Goal: Use online tool/utility: Use online tool/utility

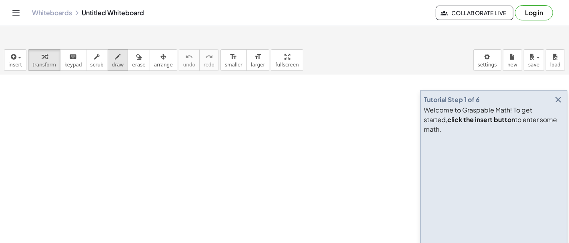
click at [115, 52] on icon "button" at bounding box center [118, 57] width 6 height 10
drag, startPoint x: 55, startPoint y: 118, endPoint x: 69, endPoint y: 133, distance: 20.7
drag, startPoint x: 68, startPoint y: 126, endPoint x: 77, endPoint y: 124, distance: 8.9
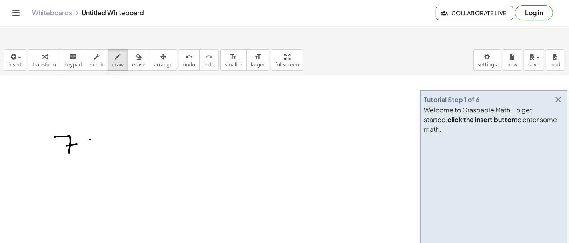
drag, startPoint x: 90, startPoint y: 120, endPoint x: 101, endPoint y: 128, distance: 13.7
drag, startPoint x: 99, startPoint y: 119, endPoint x: 92, endPoint y: 128, distance: 11.7
drag, startPoint x: 124, startPoint y: 96, endPoint x: 141, endPoint y: 109, distance: 21.8
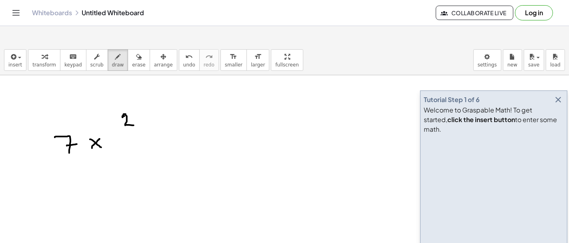
drag, startPoint x: 124, startPoint y: 116, endPoint x: 145, endPoint y: 116, distance: 21.2
drag, startPoint x: 126, startPoint y: 124, endPoint x: 126, endPoint y: 141, distance: 16.8
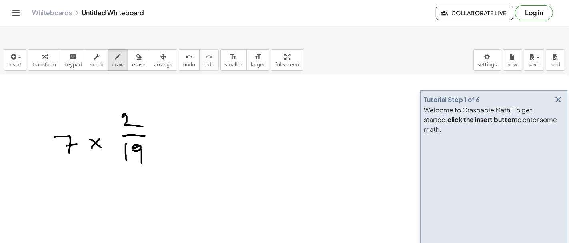
drag, startPoint x: 134, startPoint y: 130, endPoint x: 142, endPoint y: 143, distance: 15.1
drag, startPoint x: 172, startPoint y: 116, endPoint x: 180, endPoint y: 116, distance: 7.6
drag, startPoint x: 156, startPoint y: 110, endPoint x: 173, endPoint y: 109, distance: 16.4
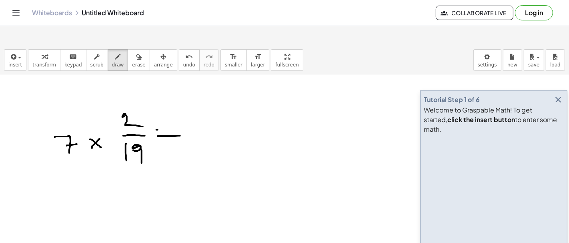
drag, startPoint x: 196, startPoint y: 100, endPoint x: 201, endPoint y: 112, distance: 12.7
drag, startPoint x: 198, startPoint y: 106, endPoint x: 206, endPoint y: 105, distance: 7.7
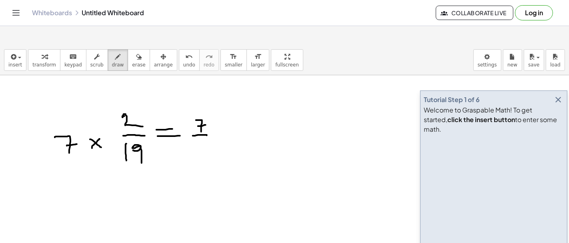
drag, startPoint x: 193, startPoint y: 116, endPoint x: 209, endPoint y: 116, distance: 16.0
drag, startPoint x: 198, startPoint y: 129, endPoint x: 203, endPoint y: 136, distance: 9.2
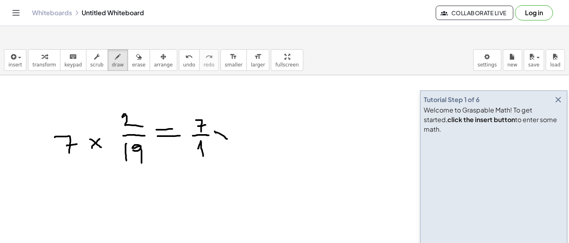
drag, startPoint x: 215, startPoint y: 112, endPoint x: 223, endPoint y: 116, distance: 9.5
drag, startPoint x: 221, startPoint y: 114, endPoint x: 215, endPoint y: 126, distance: 12.9
drag, startPoint x: 238, startPoint y: 98, endPoint x: 239, endPoint y: 114, distance: 16.0
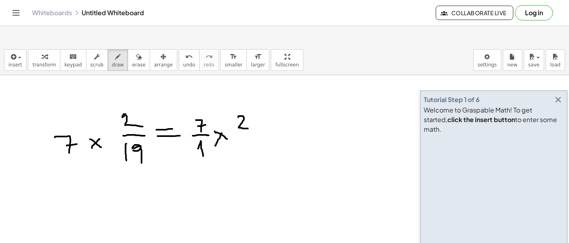
drag, startPoint x: 235, startPoint y: 115, endPoint x: 254, endPoint y: 114, distance: 19.2
drag, startPoint x: 239, startPoint y: 121, endPoint x: 239, endPoint y: 133, distance: 11.6
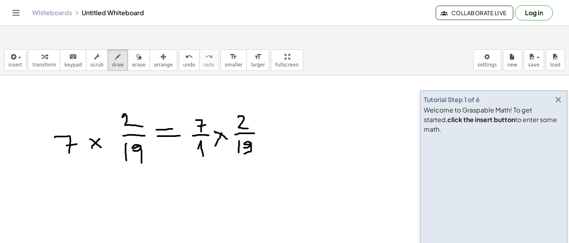
drag, startPoint x: 244, startPoint y: 128, endPoint x: 243, endPoint y: 135, distance: 6.9
drag, startPoint x: 260, startPoint y: 112, endPoint x: 270, endPoint y: 113, distance: 10.0
drag, startPoint x: 260, startPoint y: 119, endPoint x: 271, endPoint y: 119, distance: 10.4
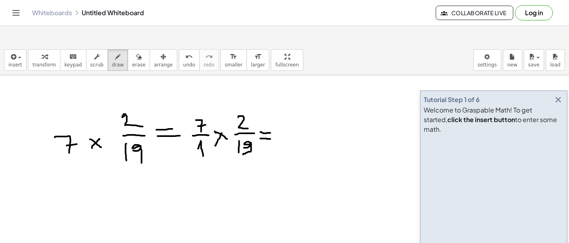
drag, startPoint x: 291, startPoint y: 97, endPoint x: 292, endPoint y: 108, distance: 10.5
drag, startPoint x: 296, startPoint y: 98, endPoint x: 306, endPoint y: 108, distance: 14.4
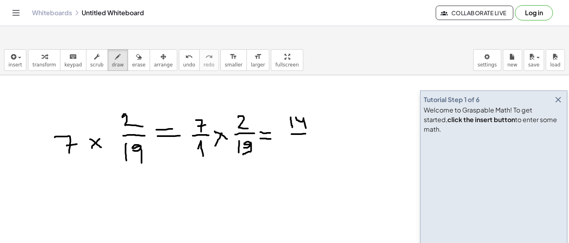
drag, startPoint x: 291, startPoint y: 114, endPoint x: 312, endPoint y: 114, distance: 20.4
drag, startPoint x: 295, startPoint y: 120, endPoint x: 295, endPoint y: 133, distance: 13.2
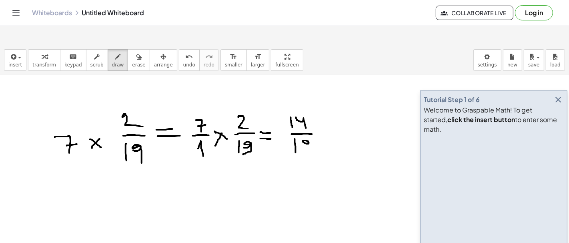
drag, startPoint x: 308, startPoint y: 122, endPoint x: 308, endPoint y: 134, distance: 12.0
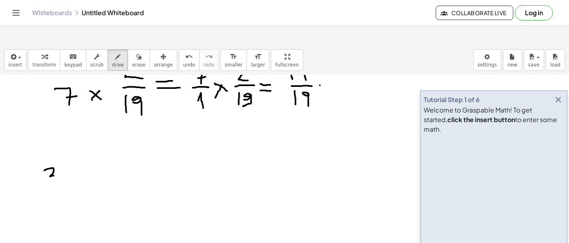
drag, startPoint x: 45, startPoint y: 150, endPoint x: 53, endPoint y: 165, distance: 16.6
drag, startPoint x: 43, startPoint y: 171, endPoint x: 56, endPoint y: 173, distance: 13.3
drag, startPoint x: 46, startPoint y: 180, endPoint x: 46, endPoint y: 198, distance: 17.2
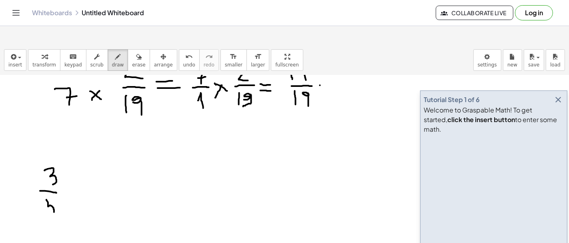
drag, startPoint x: 47, startPoint y: 181, endPoint x: 55, endPoint y: 180, distance: 8.1
drag, startPoint x: 71, startPoint y: 168, endPoint x: 77, endPoint y: 175, distance: 9.7
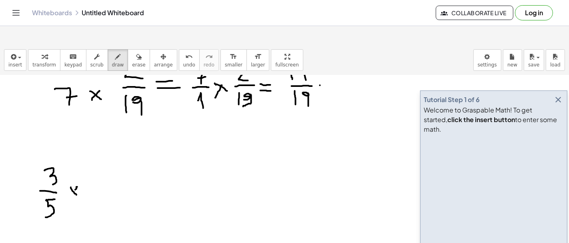
drag, startPoint x: 77, startPoint y: 167, endPoint x: 70, endPoint y: 176, distance: 11.4
drag, startPoint x: 95, startPoint y: 158, endPoint x: 105, endPoint y: 172, distance: 17.2
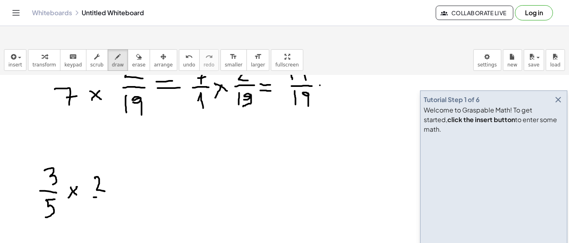
drag, startPoint x: 96, startPoint y: 178, endPoint x: 109, endPoint y: 178, distance: 12.4
drag, startPoint x: 99, startPoint y: 186, endPoint x: 97, endPoint y: 197, distance: 11.4
drag, startPoint x: 124, startPoint y: 174, endPoint x: 139, endPoint y: 174, distance: 14.8
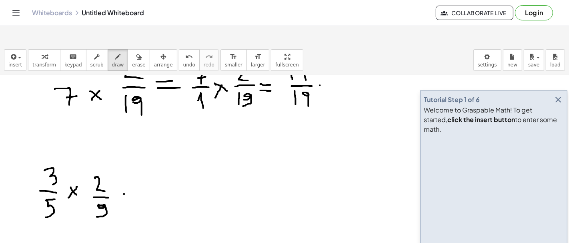
drag, startPoint x: 125, startPoint y: 179, endPoint x: 140, endPoint y: 177, distance: 15.3
drag, startPoint x: 162, startPoint y: 160, endPoint x: 162, endPoint y: 174, distance: 14.8
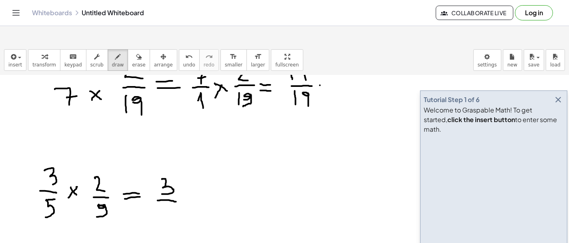
drag, startPoint x: 158, startPoint y: 181, endPoint x: 177, endPoint y: 182, distance: 19.6
drag, startPoint x: 162, startPoint y: 190, endPoint x: 161, endPoint y: 203, distance: 12.8
drag, startPoint x: 161, startPoint y: 188, endPoint x: 171, endPoint y: 186, distance: 10.6
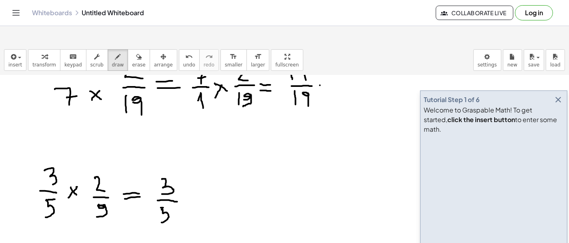
drag, startPoint x: 187, startPoint y: 177, endPoint x: 192, endPoint y: 181, distance: 6.2
drag, startPoint x: 192, startPoint y: 176, endPoint x: 186, endPoint y: 182, distance: 8.8
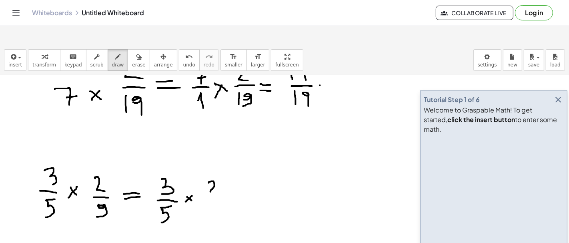
drag, startPoint x: 210, startPoint y: 162, endPoint x: 218, endPoint y: 174, distance: 14.4
drag, startPoint x: 200, startPoint y: 180, endPoint x: 237, endPoint y: 183, distance: 37.4
drag, startPoint x: 204, startPoint y: 187, endPoint x: 203, endPoint y: 198, distance: 11.2
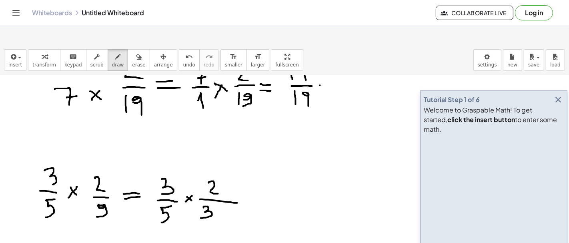
drag, startPoint x: 221, startPoint y: 189, endPoint x: 223, endPoint y: 200, distance: 11.3
drag, startPoint x: 248, startPoint y: 178, endPoint x: 254, endPoint y: 178, distance: 5.2
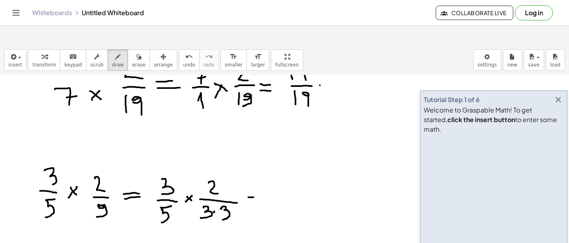
drag, startPoint x: 247, startPoint y: 185, endPoint x: 258, endPoint y: 185, distance: 11.2
drag, startPoint x: 232, startPoint y: 186, endPoint x: 219, endPoint y: 204, distance: 21.8
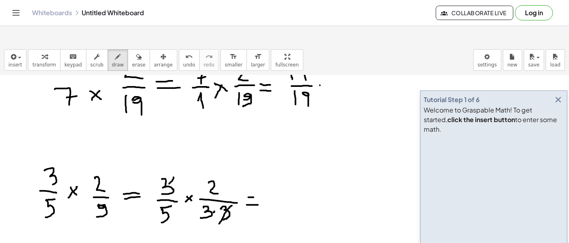
drag, startPoint x: 174, startPoint y: 158, endPoint x: 158, endPoint y: 174, distance: 22.6
click at [132, 62] on span "erase" at bounding box center [138, 65] width 13 height 6
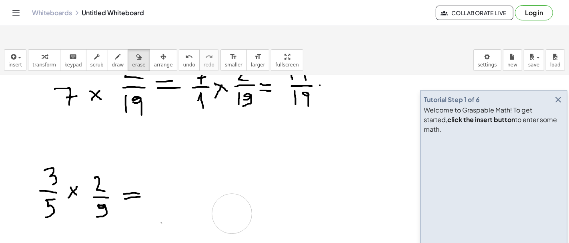
drag, startPoint x: 255, startPoint y: 179, endPoint x: 228, endPoint y: 192, distance: 29.9
click at [112, 62] on span "draw" at bounding box center [118, 65] width 12 height 6
drag, startPoint x: 166, startPoint y: 162, endPoint x: 166, endPoint y: 177, distance: 15.2
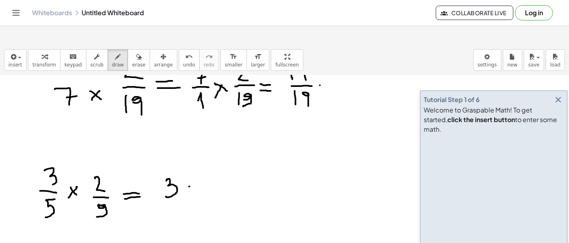
drag, startPoint x: 197, startPoint y: 162, endPoint x: 210, endPoint y: 180, distance: 22.1
drag, startPoint x: 154, startPoint y: 184, endPoint x: 217, endPoint y: 186, distance: 62.8
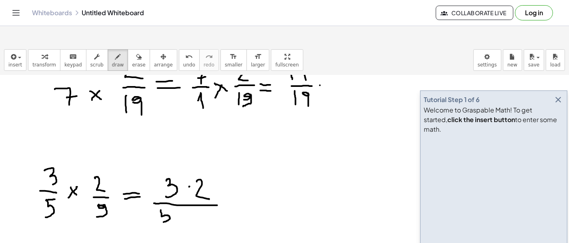
drag, startPoint x: 161, startPoint y: 191, endPoint x: 162, endPoint y: 202, distance: 10.8
drag, startPoint x: 162, startPoint y: 191, endPoint x: 171, endPoint y: 191, distance: 9.6
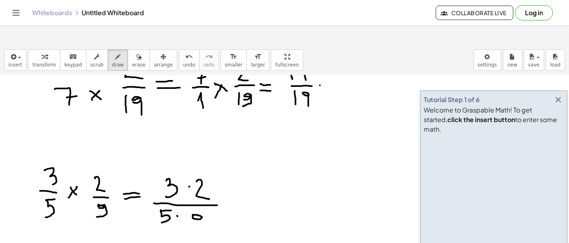
drag, startPoint x: 202, startPoint y: 196, endPoint x: 192, endPoint y: 209, distance: 16.0
drag, startPoint x: 231, startPoint y: 182, endPoint x: 238, endPoint y: 183, distance: 6.8
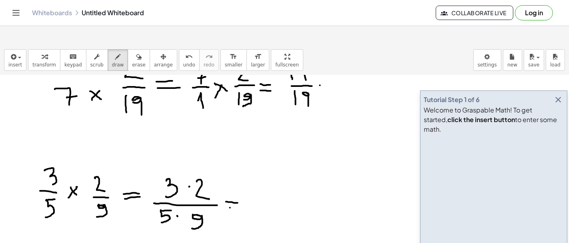
drag, startPoint x: 230, startPoint y: 188, endPoint x: 241, endPoint y: 187, distance: 10.8
drag, startPoint x: 271, startPoint y: 163, endPoint x: 265, endPoint y: 174, distance: 13.1
drag, startPoint x: 256, startPoint y: 180, endPoint x: 298, endPoint y: 178, distance: 42.5
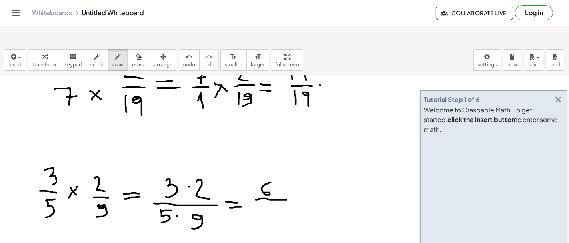
drag, startPoint x: 263, startPoint y: 186, endPoint x: 275, endPoint y: 200, distance: 18.4
drag, startPoint x: 279, startPoint y: 190, endPoint x: 278, endPoint y: 203, distance: 13.3
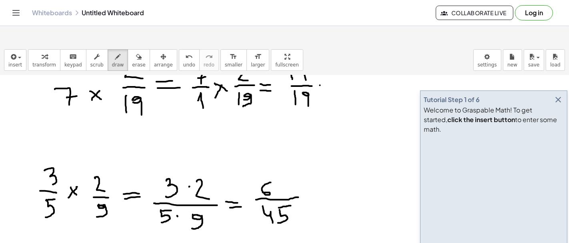
drag, startPoint x: 279, startPoint y: 188, endPoint x: 291, endPoint y: 186, distance: 12.2
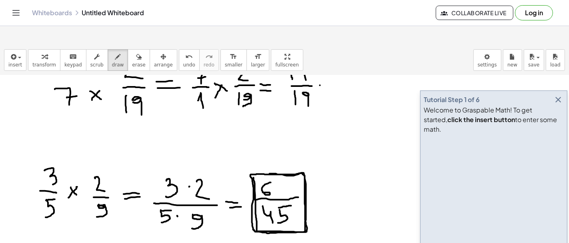
drag, startPoint x: 254, startPoint y: 158, endPoint x: 259, endPoint y: 155, distance: 5.9
drag, startPoint x: 317, startPoint y: 175, endPoint x: 321, endPoint y: 177, distance: 4.3
drag, startPoint x: 317, startPoint y: 179, endPoint x: 325, endPoint y: 178, distance: 8.9
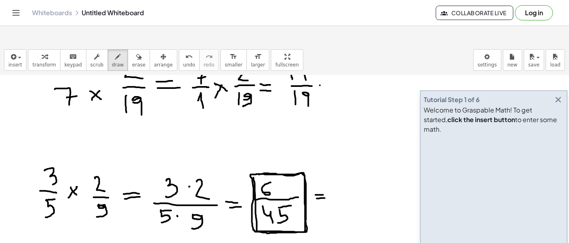
drag, startPoint x: 337, startPoint y: 102, endPoint x: 345, endPoint y: 109, distance: 10.5
drag, startPoint x: 331, startPoint y: 114, endPoint x: 343, endPoint y: 116, distance: 12.1
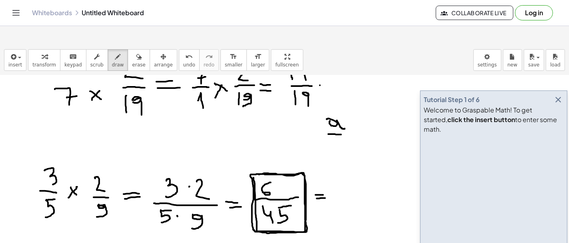
drag, startPoint x: 330, startPoint y: 123, endPoint x: 332, endPoint y: 130, distance: 7.2
drag, startPoint x: 339, startPoint y: 94, endPoint x: 347, endPoint y: 100, distance: 9.6
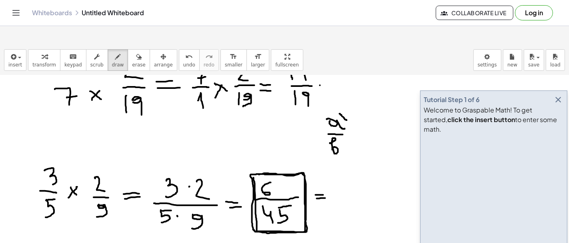
drag, startPoint x: 355, startPoint y: 94, endPoint x: 356, endPoint y: 101, distance: 7.0
drag, startPoint x: 353, startPoint y: 127, endPoint x: 354, endPoint y: 134, distance: 7.0
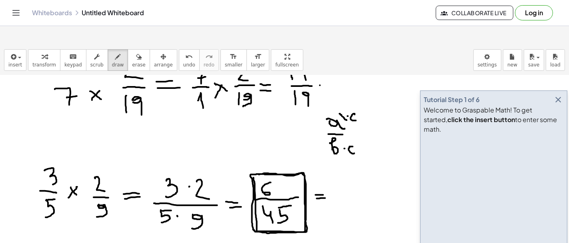
drag, startPoint x: 360, startPoint y: 111, endPoint x: 369, endPoint y: 111, distance: 8.8
drag, startPoint x: 360, startPoint y: 115, endPoint x: 370, endPoint y: 115, distance: 10.4
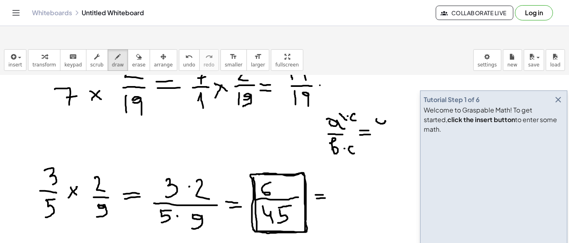
drag, startPoint x: 386, startPoint y: 101, endPoint x: 389, endPoint y: 106, distance: 6.0
drag, startPoint x: 400, startPoint y: 98, endPoint x: 403, endPoint y: 106, distance: 8.5
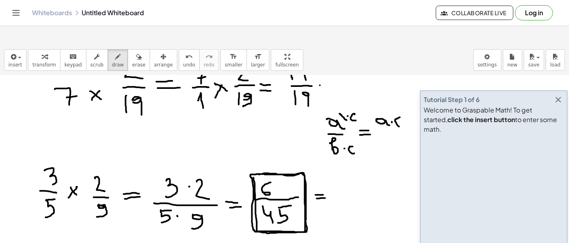
drag, startPoint x: 379, startPoint y: 114, endPoint x: 402, endPoint y: 115, distance: 22.8
drag, startPoint x: 379, startPoint y: 124, endPoint x: 382, endPoint y: 127, distance: 4.8
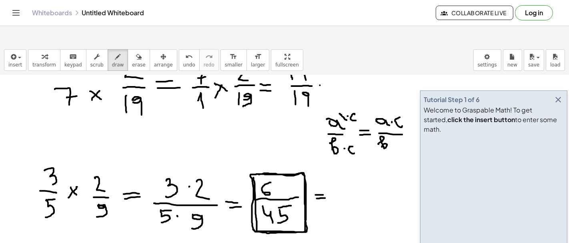
drag, startPoint x: 401, startPoint y: 120, endPoint x: 406, endPoint y: 128, distance: 9.1
drag, startPoint x: 403, startPoint y: 94, endPoint x: 394, endPoint y: 115, distance: 22.4
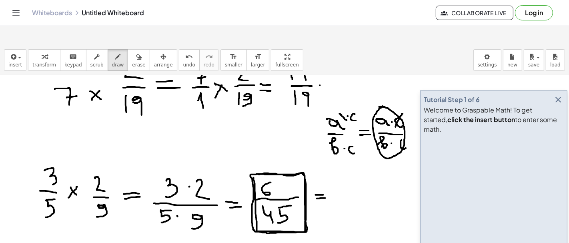
drag, startPoint x: 406, startPoint y: 121, endPoint x: 399, endPoint y: 137, distance: 17.5
drag, startPoint x: 335, startPoint y: 163, endPoint x: 339, endPoint y: 173, distance: 10.9
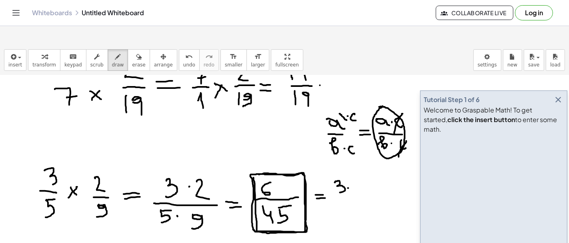
drag, startPoint x: 356, startPoint y: 162, endPoint x: 366, endPoint y: 172, distance: 13.3
drag, startPoint x: 333, startPoint y: 176, endPoint x: 382, endPoint y: 174, distance: 48.4
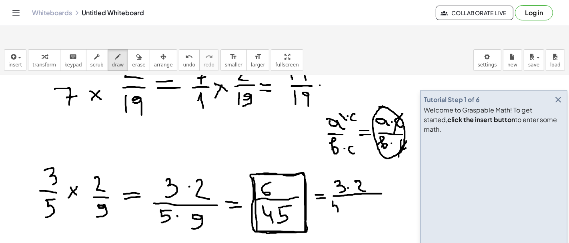
drag, startPoint x: 333, startPoint y: 182, endPoint x: 331, endPoint y: 194, distance: 12.5
drag, startPoint x: 332, startPoint y: 181, endPoint x: 339, endPoint y: 181, distance: 6.4
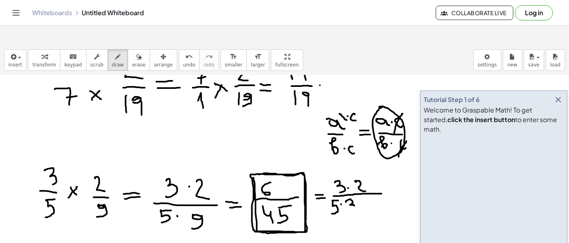
drag, startPoint x: 346, startPoint y: 182, endPoint x: 349, endPoint y: 192, distance: 10.8
drag, startPoint x: 367, startPoint y: 180, endPoint x: 365, endPoint y: 191, distance: 10.9
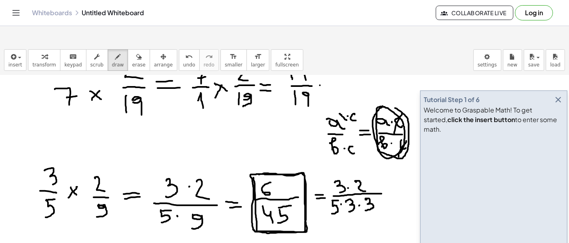
drag, startPoint x: 378, startPoint y: 88, endPoint x: 392, endPoint y: 87, distance: 14.0
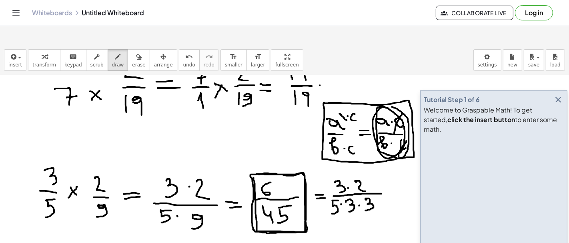
drag, startPoint x: 374, startPoint y: 176, endPoint x: 362, endPoint y: 194, distance: 21.5
drag, startPoint x: 343, startPoint y: 158, endPoint x: 333, endPoint y: 172, distance: 17.1
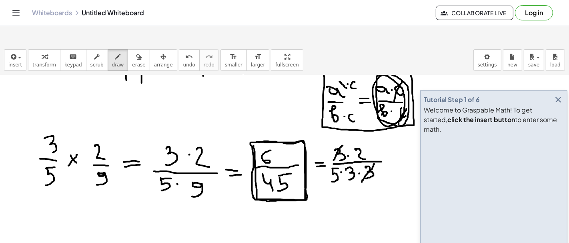
scroll to position [80, 0]
drag, startPoint x: 385, startPoint y: 139, endPoint x: 392, endPoint y: 142, distance: 8.2
click at [396, 139] on div at bounding box center [284, 218] width 569 height 447
drag, startPoint x: 385, startPoint y: 144, endPoint x: 394, endPoint y: 144, distance: 8.8
click at [394, 144] on div at bounding box center [284, 218] width 569 height 447
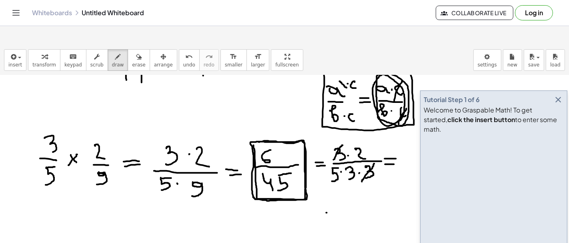
drag, startPoint x: 327, startPoint y: 193, endPoint x: 335, endPoint y: 193, distance: 8.8
click at [335, 193] on div at bounding box center [284, 218] width 569 height 447
drag, startPoint x: 328, startPoint y: 198, endPoint x: 339, endPoint y: 198, distance: 10.8
click at [339, 198] on div at bounding box center [284, 218] width 569 height 447
drag, startPoint x: 356, startPoint y: 176, endPoint x: 371, endPoint y: 185, distance: 16.9
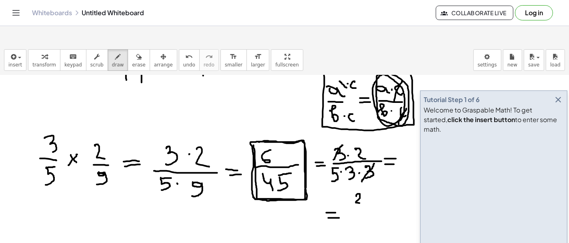
click at [371, 185] on div at bounding box center [284, 218] width 569 height 447
drag, startPoint x: 355, startPoint y: 189, endPoint x: 379, endPoint y: 188, distance: 24.4
click at [379, 188] on div at bounding box center [284, 218] width 569 height 447
drag, startPoint x: 352, startPoint y: 199, endPoint x: 359, endPoint y: 201, distance: 6.7
click at [357, 202] on div at bounding box center [284, 218] width 569 height 447
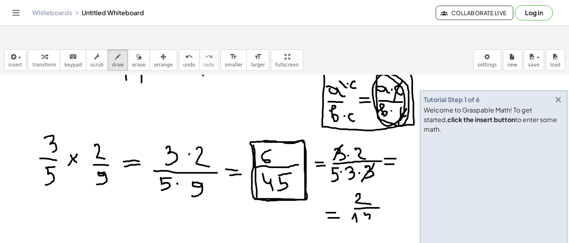
drag, startPoint x: 364, startPoint y: 193, endPoint x: 363, endPoint y: 201, distance: 7.7
click at [363, 201] on div at bounding box center [284, 218] width 569 height 447
drag, startPoint x: 364, startPoint y: 191, endPoint x: 372, endPoint y: 189, distance: 8.2
click at [372, 189] on div at bounding box center [284, 218] width 569 height 447
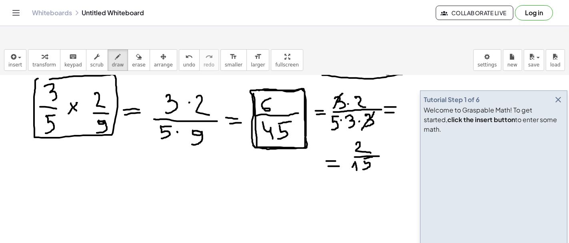
drag, startPoint x: 36, startPoint y: 60, endPoint x: 44, endPoint y: 60, distance: 8.4
click at [45, 60] on div at bounding box center [284, 166] width 569 height 447
drag, startPoint x: 110, startPoint y: 100, endPoint x: 96, endPoint y: 111, distance: 17.7
click at [97, 110] on div at bounding box center [284, 166] width 569 height 447
drag, startPoint x: 56, startPoint y: 67, endPoint x: 38, endPoint y: 85, distance: 25.4
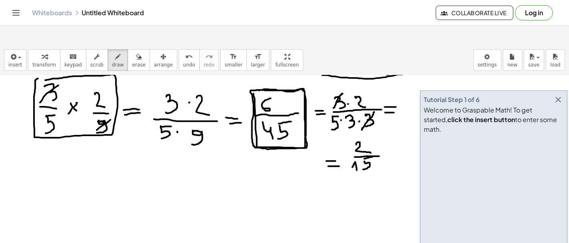
click at [38, 85] on div at bounding box center [284, 166] width 569 height 447
drag, startPoint x: 108, startPoint y: 121, endPoint x: 99, endPoint y: 142, distance: 22.9
click at [100, 142] on div at bounding box center [284, 166] width 569 height 447
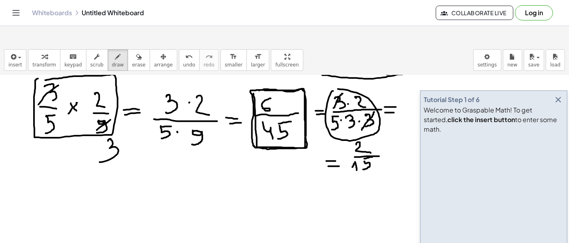
drag, startPoint x: 331, startPoint y: 74, endPoint x: 333, endPoint y: 70, distance: 4.3
click at [333, 70] on div at bounding box center [284, 166] width 569 height 447
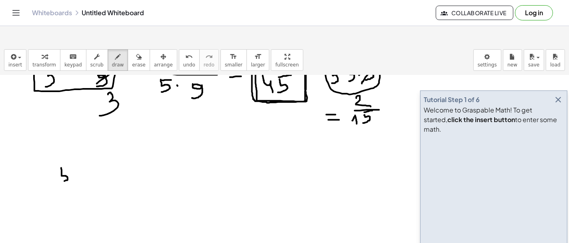
drag, startPoint x: 61, startPoint y: 148, endPoint x: 63, endPoint y: 158, distance: 10.2
click at [62, 161] on div at bounding box center [284, 120] width 569 height 447
drag, startPoint x: 61, startPoint y: 147, endPoint x: 66, endPoint y: 155, distance: 9.3
click at [68, 148] on div at bounding box center [284, 120] width 569 height 447
drag, startPoint x: 47, startPoint y: 168, endPoint x: 83, endPoint y: 178, distance: 37.6
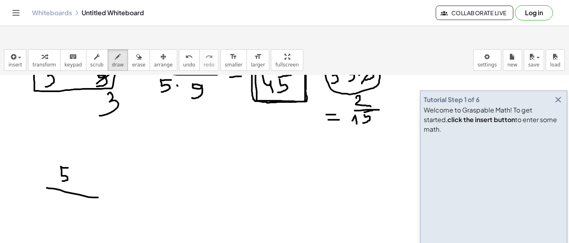
click at [99, 178] on div at bounding box center [284, 120] width 569 height 447
drag, startPoint x: 52, startPoint y: 179, endPoint x: 56, endPoint y: 188, distance: 9.7
click at [55, 188] on div at bounding box center [284, 120] width 569 height 447
click at [65, 183] on div at bounding box center [284, 120] width 569 height 447
drag, startPoint x: 75, startPoint y: 180, endPoint x: 75, endPoint y: 190, distance: 10.0
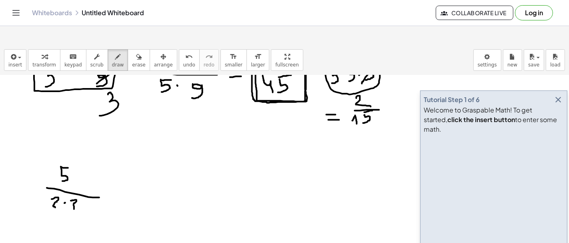
click at [75, 190] on div at bounding box center [284, 120] width 569 height 447
click at [82, 184] on div at bounding box center [284, 120] width 569 height 447
drag, startPoint x: 86, startPoint y: 183, endPoint x: 95, endPoint y: 189, distance: 10.6
click at [95, 189] on div at bounding box center [284, 120] width 569 height 447
click at [111, 176] on div at bounding box center [284, 120] width 569 height 447
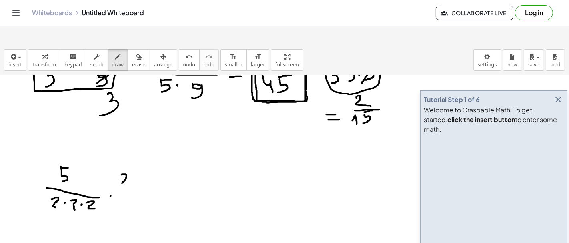
drag, startPoint x: 126, startPoint y: 154, endPoint x: 127, endPoint y: 164, distance: 9.3
click at [127, 164] on div at bounding box center [284, 120] width 569 height 447
drag, startPoint x: 118, startPoint y: 167, endPoint x: 131, endPoint y: 169, distance: 12.9
click at [131, 169] on div at bounding box center [284, 120] width 569 height 447
drag, startPoint x: 124, startPoint y: 177, endPoint x: 128, endPoint y: 192, distance: 16.1
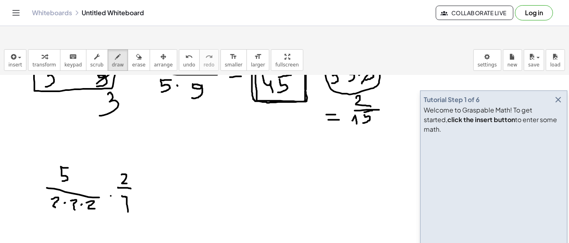
click at [128, 192] on div at bounding box center [284, 120] width 569 height 447
drag, startPoint x: 124, startPoint y: 187, endPoint x: 130, endPoint y: 186, distance: 6.5
click at [130, 186] on div at bounding box center [284, 120] width 569 height 447
click at [142, 168] on div at bounding box center [284, 120] width 569 height 447
drag, startPoint x: 167, startPoint y: 151, endPoint x: 171, endPoint y: 162, distance: 11.7
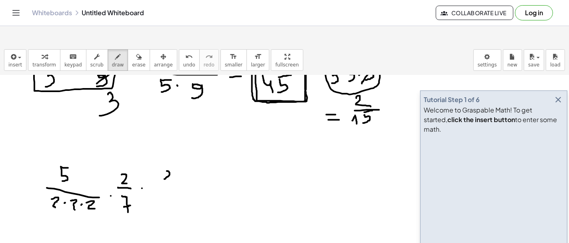
click at [171, 162] on div at bounding box center [284, 120] width 569 height 447
click at [175, 172] on div at bounding box center [284, 120] width 569 height 447
drag, startPoint x: 166, startPoint y: 177, endPoint x: 168, endPoint y: 188, distance: 11.0
click at [168, 188] on div at bounding box center [284, 120] width 569 height 447
drag, startPoint x: 74, startPoint y: 189, endPoint x: 81, endPoint y: 190, distance: 6.8
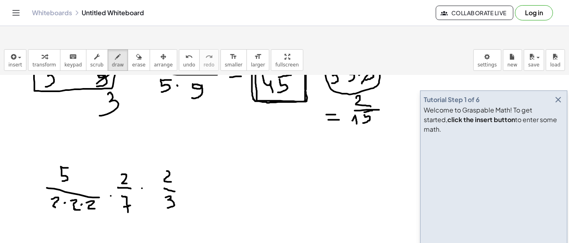
click at [81, 190] on div at bounding box center [284, 120] width 569 height 447
drag, startPoint x: 62, startPoint y: 176, endPoint x: 49, endPoint y: 189, distance: 18.4
click at [49, 189] on div at bounding box center [284, 120] width 569 height 447
drag, startPoint x: 124, startPoint y: 156, endPoint x: 118, endPoint y: 160, distance: 7.1
click at [118, 160] on div at bounding box center [284, 120] width 569 height 447
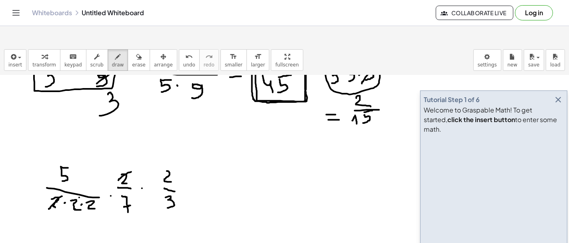
drag, startPoint x: 79, startPoint y: 178, endPoint x: 70, endPoint y: 191, distance: 16.4
click at [70, 191] on div at bounding box center [284, 120] width 569 height 447
drag, startPoint x: 176, startPoint y: 150, endPoint x: 156, endPoint y: 163, distance: 23.1
click at [156, 162] on div at bounding box center [284, 120] width 569 height 447
drag, startPoint x: 202, startPoint y: 169, endPoint x: 211, endPoint y: 170, distance: 8.9
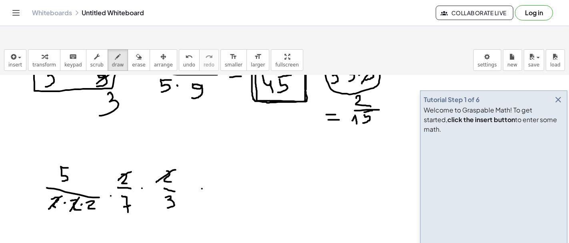
click at [210, 169] on div at bounding box center [284, 120] width 569 height 447
drag, startPoint x: 207, startPoint y: 178, endPoint x: 212, endPoint y: 180, distance: 5.3
click at [211, 180] on div at bounding box center [284, 120] width 569 height 447
drag, startPoint x: 243, startPoint y: 151, endPoint x: 243, endPoint y: 162, distance: 11.2
click at [243, 162] on div at bounding box center [284, 120] width 569 height 447
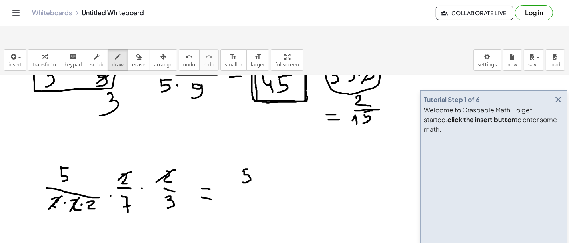
drag, startPoint x: 244, startPoint y: 151, endPoint x: 251, endPoint y: 149, distance: 7.4
click at [251, 149] on div at bounding box center [284, 120] width 569 height 447
drag, startPoint x: 232, startPoint y: 171, endPoint x: 273, endPoint y: 172, distance: 40.4
click at [272, 172] on div at bounding box center [284, 120] width 569 height 447
drag, startPoint x: 238, startPoint y: 179, endPoint x: 241, endPoint y: 189, distance: 10.6
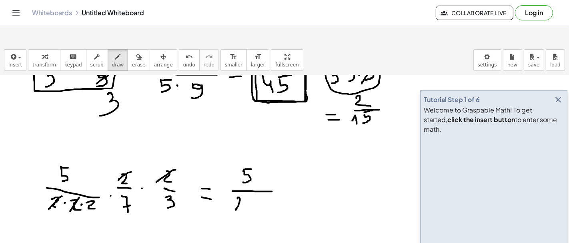
click at [241, 189] on div at bounding box center [284, 120] width 569 height 447
click at [248, 181] on div at bounding box center [284, 120] width 569 height 447
drag, startPoint x: 254, startPoint y: 179, endPoint x: 257, endPoint y: 191, distance: 12.4
click at [257, 191] on div at bounding box center [284, 120] width 569 height 447
drag, startPoint x: 253, startPoint y: 184, endPoint x: 261, endPoint y: 183, distance: 8.9
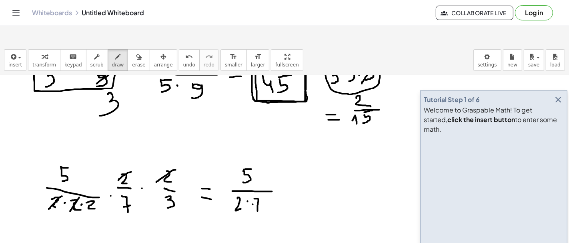
click at [260, 183] on div at bounding box center [284, 120] width 569 height 447
click at [266, 183] on div at bounding box center [284, 120] width 569 height 447
drag, startPoint x: 268, startPoint y: 180, endPoint x: 271, endPoint y: 191, distance: 11.3
click at [272, 191] on div at bounding box center [284, 120] width 569 height 447
drag, startPoint x: 288, startPoint y: 169, endPoint x: 296, endPoint y: 169, distance: 8.0
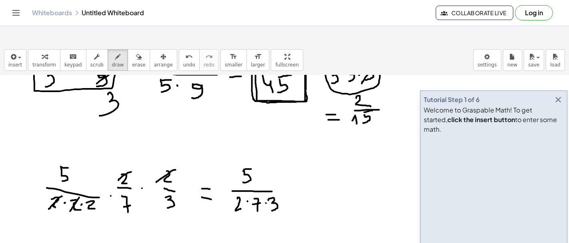
click at [295, 169] on div at bounding box center [284, 120] width 569 height 447
click at [293, 175] on div at bounding box center [284, 120] width 569 height 447
drag, startPoint x: 319, startPoint y: 157, endPoint x: 317, endPoint y: 165, distance: 8.6
click at [317, 166] on div at bounding box center [284, 120] width 569 height 447
drag, startPoint x: 319, startPoint y: 155, endPoint x: 327, endPoint y: 155, distance: 8.0
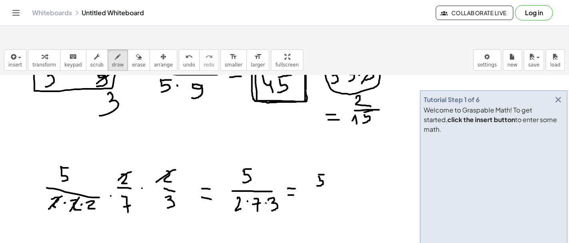
click at [327, 155] on div at bounding box center [284, 120] width 569 height 447
drag, startPoint x: 306, startPoint y: 173, endPoint x: 345, endPoint y: 174, distance: 38.4
click at [345, 174] on div at bounding box center [284, 120] width 569 height 447
drag, startPoint x: 314, startPoint y: 177, endPoint x: 320, endPoint y: 189, distance: 13.8
click at [320, 189] on div at bounding box center [284, 120] width 569 height 447
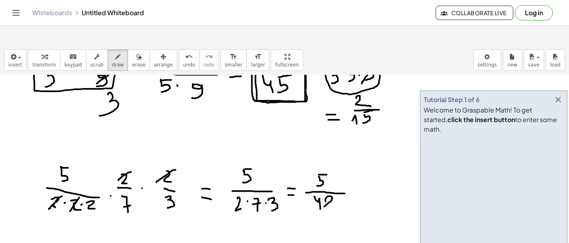
drag, startPoint x: 325, startPoint y: 181, endPoint x: 336, endPoint y: 190, distance: 13.6
click at [336, 190] on div at bounding box center [284, 120] width 569 height 447
click at [351, 171] on div at bounding box center [284, 120] width 569 height 447
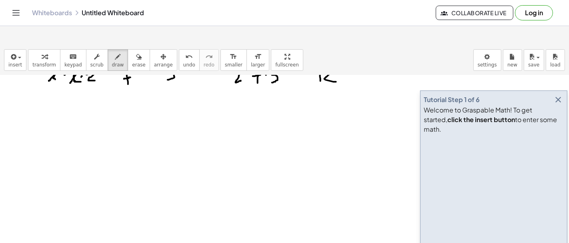
scroll to position [304, 0]
drag, startPoint x: 46, startPoint y: 102, endPoint x: 45, endPoint y: 126, distance: 23.6
click at [45, 126] on div at bounding box center [284, 32] width 569 height 523
drag, startPoint x: 70, startPoint y: 95, endPoint x: 70, endPoint y: 104, distance: 9.6
click at [70, 104] on div at bounding box center [284, 32] width 569 height 523
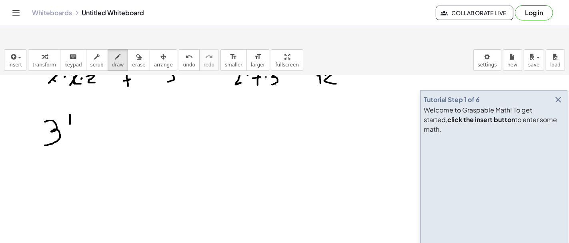
drag, startPoint x: 66, startPoint y: 110, endPoint x: 76, endPoint y: 109, distance: 10.5
click at [76, 109] on div at bounding box center [284, 32] width 569 height 523
drag, startPoint x: 68, startPoint y: 116, endPoint x: 70, endPoint y: 127, distance: 11.7
click at [70, 127] on div at bounding box center [284, 32] width 569 height 523
drag, startPoint x: 92, startPoint y: 103, endPoint x: 99, endPoint y: 104, distance: 7.2
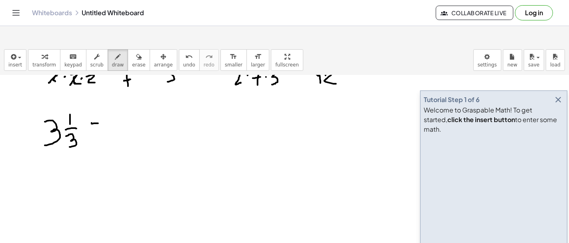
click at [98, 104] on div at bounding box center [284, 32] width 569 height 523
click at [97, 108] on div at bounding box center [284, 32] width 569 height 523
drag, startPoint x: 116, startPoint y: 104, endPoint x: 117, endPoint y: 120, distance: 15.6
click at [117, 120] on div at bounding box center [284, 32] width 569 height 523
drag, startPoint x: 146, startPoint y: 102, endPoint x: 146, endPoint y: 118, distance: 15.6
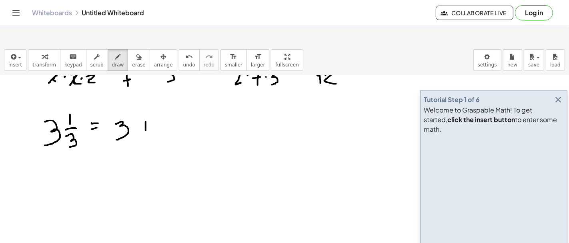
click at [146, 118] on div at bounding box center [284, 32] width 569 height 523
drag, startPoint x: 141, startPoint y: 111, endPoint x: 149, endPoint y: 109, distance: 8.3
click at [149, 109] on div at bounding box center [284, 32] width 569 height 523
drag, startPoint x: 162, startPoint y: 90, endPoint x: 162, endPoint y: 101, distance: 11.2
click at [162, 101] on div at bounding box center [284, 32] width 569 height 523
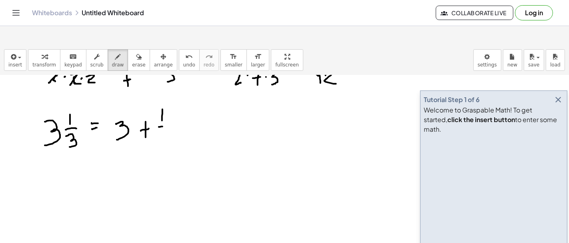
drag, startPoint x: 159, startPoint y: 107, endPoint x: 163, endPoint y: 111, distance: 5.7
click at [165, 107] on div at bounding box center [284, 32] width 569 height 523
drag, startPoint x: 161, startPoint y: 115, endPoint x: 163, endPoint y: 129, distance: 14.2
click at [163, 129] on div at bounding box center [284, 32] width 569 height 523
drag, startPoint x: 197, startPoint y: 96, endPoint x: 200, endPoint y: 140, distance: 44.1
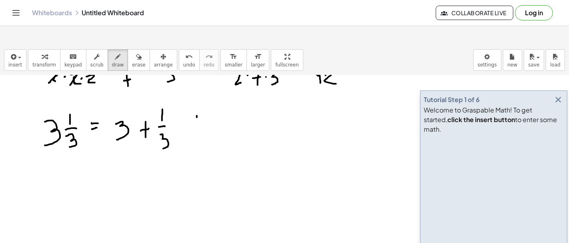
click at [200, 140] on div at bounding box center [284, 32] width 569 height 523
click at [225, 112] on div at bounding box center [284, 32] width 569 height 523
click at [228, 111] on div at bounding box center [284, 32] width 569 height 523
drag, startPoint x: 226, startPoint y: 113, endPoint x: 233, endPoint y: 123, distance: 12.1
click at [233, 123] on div at bounding box center [284, 32] width 569 height 523
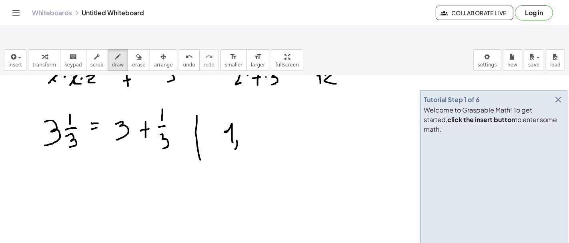
drag, startPoint x: 237, startPoint y: 121, endPoint x: 235, endPoint y: 130, distance: 8.9
click at [235, 130] on div at bounding box center [284, 32] width 569 height 523
click at [248, 108] on div at bounding box center [284, 32] width 569 height 523
drag, startPoint x: 266, startPoint y: 111, endPoint x: 273, endPoint y: 124, distance: 14.8
click at [273, 124] on div at bounding box center [284, 32] width 569 height 523
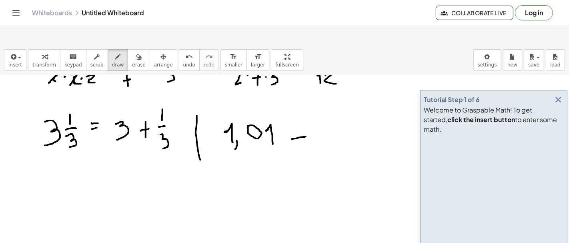
drag, startPoint x: 292, startPoint y: 119, endPoint x: 306, endPoint y: 117, distance: 14.2
click at [306, 117] on div at bounding box center [284, 32] width 569 height 523
drag, startPoint x: 292, startPoint y: 114, endPoint x: 278, endPoint y: 124, distance: 17.4
click at [301, 112] on div at bounding box center [284, 32] width 569 height 523
drag, startPoint x: 221, startPoint y: 145, endPoint x: 228, endPoint y: 144, distance: 7.2
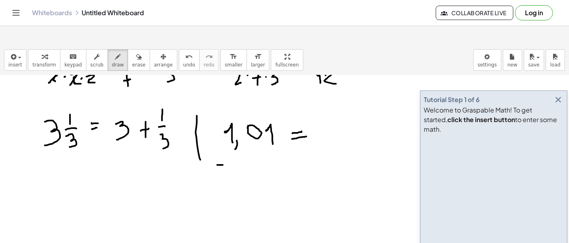
click at [228, 144] on div at bounding box center [284, 32] width 569 height 523
drag, startPoint x: 217, startPoint y: 142, endPoint x: 225, endPoint y: 141, distance: 7.6
click at [225, 141] on div at bounding box center [284, 32] width 569 height 523
drag, startPoint x: 238, startPoint y: 145, endPoint x: 248, endPoint y: 156, distance: 15.3
click at [248, 156] on div at bounding box center [284, 32] width 569 height 523
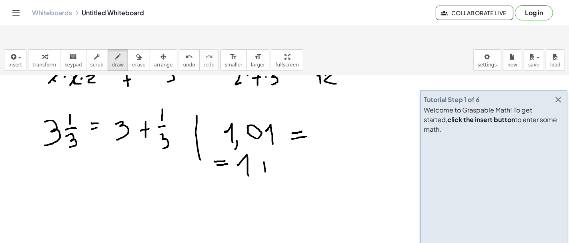
drag, startPoint x: 264, startPoint y: 143, endPoint x: 265, endPoint y: 152, distance: 9.3
click at [265, 152] on div at bounding box center [284, 32] width 569 height 523
drag, startPoint x: 262, startPoint y: 150, endPoint x: 266, endPoint y: 149, distance: 4.2
click at [266, 149] on div at bounding box center [284, 32] width 569 height 523
click at [278, 146] on div at bounding box center [284, 32] width 569 height 523
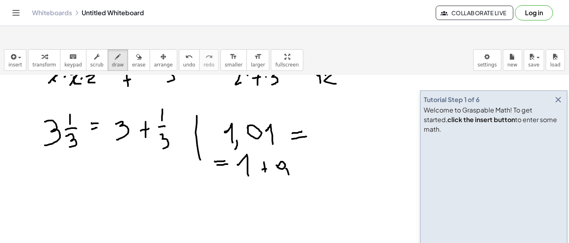
drag, startPoint x: 289, startPoint y: 155, endPoint x: 289, endPoint y: 159, distance: 4.4
click at [289, 159] on div at bounding box center [284, 32] width 569 height 523
click at [293, 148] on div at bounding box center [284, 32] width 569 height 523
drag, startPoint x: 303, startPoint y: 148, endPoint x: 308, endPoint y: 152, distance: 6.2
click at [308, 152] on div at bounding box center [284, 32] width 569 height 523
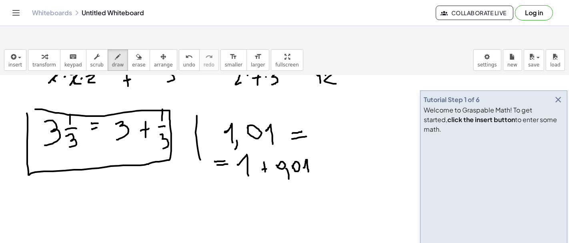
drag, startPoint x: 27, startPoint y: 94, endPoint x: 36, endPoint y: 91, distance: 10.0
click at [32, 90] on div at bounding box center [284, 32] width 569 height 523
drag, startPoint x: 110, startPoint y: 98, endPoint x: 115, endPoint y: 92, distance: 7.4
click at [115, 92] on div at bounding box center [284, 32] width 569 height 523
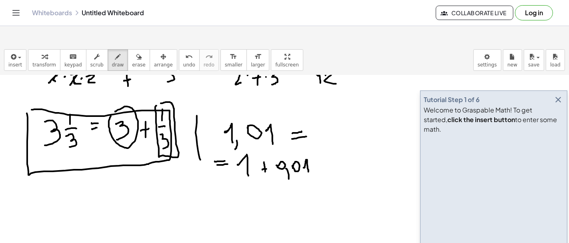
drag, startPoint x: 156, startPoint y: 86, endPoint x: 160, endPoint y: 84, distance: 5.0
click at [160, 84] on div at bounding box center [284, 32] width 569 height 523
drag, startPoint x: 57, startPoint y: 169, endPoint x: 58, endPoint y: 183, distance: 14.4
click at [64, 177] on div at bounding box center [284, 32] width 569 height 523
drag, startPoint x: 63, startPoint y: 180, endPoint x: 57, endPoint y: 181, distance: 6.2
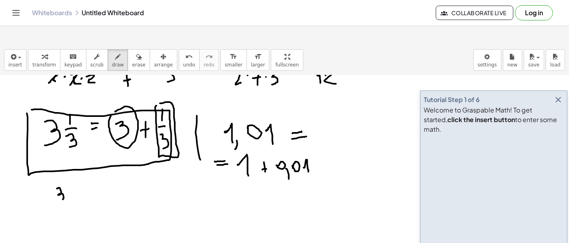
click at [57, 181] on div at bounding box center [284, 32] width 569 height 523
drag, startPoint x: 67, startPoint y: 180, endPoint x: 68, endPoint y: 186, distance: 6.6
click at [68, 186] on div at bounding box center [284, 32] width 569 height 523
drag, startPoint x: 75, startPoint y: 172, endPoint x: 77, endPoint y: 183, distance: 10.6
click at [77, 183] on div at bounding box center [284, 32] width 569 height 523
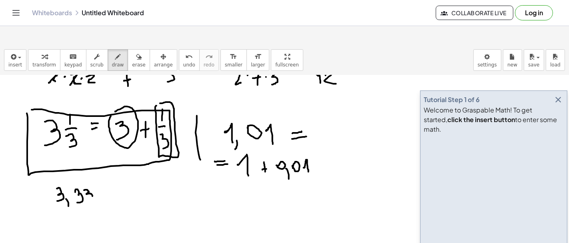
drag, startPoint x: 84, startPoint y: 170, endPoint x: 88, endPoint y: 183, distance: 13.3
click at [88, 183] on div at bounding box center [284, 32] width 569 height 523
click at [96, 181] on div at bounding box center [284, 32] width 569 height 523
drag, startPoint x: 98, startPoint y: 182, endPoint x: 103, endPoint y: 183, distance: 5.3
click at [99, 182] on div at bounding box center [284, 32] width 569 height 523
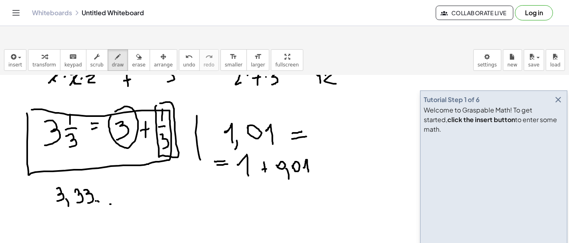
click at [111, 184] on div at bounding box center [284, 32] width 569 height 523
click at [114, 184] on div at bounding box center [284, 32] width 569 height 523
drag, startPoint x: 124, startPoint y: 175, endPoint x: 131, endPoint y: 181, distance: 8.5
click at [131, 181] on div at bounding box center [284, 32] width 569 height 523
click at [142, 181] on div at bounding box center [284, 32] width 569 height 523
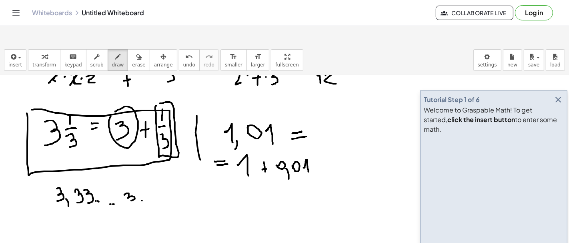
click at [150, 181] on div at bounding box center [284, 32] width 569 height 523
click at [161, 182] on div at bounding box center [284, 32] width 569 height 523
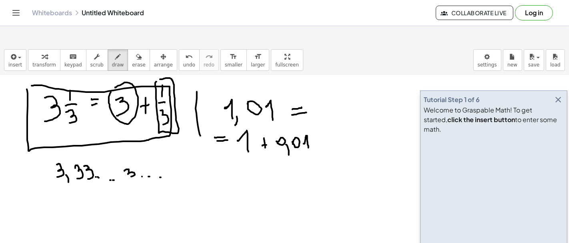
scroll to position [329, 0]
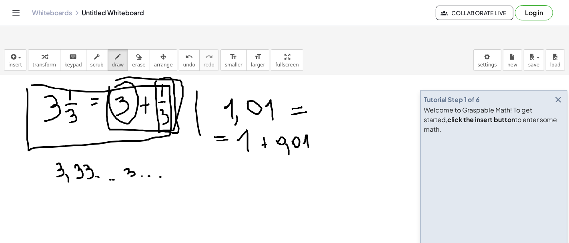
drag, startPoint x: 109, startPoint y: 69, endPoint x: 110, endPoint y: 62, distance: 6.5
click at [110, 62] on div at bounding box center [284, 7] width 569 height 523
drag, startPoint x: 60, startPoint y: 184, endPoint x: 66, endPoint y: 200, distance: 17.1
click at [66, 201] on div at bounding box center [284, 7] width 569 height 523
drag, startPoint x: 85, startPoint y: 188, endPoint x: 86, endPoint y: 197, distance: 9.3
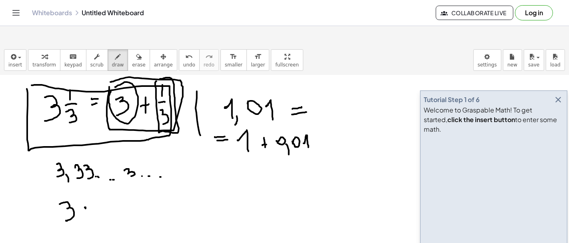
click at [86, 197] on div at bounding box center [284, 7] width 569 height 523
click at [89, 192] on div at bounding box center [284, 7] width 569 height 523
drag, startPoint x: 99, startPoint y: 174, endPoint x: 100, endPoint y: 184, distance: 10.1
click at [100, 184] on div at bounding box center [284, 7] width 569 height 523
drag, startPoint x: 96, startPoint y: 187, endPoint x: 104, endPoint y: 187, distance: 8.4
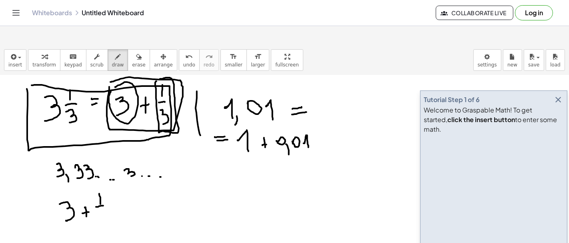
click at [104, 186] on div at bounding box center [284, 7] width 569 height 523
drag, startPoint x: 99, startPoint y: 194, endPoint x: 102, endPoint y: 205, distance: 11.5
click at [102, 205] on div at bounding box center [284, 7] width 569 height 523
drag, startPoint x: 122, startPoint y: 186, endPoint x: 128, endPoint y: 187, distance: 6.4
click at [128, 187] on div at bounding box center [284, 7] width 569 height 523
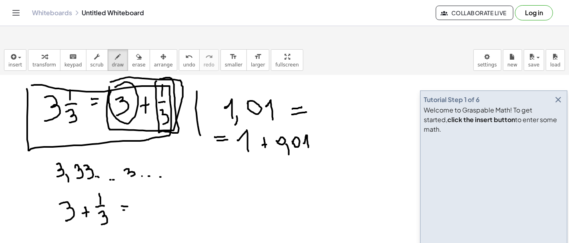
drag, startPoint x: 124, startPoint y: 190, endPoint x: 129, endPoint y: 190, distance: 5.3
click at [129, 190] on div at bounding box center [284, 7] width 569 height 523
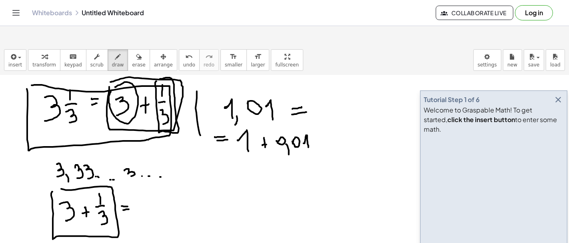
drag, startPoint x: 52, startPoint y: 172, endPoint x: 56, endPoint y: 168, distance: 4.8
click at [56, 168] on div at bounding box center [284, 7] width 569 height 523
drag, startPoint x: 73, startPoint y: 180, endPoint x: 66, endPoint y: 182, distance: 6.7
click at [66, 182] on div at bounding box center [284, 7] width 569 height 523
click at [183, 62] on span "undo" at bounding box center [189, 65] width 12 height 6
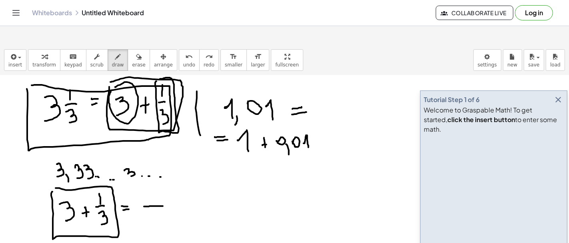
drag, startPoint x: 144, startPoint y: 187, endPoint x: 163, endPoint y: 186, distance: 18.8
click at [163, 186] on div at bounding box center [284, 7] width 569 height 523
drag, startPoint x: 147, startPoint y: 175, endPoint x: 147, endPoint y: 183, distance: 8.4
click at [147, 183] on div at bounding box center [284, 7] width 569 height 523
drag, startPoint x: 148, startPoint y: 196, endPoint x: 152, endPoint y: 203, distance: 8.2
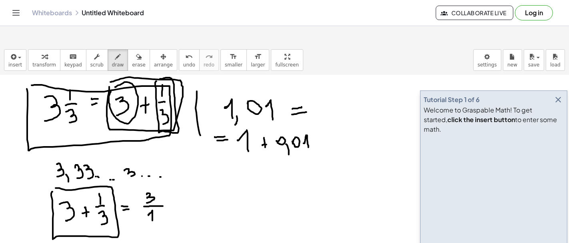
click at [152, 203] on div at bounding box center [284, 7] width 569 height 523
drag, startPoint x: 175, startPoint y: 184, endPoint x: 175, endPoint y: 190, distance: 6.8
click at [175, 190] on div at bounding box center [284, 7] width 569 height 523
drag, startPoint x: 172, startPoint y: 186, endPoint x: 177, endPoint y: 186, distance: 4.8
click at [177, 186] on div at bounding box center [284, 7] width 569 height 523
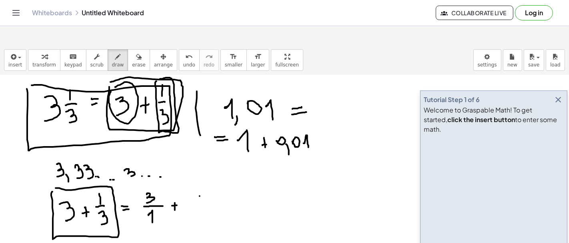
drag, startPoint x: 200, startPoint y: 176, endPoint x: 199, endPoint y: 191, distance: 14.4
click at [199, 191] on div at bounding box center [284, 7] width 569 height 523
click at [205, 192] on div at bounding box center [284, 7] width 569 height 523
drag, startPoint x: 195, startPoint y: 200, endPoint x: 195, endPoint y: 208, distance: 8.8
click at [195, 208] on div at bounding box center [284, 7] width 569 height 523
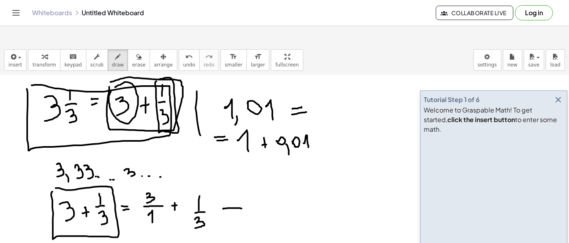
drag, startPoint x: 223, startPoint y: 189, endPoint x: 242, endPoint y: 189, distance: 18.4
click at [242, 189] on div at bounding box center [284, 7] width 569 height 523
drag, startPoint x: 227, startPoint y: 194, endPoint x: 244, endPoint y: 194, distance: 17.6
click at [244, 194] on div at bounding box center [284, 7] width 569 height 523
drag, startPoint x: 145, startPoint y: 169, endPoint x: 160, endPoint y: 201, distance: 35.2
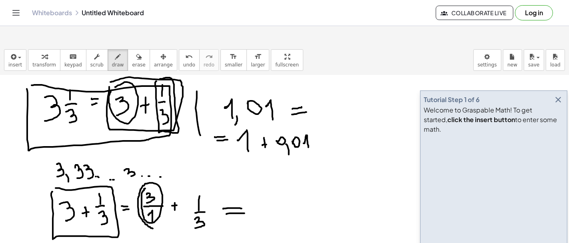
click at [154, 209] on div at bounding box center [284, 7] width 569 height 523
click at [156, 172] on div at bounding box center [284, 7] width 569 height 523
drag, startPoint x: 162, startPoint y: 165, endPoint x: 165, endPoint y: 176, distance: 11.5
click at [165, 176] on div at bounding box center [284, 7] width 569 height 523
drag, startPoint x: 163, startPoint y: 200, endPoint x: 163, endPoint y: 210, distance: 9.2
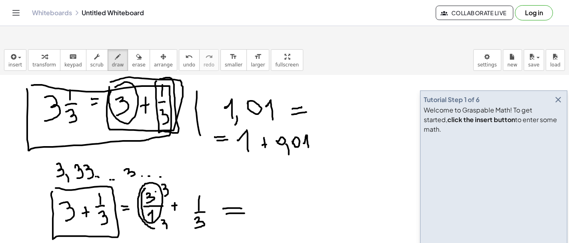
click at [164, 210] on div at bounding box center [284, 7] width 569 height 523
drag, startPoint x: 255, startPoint y: 179, endPoint x: 259, endPoint y: 191, distance: 12.1
click at [259, 191] on div at bounding box center [284, 7] width 569 height 523
drag, startPoint x: 254, startPoint y: 195, endPoint x: 263, endPoint y: 195, distance: 9.2
click at [263, 195] on div at bounding box center [284, 7] width 569 height 523
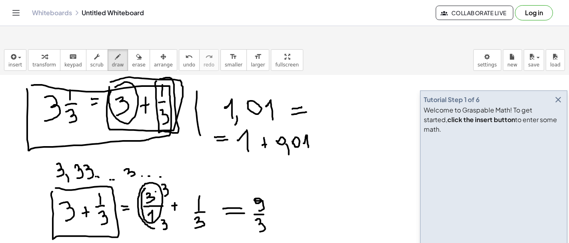
drag, startPoint x: 255, startPoint y: 200, endPoint x: 257, endPoint y: 212, distance: 11.7
click at [257, 212] on div at bounding box center [284, 7] width 569 height 523
drag, startPoint x: 275, startPoint y: 192, endPoint x: 275, endPoint y: 202, distance: 9.2
click at [275, 202] on div at bounding box center [284, 7] width 569 height 523
drag, startPoint x: 272, startPoint y: 195, endPoint x: 283, endPoint y: 195, distance: 11.6
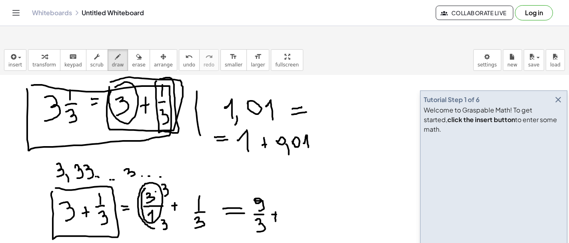
click at [283, 195] on div at bounding box center [284, 7] width 569 height 523
drag, startPoint x: 288, startPoint y: 182, endPoint x: 288, endPoint y: 187, distance: 4.8
click at [288, 187] on div at bounding box center [284, 7] width 569 height 523
drag, startPoint x: 285, startPoint y: 191, endPoint x: 293, endPoint y: 190, distance: 8.1
click at [292, 190] on div at bounding box center [284, 7] width 569 height 523
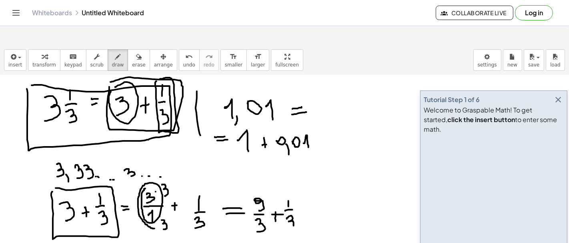
drag, startPoint x: 287, startPoint y: 199, endPoint x: 286, endPoint y: 209, distance: 10.4
click at [286, 209] on div at bounding box center [284, 7] width 569 height 523
drag, startPoint x: 307, startPoint y: 189, endPoint x: 314, endPoint y: 193, distance: 8.4
click at [316, 190] on div at bounding box center [284, 7] width 569 height 523
drag, startPoint x: 309, startPoint y: 195, endPoint x: 316, endPoint y: 195, distance: 6.8
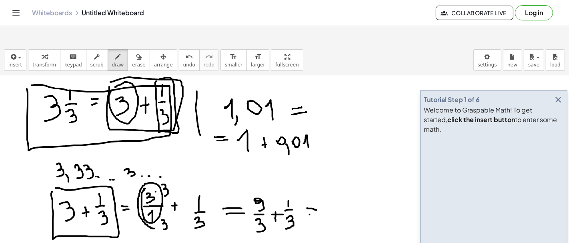
click at [316, 195] on div at bounding box center [284, 7] width 569 height 523
drag, startPoint x: 334, startPoint y: 178, endPoint x: 335, endPoint y: 186, distance: 8.0
click at [335, 186] on div at bounding box center [284, 7] width 569 height 523
click at [339, 179] on div at bounding box center [284, 7] width 569 height 523
drag, startPoint x: 333, startPoint y: 192, endPoint x: 343, endPoint y: 192, distance: 10.4
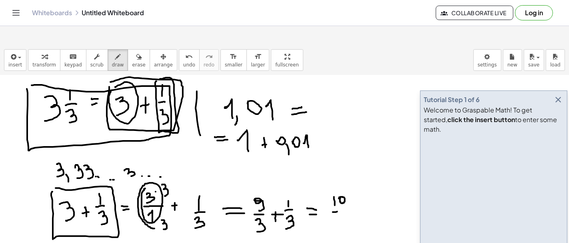
click at [343, 192] on div at bounding box center [284, 7] width 569 height 523
drag, startPoint x: 337, startPoint y: 197, endPoint x: 333, endPoint y: 210, distance: 13.3
click at [333, 210] on div at bounding box center [284, 7] width 569 height 523
drag, startPoint x: 363, startPoint y: 186, endPoint x: 371, endPoint y: 187, distance: 8.1
click at [371, 187] on div at bounding box center [284, 7] width 569 height 523
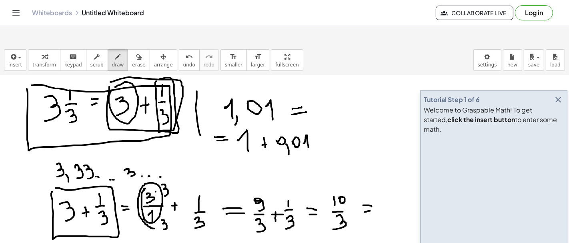
drag, startPoint x: 367, startPoint y: 192, endPoint x: 372, endPoint y: 191, distance: 4.4
click at [372, 191] on div at bounding box center [284, 7] width 569 height 523
drag, startPoint x: 381, startPoint y: 181, endPoint x: 378, endPoint y: 198, distance: 17.4
click at [379, 198] on div at bounding box center [284, 7] width 569 height 523
drag, startPoint x: 393, startPoint y: 171, endPoint x: 393, endPoint y: 178, distance: 7.2
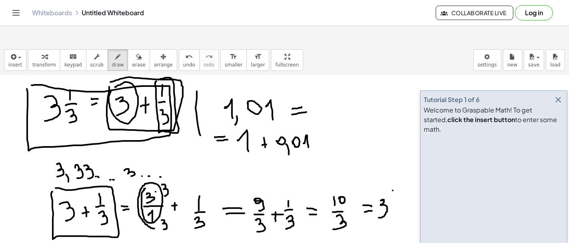
click at [393, 178] on div at bounding box center [284, 7] width 569 height 523
drag, startPoint x: 389, startPoint y: 183, endPoint x: 396, endPoint y: 182, distance: 6.8
click at [396, 182] on div at bounding box center [284, 7] width 569 height 523
drag, startPoint x: 391, startPoint y: 190, endPoint x: 393, endPoint y: 200, distance: 9.8
click at [393, 200] on div at bounding box center [284, 7] width 569 height 523
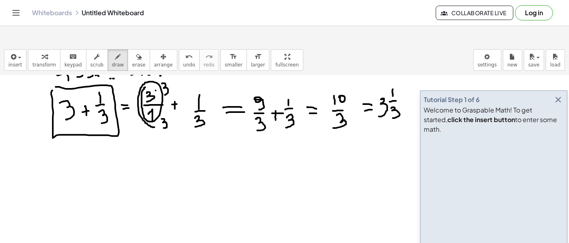
scroll to position [433, 0]
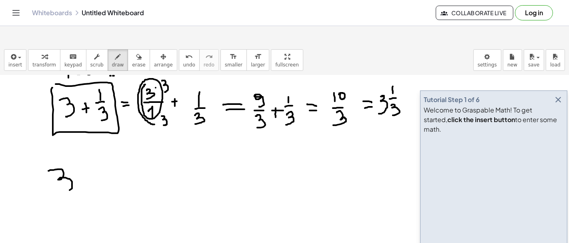
drag, startPoint x: 48, startPoint y: 151, endPoint x: 70, endPoint y: 165, distance: 25.4
drag, startPoint x: 84, startPoint y: 144, endPoint x: 86, endPoint y: 159, distance: 15.6
drag, startPoint x: 82, startPoint y: 164, endPoint x: 91, endPoint y: 164, distance: 9.2
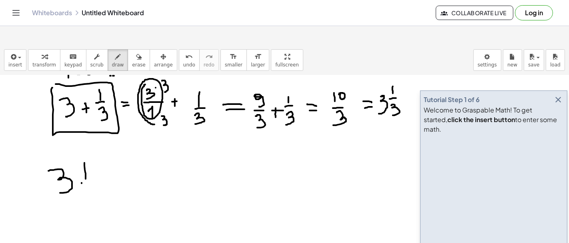
drag, startPoint x: 84, startPoint y: 170, endPoint x: 88, endPoint y: 181, distance: 11.7
drag, startPoint x: 115, startPoint y: 165, endPoint x: 116, endPoint y: 172, distance: 7.3
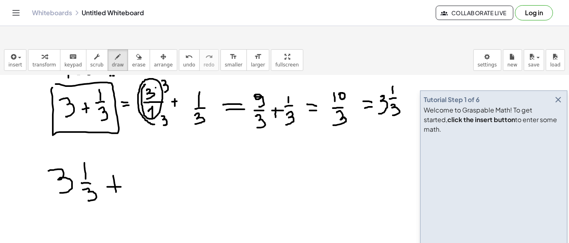
drag, startPoint x: 108, startPoint y: 167, endPoint x: 121, endPoint y: 167, distance: 13.2
drag, startPoint x: 141, startPoint y: 154, endPoint x: 151, endPoint y: 167, distance: 16.9
drag, startPoint x: 161, startPoint y: 147, endPoint x: 160, endPoint y: 158, distance: 11.2
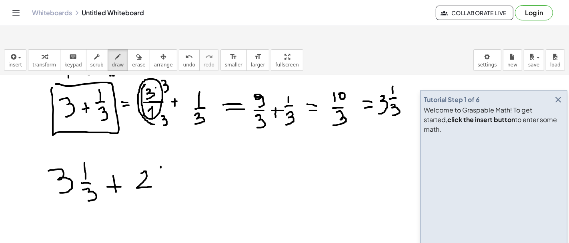
drag, startPoint x: 156, startPoint y: 162, endPoint x: 164, endPoint y: 161, distance: 8.0
drag, startPoint x: 159, startPoint y: 165, endPoint x: 167, endPoint y: 174, distance: 11.9
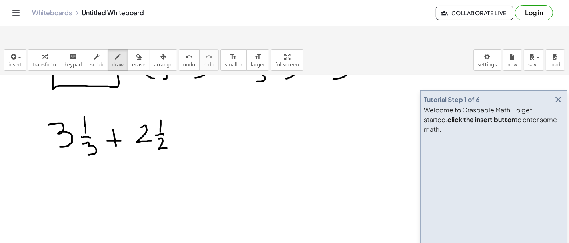
scroll to position [479, 0]
drag, startPoint x: 58, startPoint y: 167, endPoint x: 84, endPoint y: 183, distance: 30.9
drag, startPoint x: 89, startPoint y: 157, endPoint x: 89, endPoint y: 170, distance: 12.8
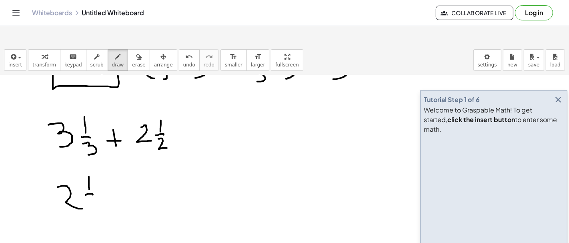
drag, startPoint x: 86, startPoint y: 175, endPoint x: 94, endPoint y: 175, distance: 8.0
drag, startPoint x: 87, startPoint y: 180, endPoint x: 98, endPoint y: 190, distance: 15.0
drag
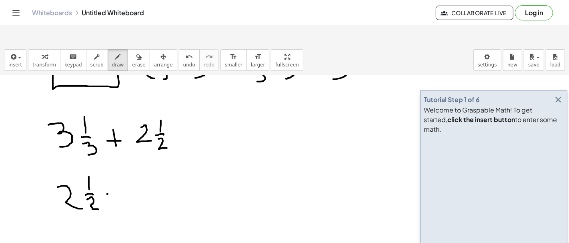
drag, startPoint x: 137, startPoint y: 171, endPoint x: 148, endPoint y: 185, distance: 18.2
drag, startPoint x: 160, startPoint y: 170, endPoint x: 160, endPoint y: 180, distance: 10.0
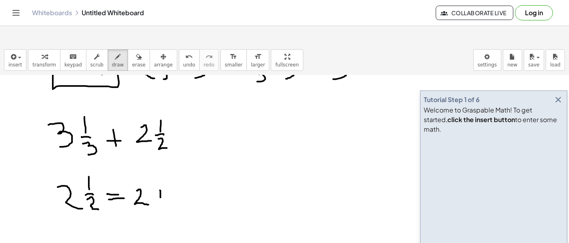
drag, startPoint x: 158, startPoint y: 175, endPoint x: 167, endPoint y: 174, distance: 9.7
drag, startPoint x: 177, startPoint y: 162, endPoint x: 174, endPoint y: 171, distance: 9.1
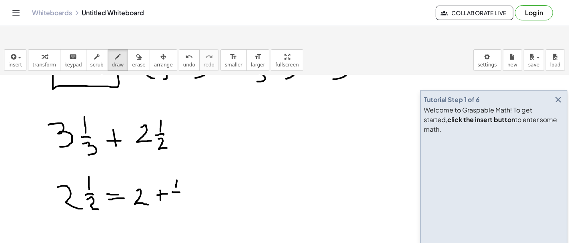
drag, startPoint x: 172, startPoint y: 172, endPoint x: 182, endPoint y: 174, distance: 9.3
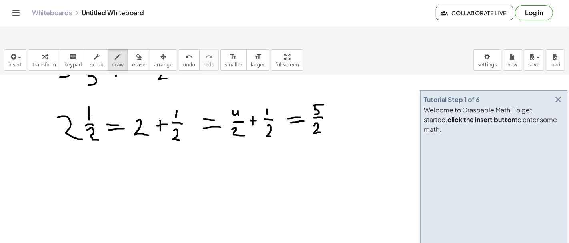
scroll to position [549, 0]
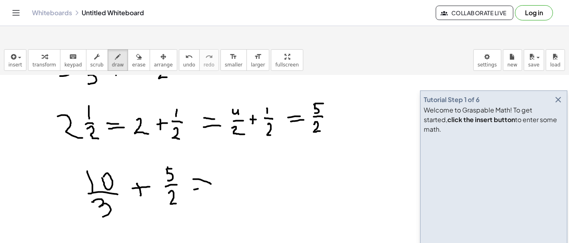
drag, startPoint x: 240, startPoint y: 154, endPoint x: 241, endPoint y: 160, distance: 6.0
drag, startPoint x: 246, startPoint y: 158, endPoint x: 250, endPoint y: 157, distance: 4.2
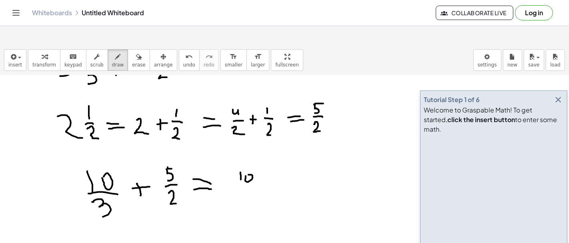
drag, startPoint x: 236, startPoint y: 168, endPoint x: 261, endPoint y: 172, distance: 25.1
drag, startPoint x: 242, startPoint y: 177, endPoint x: 246, endPoint y: 184, distance: 8.0
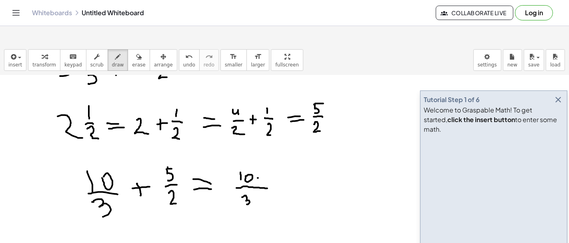
drag, startPoint x: 242, startPoint y: 183, endPoint x: 267, endPoint y: 185, distance: 25.2
drag, startPoint x: 259, startPoint y: 193, endPoint x: 252, endPoint y: 199, distance: 9.0
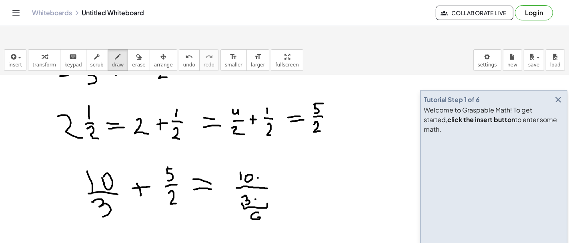
drag, startPoint x: 258, startPoint y: 176, endPoint x: 263, endPoint y: 184, distance: 8.8
drag, startPoint x: 260, startPoint y: 155, endPoint x: 265, endPoint y: 164, distance: 10.9
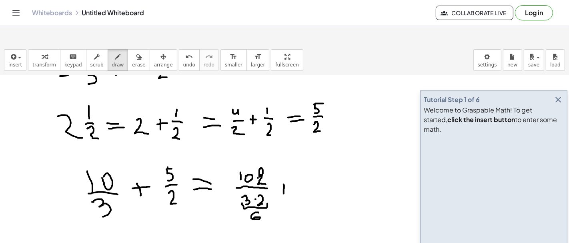
drag, startPoint x: 283, startPoint y: 164, endPoint x: 283, endPoint y: 174, distance: 10.0
drag, startPoint x: 280, startPoint y: 170, endPoint x: 287, endPoint y: 170, distance: 6.4
drag, startPoint x: 299, startPoint y: 151, endPoint x: 297, endPoint y: 162, distance: 11.0
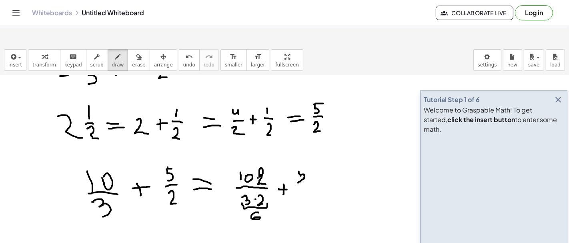
drag, startPoint x: 301, startPoint y: 151, endPoint x: 306, endPoint y: 151, distance: 4.4
drag, startPoint x: 315, startPoint y: 153, endPoint x: 315, endPoint y: 166, distance: 12.8
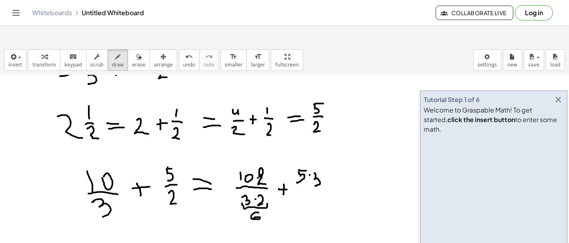
drag, startPoint x: 297, startPoint y: 170, endPoint x: 324, endPoint y: 171, distance: 27.6
drag, startPoint x: 311, startPoint y: 176, endPoint x: 302, endPoint y: 184, distance: 11.9
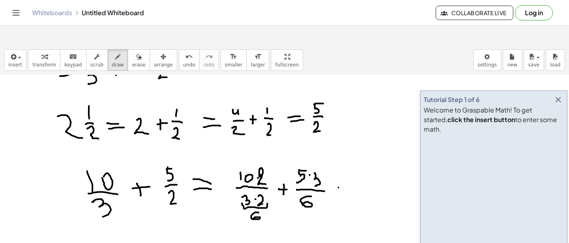
drag, startPoint x: 339, startPoint y: 168, endPoint x: 349, endPoint y: 168, distance: 10.0
drag, startPoint x: 338, startPoint y: 174, endPoint x: 349, endPoint y: 174, distance: 11.2
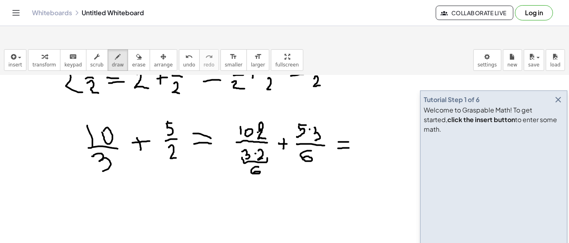
scroll to position [599, 0]
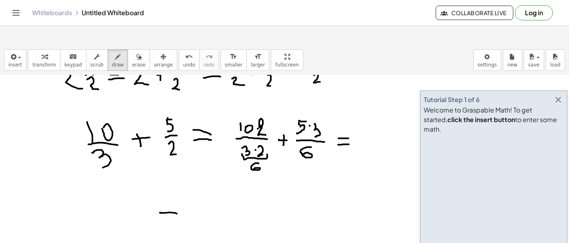
drag, startPoint x: 162, startPoint y: 193, endPoint x: 177, endPoint y: 194, distance: 14.4
drag, startPoint x: 166, startPoint y: 200, endPoint x: 181, endPoint y: 200, distance: 15.2
drag, startPoint x: 212, startPoint y: 170, endPoint x: 218, endPoint y: 180, distance: 11.3
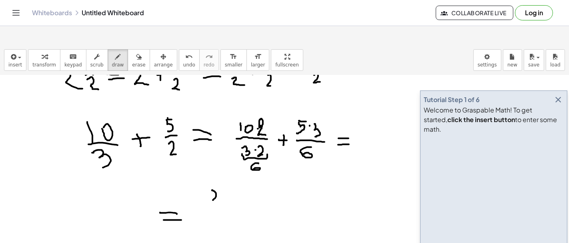
drag, startPoint x: 245, startPoint y: 175, endPoint x: 245, endPoint y: 182, distance: 7.6
drag, startPoint x: 241, startPoint y: 180, endPoint x: 250, endPoint y: 179, distance: 9.6
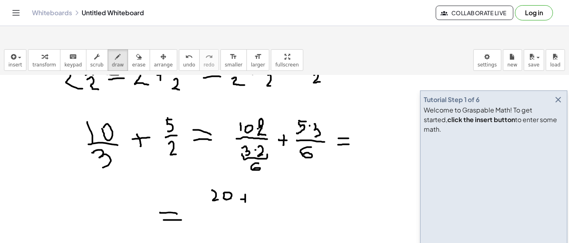
drag, startPoint x: 261, startPoint y: 171, endPoint x: 261, endPoint y: 178, distance: 6.8
drag, startPoint x: 267, startPoint y: 175, endPoint x: 271, endPoint y: 180, distance: 6.6
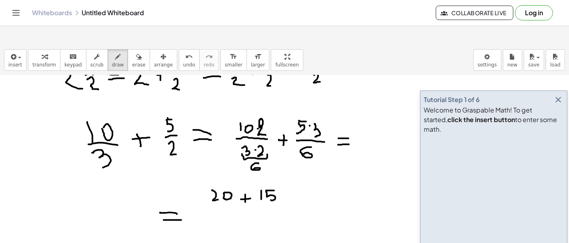
drag, startPoint x: 221, startPoint y: 188, endPoint x: 266, endPoint y: 192, distance: 45.0
drag, startPoint x: 255, startPoint y: 195, endPoint x: 247, endPoint y: 203, distance: 11.3
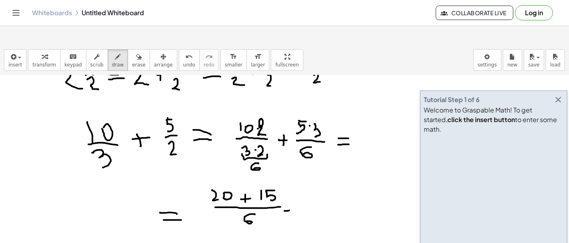
drag, startPoint x: 284, startPoint y: 191, endPoint x: 296, endPoint y: 190, distance: 12.0
drag, startPoint x: 290, startPoint y: 187, endPoint x: 302, endPoint y: 184, distance: 12.6
drag, startPoint x: 311, startPoint y: 176, endPoint x: 321, endPoint y: 176, distance: 10.8
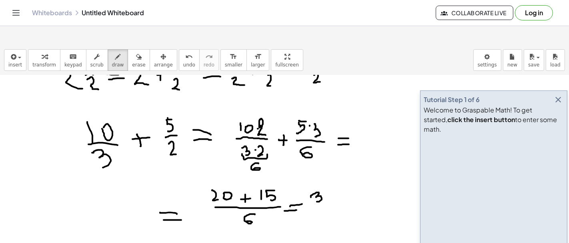
drag, startPoint x: 326, startPoint y: 173, endPoint x: 327, endPoint y: 179, distance: 6.1
drag, startPoint x: 326, startPoint y: 172, endPoint x: 331, endPoint y: 170, distance: 4.9
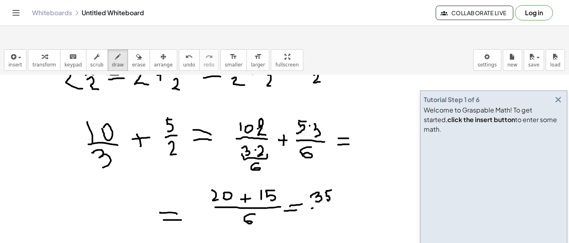
drag, startPoint x: 311, startPoint y: 189, endPoint x: 331, endPoint y: 188, distance: 19.2
drag, startPoint x: 325, startPoint y: 192, endPoint x: 317, endPoint y: 201, distance: 11.1
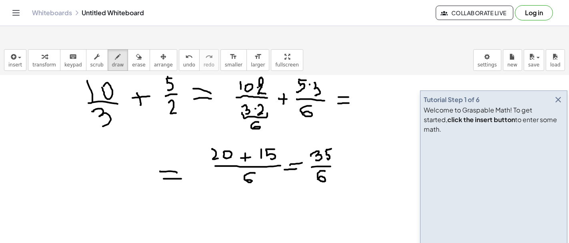
scroll to position [706, 0]
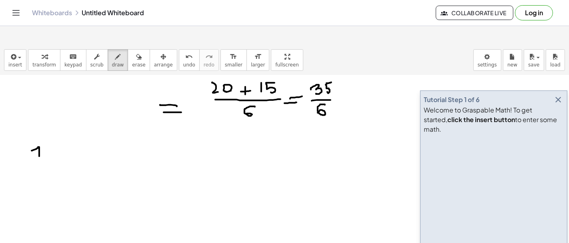
drag, startPoint x: 32, startPoint y: 131, endPoint x: 39, endPoint y: 137, distance: 9.9
drag, startPoint x: 49, startPoint y: 130, endPoint x: 50, endPoint y: 141, distance: 10.5
drag, startPoint x: 46, startPoint y: 135, endPoint x: 55, endPoint y: 134, distance: 9.6
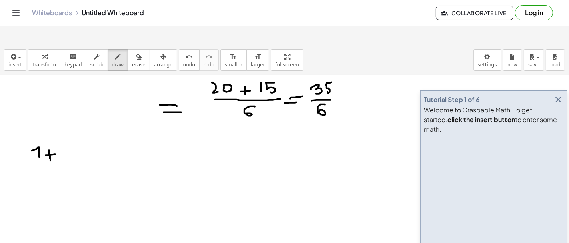
drag, startPoint x: 60, startPoint y: 134, endPoint x: 69, endPoint y: 137, distance: 10.1
drag, startPoint x: 84, startPoint y: 133, endPoint x: 95, endPoint y: 133, distance: 11.2
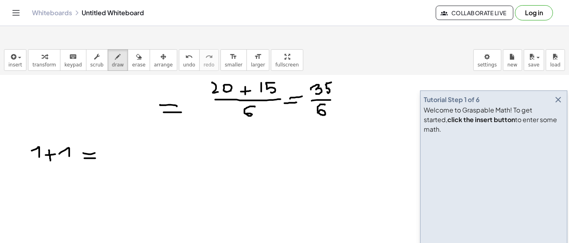
drag, startPoint x: 103, startPoint y: 130, endPoint x: 118, endPoint y: 138, distance: 16.8
drag, startPoint x: 185, startPoint y: 128, endPoint x: 189, endPoint y: 141, distance: 13.8
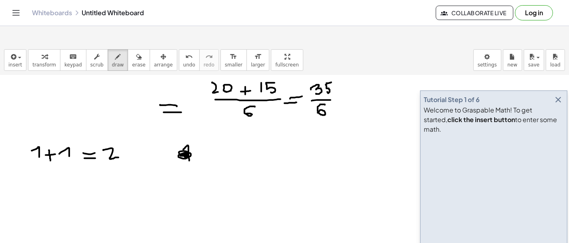
drag, startPoint x: 186, startPoint y: 130, endPoint x: 186, endPoint y: 119, distance: 10.8
drag, startPoint x: 216, startPoint y: 133, endPoint x: 214, endPoint y: 116, distance: 17.4
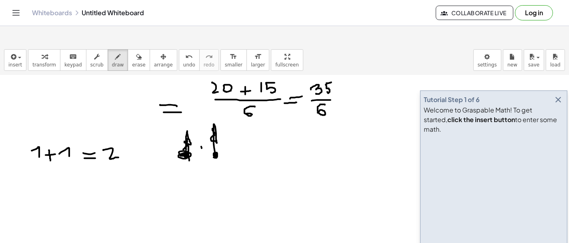
drag, startPoint x: 201, startPoint y: 127, endPoint x: 202, endPoint y: 136, distance: 9.6
drag, startPoint x: 199, startPoint y: 132, endPoint x: 203, endPoint y: 132, distance: 4.4
drag, startPoint x: 174, startPoint y: 140, endPoint x: 219, endPoint y: 136, distance: 44.9
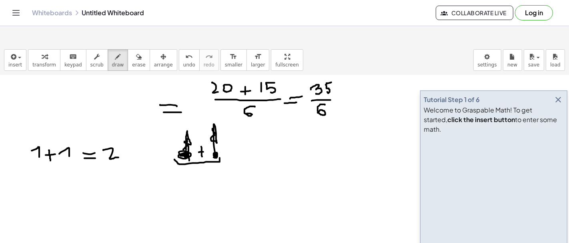
drag, startPoint x: 201, startPoint y: 147, endPoint x: 211, endPoint y: 153, distance: 11.9
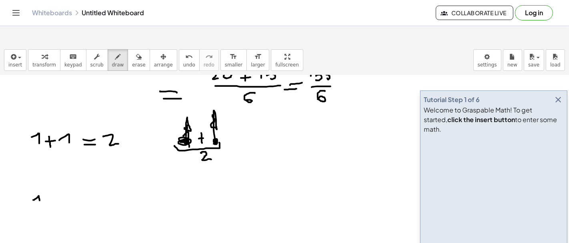
drag, startPoint x: 33, startPoint y: 180, endPoint x: 41, endPoint y: 187, distance: 9.9
drag, startPoint x: 62, startPoint y: 181, endPoint x: 70, endPoint y: 187, distance: 9.4
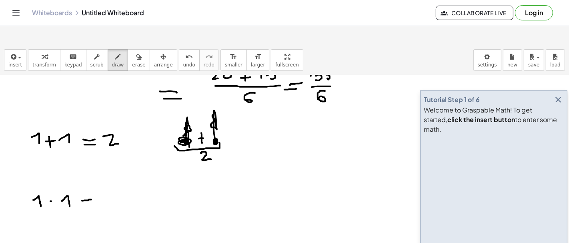
drag, startPoint x: 82, startPoint y: 181, endPoint x: 92, endPoint y: 180, distance: 10.1
drag, startPoint x: 85, startPoint y: 176, endPoint x: 89, endPoint y: 175, distance: 4.6
drag, startPoint x: 106, startPoint y: 177, endPoint x: 114, endPoint y: 186, distance: 12.2
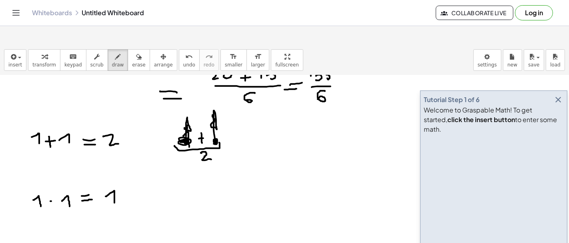
drag, startPoint x: 34, startPoint y: 180, endPoint x: 40, endPoint y: 182, distance: 6.6
drag, startPoint x: 198, startPoint y: 174, endPoint x: 197, endPoint y: 164, distance: 10.4
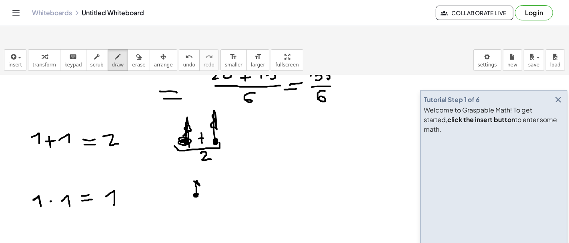
drag, startPoint x: 66, startPoint y: 191, endPoint x: 73, endPoint y: 192, distance: 7.2
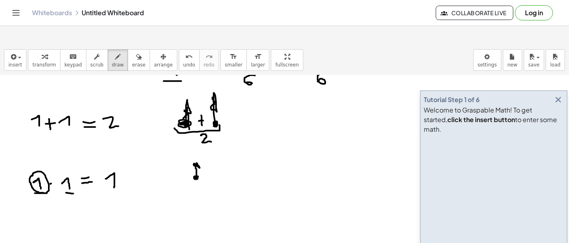
scroll to position [738, 0]
drag, startPoint x: 33, startPoint y: 192, endPoint x: 33, endPoint y: 202, distance: 10.8
drag, startPoint x: 32, startPoint y: 192, endPoint x: 46, endPoint y: 191, distance: 13.6
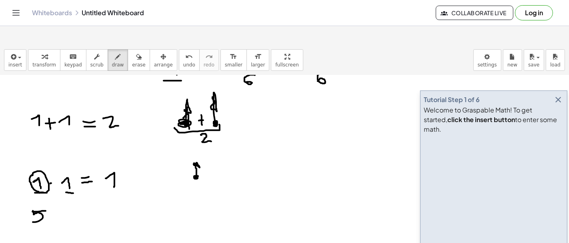
drag, startPoint x: 62, startPoint y: 193, endPoint x: 70, endPoint y: 200, distance: 10.8
drag, startPoint x: 26, startPoint y: 200, endPoint x: 27, endPoint y: 190, distance: 10.4
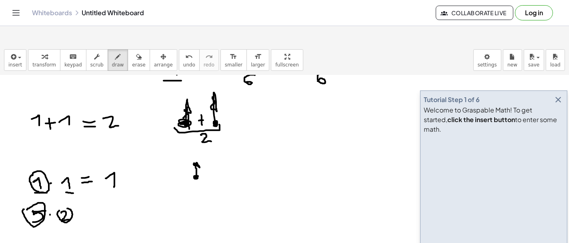
drag, startPoint x: 173, startPoint y: 194, endPoint x: 178, endPoint y: 182, distance: 12.2
drag, startPoint x: 183, startPoint y: 192, endPoint x: 185, endPoint y: 185, distance: 7.8
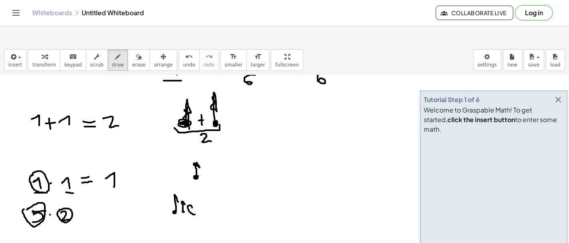
drag, startPoint x: 194, startPoint y: 195, endPoint x: 190, endPoint y: 188, distance: 8.4
drag, startPoint x: 197, startPoint y: 191, endPoint x: 198, endPoint y: 186, distance: 5.3
drag, startPoint x: 204, startPoint y: 190, endPoint x: 207, endPoint y: 183, distance: 7.5
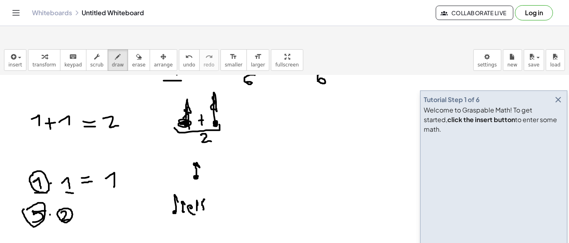
drag, startPoint x: 164, startPoint y: 195, endPoint x: 210, endPoint y: 194, distance: 45.2
drag, startPoint x: 187, startPoint y: 207, endPoint x: 189, endPoint y: 214, distance: 7.0
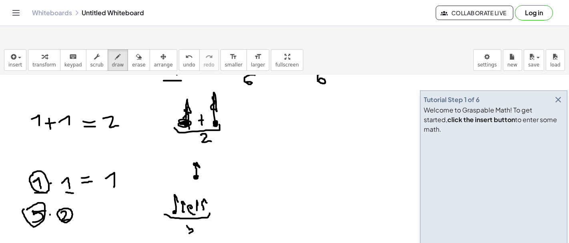
drag, startPoint x: 187, startPoint y: 206, endPoint x: 192, endPoint y: 206, distance: 4.8
drag, startPoint x: 218, startPoint y: 194, endPoint x: 261, endPoint y: 194, distance: 43.2
drag, startPoint x: 226, startPoint y: 190, endPoint x: 226, endPoint y: 181, distance: 8.8
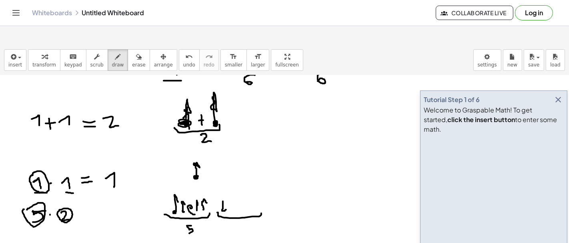
drag, startPoint x: 230, startPoint y: 189, endPoint x: 231, endPoint y: 181, distance: 8.4
drag, startPoint x: 236, startPoint y: 187, endPoint x: 238, endPoint y: 183, distance: 4.3
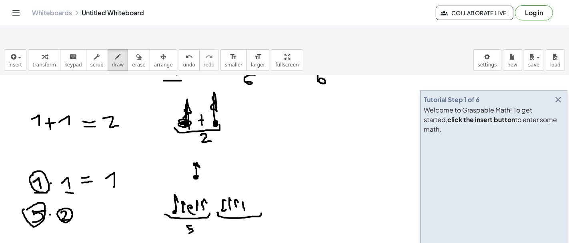
drag, startPoint x: 244, startPoint y: 191, endPoint x: 244, endPoint y: 186, distance: 5.2
drag, startPoint x: 248, startPoint y: 188, endPoint x: 250, endPoint y: 183, distance: 5.7
drag, startPoint x: 236, startPoint y: 200, endPoint x: 238, endPoint y: 211, distance: 11.0
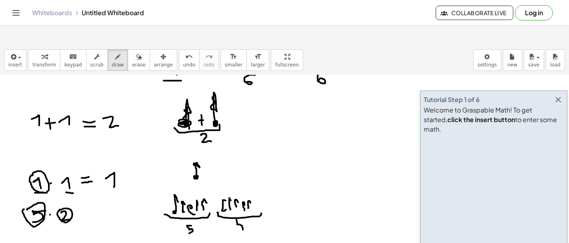
drag, startPoint x: 238, startPoint y: 200, endPoint x: 242, endPoint y: 200, distance: 4.8
drag, startPoint x: 277, startPoint y: 184, endPoint x: 282, endPoint y: 184, distance: 4.8
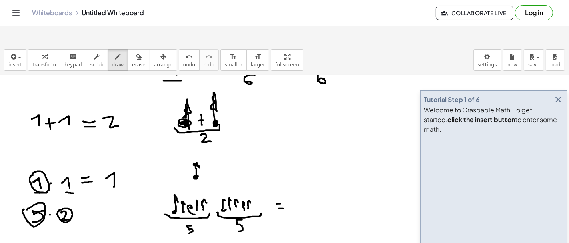
drag, startPoint x: 292, startPoint y: 186, endPoint x: 303, endPoint y: 185, distance: 10.8
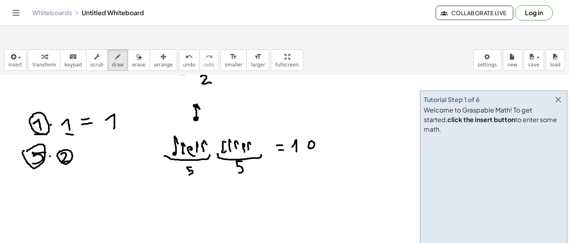
scroll to position [798, 0]
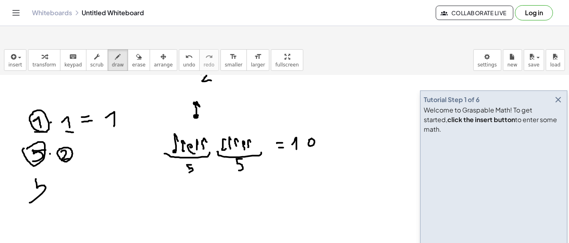
drag, startPoint x: 36, startPoint y: 159, endPoint x: 29, endPoint y: 181, distance: 22.5
drag, startPoint x: 36, startPoint y: 158, endPoint x: 45, endPoint y: 157, distance: 9.7
drag, startPoint x: 51, startPoint y: 164, endPoint x: 54, endPoint y: 176, distance: 11.8
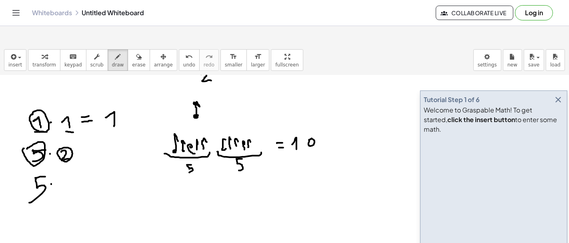
drag, startPoint x: 66, startPoint y: 163, endPoint x: 71, endPoint y: 170, distance: 9.1
drag, startPoint x: 163, startPoint y: 172, endPoint x: 166, endPoint y: 168, distance: 4.6
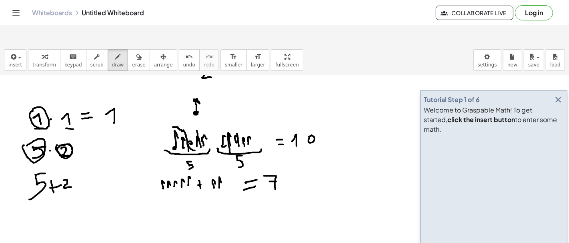
scroll to position [848, 0]
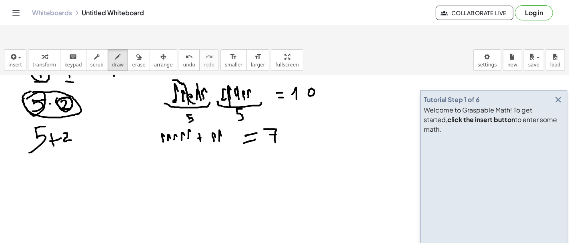
drag, startPoint x: 76, startPoint y: 167, endPoint x: 76, endPoint y: 176, distance: 9.2
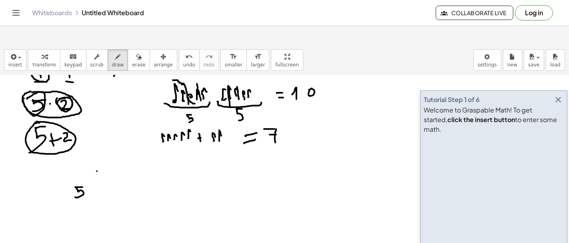
drag, startPoint x: 76, startPoint y: 167, endPoint x: 82, endPoint y: 167, distance: 6.8
drag, startPoint x: 96, startPoint y: 165, endPoint x: 104, endPoint y: 173, distance: 11.9
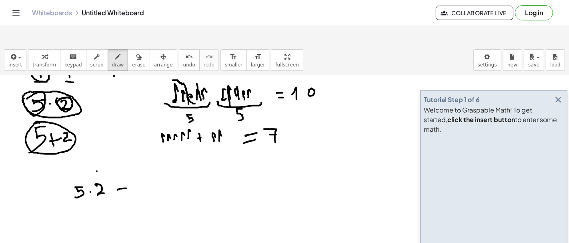
drag, startPoint x: 117, startPoint y: 170, endPoint x: 126, endPoint y: 168, distance: 9.3
drag, startPoint x: 120, startPoint y: 173, endPoint x: 126, endPoint y: 172, distance: 6.1
drag, startPoint x: 153, startPoint y: 160, endPoint x: 156, endPoint y: 168, distance: 8.2
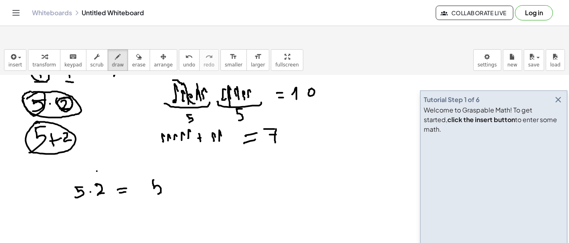
drag, startPoint x: 174, startPoint y: 168, endPoint x: 175, endPoint y: 176, distance: 7.8
drag, startPoint x: 171, startPoint y: 173, endPoint x: 177, endPoint y: 172, distance: 6.4
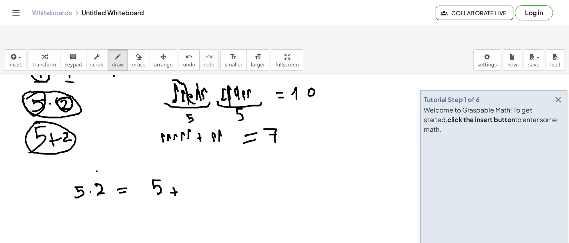
drag, startPoint x: 184, startPoint y: 164, endPoint x: 185, endPoint y: 173, distance: 9.2
drag, startPoint x: 185, startPoint y: 162, endPoint x: 193, endPoint y: 162, distance: 8.0
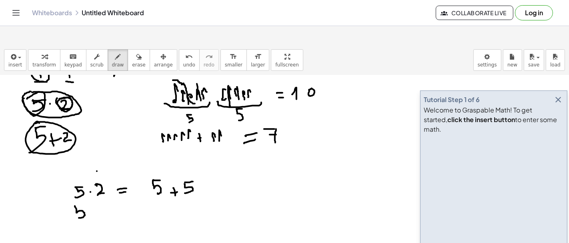
drag, startPoint x: 76, startPoint y: 189, endPoint x: 78, endPoint y: 198, distance: 8.9
drag, startPoint x: 76, startPoint y: 189, endPoint x: 82, endPoint y: 188, distance: 6.8
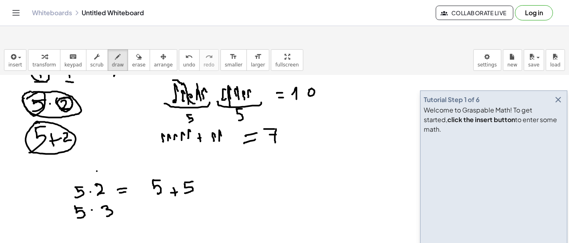
drag, startPoint x: 102, startPoint y: 188, endPoint x: 106, endPoint y: 196, distance: 9.1
drag, startPoint x: 124, startPoint y: 191, endPoint x: 130, endPoint y: 190, distance: 6.8
drag, startPoint x: 122, startPoint y: 188, endPoint x: 128, endPoint y: 188, distance: 5.2
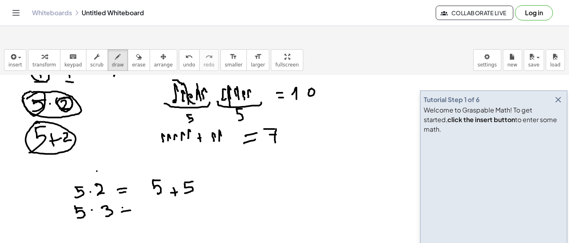
drag, startPoint x: 148, startPoint y: 186, endPoint x: 148, endPoint y: 194, distance: 8.0
drag, startPoint x: 149, startPoint y: 186, endPoint x: 155, endPoint y: 184, distance: 6.1
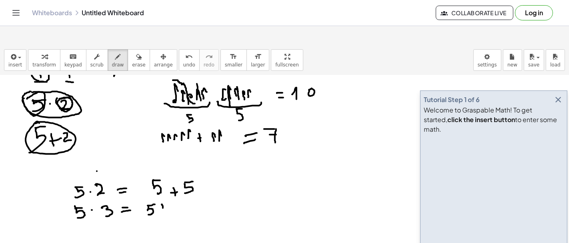
drag, startPoint x: 162, startPoint y: 185, endPoint x: 163, endPoint y: 191, distance: 6.1
drag, startPoint x: 161, startPoint y: 188, endPoint x: 167, endPoint y: 187, distance: 6.1
drag, startPoint x: 176, startPoint y: 185, endPoint x: 177, endPoint y: 194, distance: 8.4
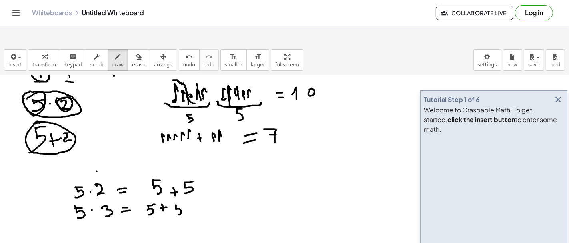
drag, startPoint x: 177, startPoint y: 183, endPoint x: 183, endPoint y: 182, distance: 6.1
drag, startPoint x: 192, startPoint y: 186, endPoint x: 193, endPoint y: 193, distance: 7.2
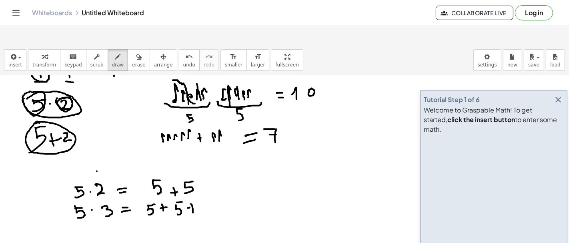
drag, startPoint x: 188, startPoint y: 188, endPoint x: 198, endPoint y: 185, distance: 10.8
drag, startPoint x: 204, startPoint y: 183, endPoint x: 205, endPoint y: 191, distance: 8.0
drag, startPoint x: 205, startPoint y: 182, endPoint x: 213, endPoint y: 178, distance: 8.8
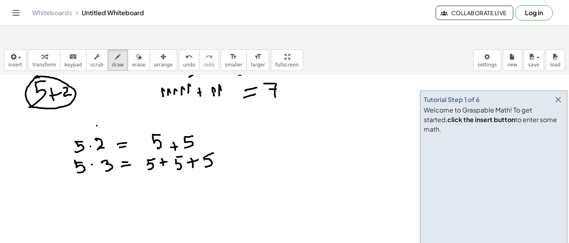
scroll to position [895, 0]
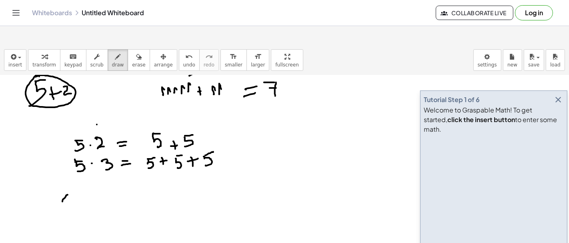
drag, startPoint x: 62, startPoint y: 182, endPoint x: 72, endPoint y: 191, distance: 13.6
drag, startPoint x: 77, startPoint y: 182, endPoint x: 76, endPoint y: 175, distance: 7.0
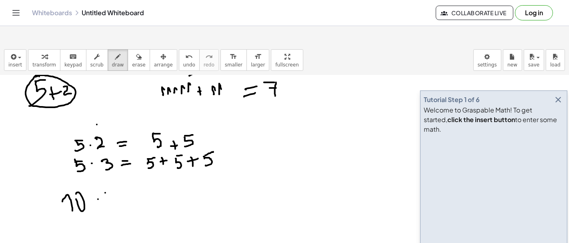
drag, startPoint x: 105, startPoint y: 173, endPoint x: 106, endPoint y: 182, distance: 8.4
drag, startPoint x: 114, startPoint y: 175, endPoint x: 117, endPoint y: 183, distance: 8.9
drag, startPoint x: 113, startPoint y: 168, endPoint x: 123, endPoint y: 167, distance: 10.4
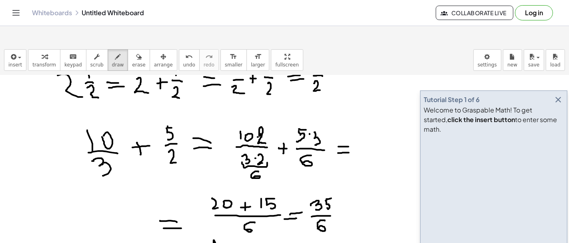
scroll to position [603, 0]
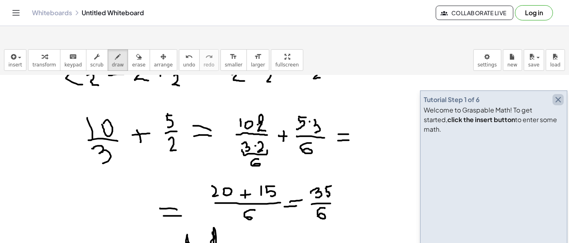
click at [558, 95] on icon "button" at bounding box center [558, 100] width 10 height 10
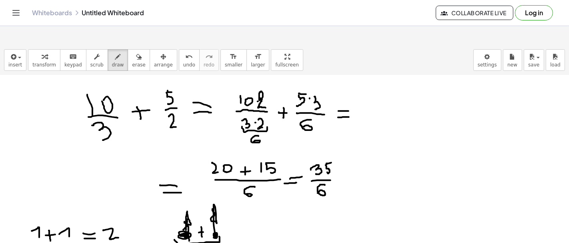
scroll to position [624, 0]
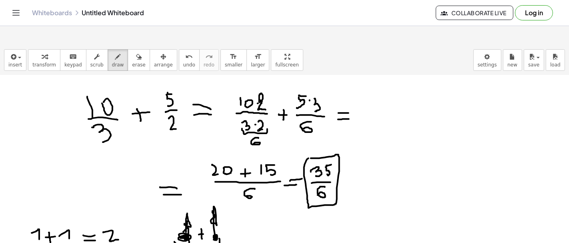
click at [311, 139] on div at bounding box center [284, 61] width 569 height 1220
drag, startPoint x: 359, startPoint y: 96, endPoint x: 364, endPoint y: 164, distance: 68.1
click at [364, 164] on div at bounding box center [284, 61] width 569 height 1220
click at [389, 84] on div at bounding box center [284, 61] width 569 height 1220
click at [395, 77] on div at bounding box center [284, 61] width 569 height 1220
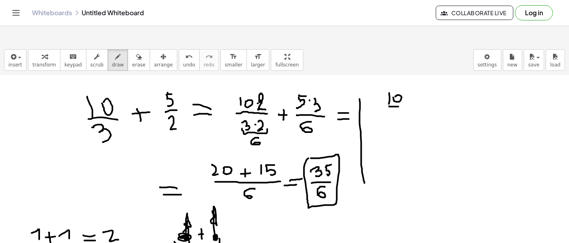
drag, startPoint x: 391, startPoint y: 87, endPoint x: 399, endPoint y: 88, distance: 7.6
click at [399, 88] on div at bounding box center [284, 61] width 569 height 1220
drag, startPoint x: 394, startPoint y: 93, endPoint x: 396, endPoint y: 105, distance: 12.2
click at [396, 109] on div at bounding box center [284, 61] width 569 height 1220
click at [409, 84] on div at bounding box center [284, 61] width 569 height 1220
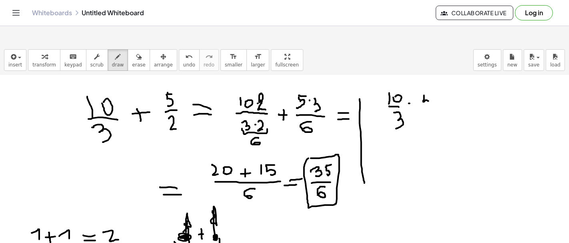
drag, startPoint x: 424, startPoint y: 76, endPoint x: 426, endPoint y: 84, distance: 8.2
click at [426, 84] on div at bounding box center [284, 61] width 569 height 1220
drag, startPoint x: 424, startPoint y: 74, endPoint x: 428, endPoint y: 74, distance: 4.4
click at [428, 74] on div at bounding box center [284, 61] width 569 height 1220
drag, startPoint x: 424, startPoint y: 90, endPoint x: 437, endPoint y: 89, distance: 12.5
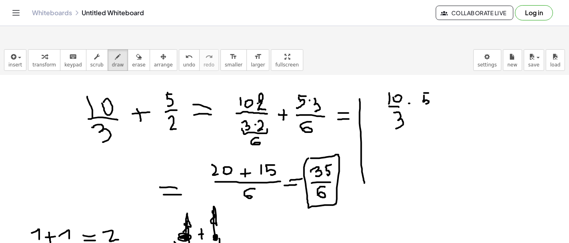
click at [436, 89] on div at bounding box center [284, 61] width 569 height 1220
drag, startPoint x: 427, startPoint y: 98, endPoint x: 435, endPoint y: 109, distance: 14.6
click at [435, 109] on div at bounding box center [284, 61] width 569 height 1220
drag, startPoint x: 451, startPoint y: 84, endPoint x: 459, endPoint y: 82, distance: 7.5
click at [459, 82] on div at bounding box center [284, 61] width 569 height 1220
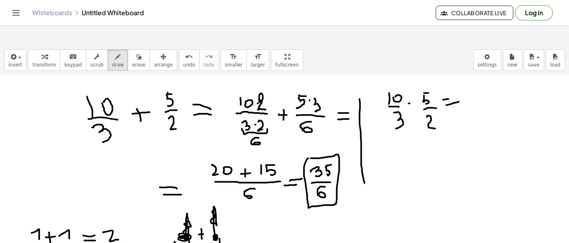
drag, startPoint x: 443, startPoint y: 80, endPoint x: 457, endPoint y: 79, distance: 13.7
click at [457, 79] on div at bounding box center [284, 61] width 569 height 1220
drag, startPoint x: 480, startPoint y: 75, endPoint x: 475, endPoint y: 87, distance: 13.1
click at [475, 88] on div at bounding box center [284, 61] width 569 height 1220
drag, startPoint x: 481, startPoint y: 74, endPoint x: 488, endPoint y: 72, distance: 6.9
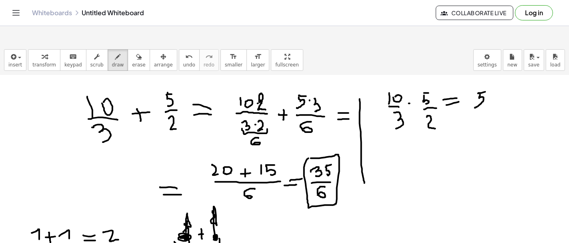
click at [488, 72] on div at bounding box center [284, 61] width 569 height 1220
click at [490, 74] on div at bounding box center [284, 61] width 569 height 1220
drag, startPoint x: 479, startPoint y: 91, endPoint x: 498, endPoint y: 94, distance: 19.4
click at [498, 92] on div at bounding box center [284, 61] width 569 height 1220
drag, startPoint x: 485, startPoint y: 96, endPoint x: 481, endPoint y: 103, distance: 8.4
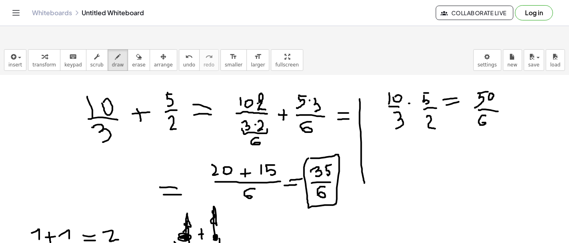
click at [481, 103] on div at bounding box center [284, 61] width 569 height 1220
drag, startPoint x: 360, startPoint y: 169, endPoint x: 453, endPoint y: 116, distance: 106.7
click at [452, 116] on div at bounding box center [284, 61] width 569 height 1220
drag, startPoint x: 365, startPoint y: 172, endPoint x: 448, endPoint y: 125, distance: 94.7
click at [447, 125] on div at bounding box center [284, 61] width 569 height 1220
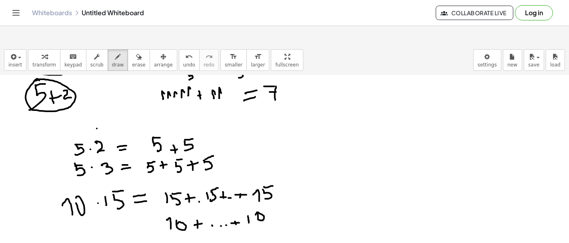
scroll to position [892, 0]
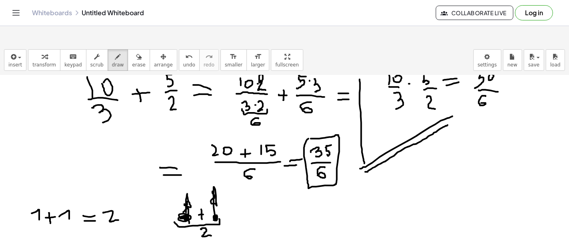
scroll to position [633, 0]
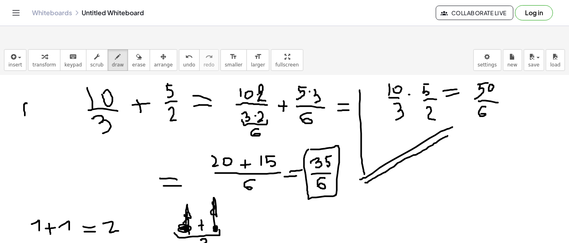
drag, startPoint x: 27, startPoint y: 84, endPoint x: 24, endPoint y: 100, distance: 16.2
click at [26, 104] on div at bounding box center [284, 53] width 569 height 1220
drag, startPoint x: 23, startPoint y: 98, endPoint x: 28, endPoint y: 97, distance: 5.7
click at [28, 97] on div at bounding box center [284, 53] width 569 height 1220
drag, startPoint x: 30, startPoint y: 99, endPoint x: 56, endPoint y: 95, distance: 26.3
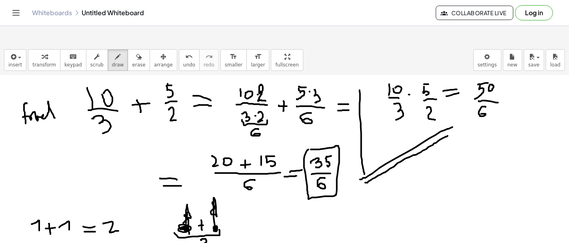
click at [55, 98] on div at bounding box center [284, 53] width 569 height 1220
drag, startPoint x: 47, startPoint y: 94, endPoint x: 53, endPoint y: 93, distance: 6.5
click at [53, 93] on div at bounding box center [284, 53] width 569 height 1220
drag, startPoint x: 55, startPoint y: 95, endPoint x: 57, endPoint y: 99, distance: 4.7
click at [57, 99] on div at bounding box center [284, 53] width 569 height 1220
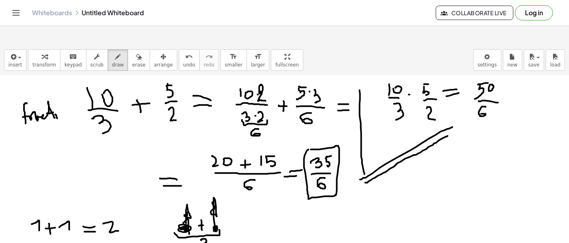
click at [55, 90] on div at bounding box center [284, 53] width 569 height 1220
drag, startPoint x: 60, startPoint y: 96, endPoint x: 76, endPoint y: 99, distance: 17.1
click at [76, 99] on div at bounding box center [284, 53] width 569 height 1220
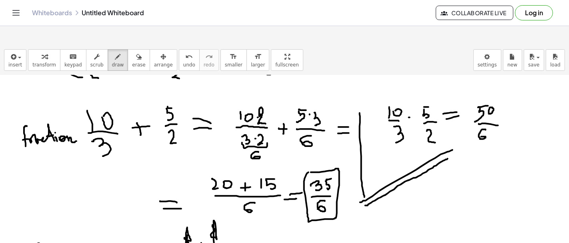
scroll to position [609, 0]
drag, startPoint x: 22, startPoint y: 162, endPoint x: 22, endPoint y: 170, distance: 7.2
click at [22, 170] on div at bounding box center [284, 76] width 569 height 1220
click at [30, 164] on div at bounding box center [284, 76] width 569 height 1220
click at [43, 165] on div at bounding box center [284, 76] width 569 height 1220
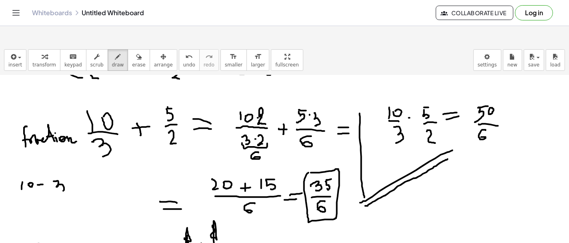
drag, startPoint x: 53, startPoint y: 162, endPoint x: 55, endPoint y: 171, distance: 9.7
click at [56, 174] on div at bounding box center [284, 76] width 569 height 1220
drag, startPoint x: 35, startPoint y: 171, endPoint x: 48, endPoint y: 169, distance: 13.0
click at [48, 169] on div at bounding box center [284, 76] width 569 height 1220
drag, startPoint x: 73, startPoint y: 165, endPoint x: 78, endPoint y: 166, distance: 4.5
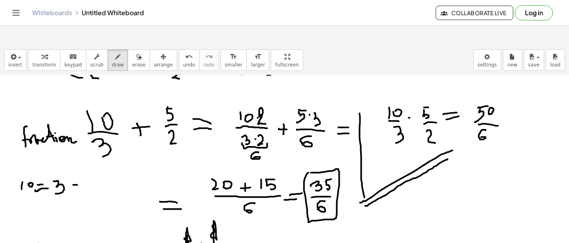
click at [78, 165] on div at bounding box center [284, 76] width 569 height 1220
click at [76, 168] on div at bounding box center [284, 76] width 569 height 1220
drag, startPoint x: 30, startPoint y: 181, endPoint x: 76, endPoint y: 188, distance: 46.5
click at [76, 188] on div at bounding box center [284, 76] width 569 height 1220
click at [76, 183] on div at bounding box center [284, 76] width 569 height 1220
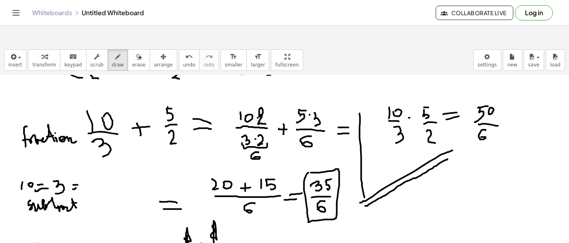
drag, startPoint x: 49, startPoint y: 182, endPoint x: 54, endPoint y: 182, distance: 5.2
click at [54, 182] on div at bounding box center [284, 76] width 569 height 1220
drag, startPoint x: 131, startPoint y: 117, endPoint x: 148, endPoint y: 112, distance: 17.5
click at [148, 112] on div at bounding box center [284, 76] width 569 height 1220
drag, startPoint x: 128, startPoint y: 132, endPoint x: 156, endPoint y: 144, distance: 31.0
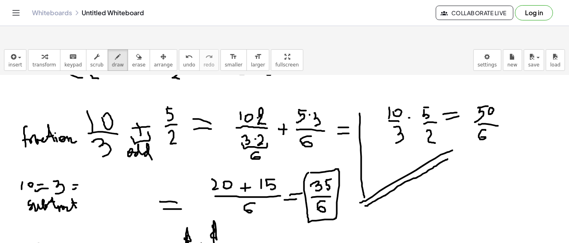
click at [156, 144] on div at bounding box center [284, 76] width 569 height 1220
drag, startPoint x: 132, startPoint y: 134, endPoint x: 136, endPoint y: 136, distance: 4.3
click at [136, 136] on div at bounding box center [284, 76] width 569 height 1220
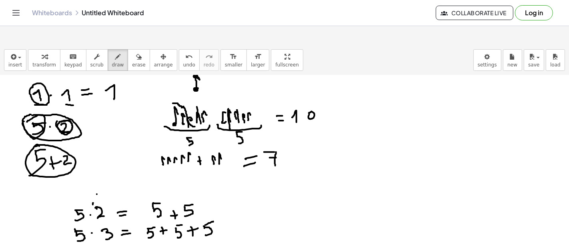
scroll to position [1028, 0]
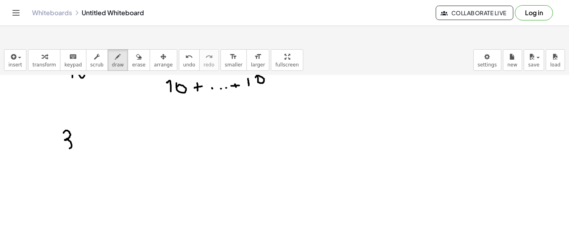
drag, startPoint x: 64, startPoint y: 114, endPoint x: 60, endPoint y: 130, distance: 16.7
drag, startPoint x: 82, startPoint y: 103, endPoint x: 88, endPoint y: 117, distance: 15.1
drag, startPoint x: 78, startPoint y: 122, endPoint x: 91, endPoint y: 122, distance: 13.6
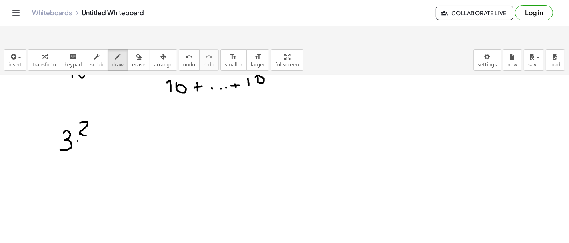
drag, startPoint x: 80, startPoint y: 129, endPoint x: 86, endPoint y: 146, distance: 17.5
drag, startPoint x: 82, startPoint y: 139, endPoint x: 90, endPoint y: 138, distance: 8.4
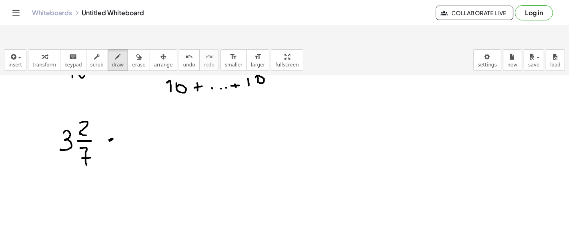
drag, startPoint x: 124, startPoint y: 111, endPoint x: 135, endPoint y: 120, distance: 14.7
drag, startPoint x: 143, startPoint y: 118, endPoint x: 149, endPoint y: 120, distance: 7.0
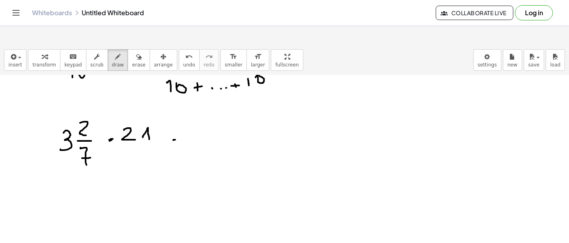
drag, startPoint x: 174, startPoint y: 121, endPoint x: 193, endPoint y: 119, distance: 19.7
drag, startPoint x: 175, startPoint y: 114, endPoint x: 184, endPoint y: 114, distance: 8.8
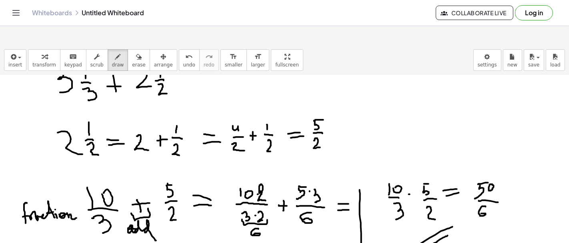
scroll to position [531, 0]
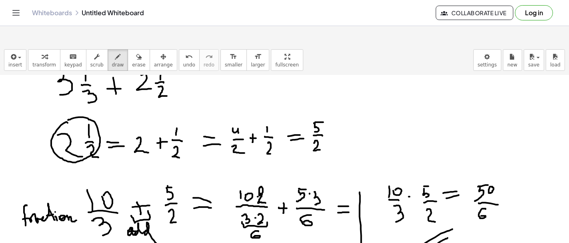
drag, startPoint x: 64, startPoint y: 103, endPoint x: 68, endPoint y: 100, distance: 4.6
click at [68, 100] on div at bounding box center [284, 155] width 569 height 1220
click at [316, 96] on div at bounding box center [284, 155] width 569 height 1220
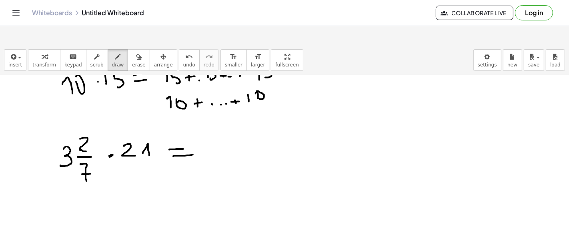
scroll to position [1042, 0]
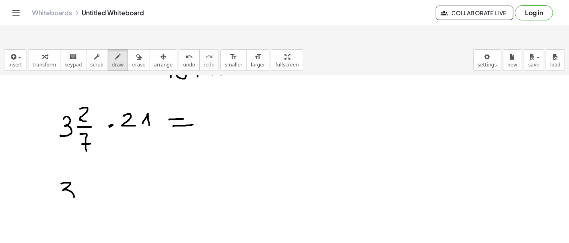
drag, startPoint x: 62, startPoint y: 164, endPoint x: 63, endPoint y: 182, distance: 17.7
drag, startPoint x: 86, startPoint y: 157, endPoint x: 90, endPoint y: 166, distance: 10.2
drag, startPoint x: 83, startPoint y: 170, endPoint x: 95, endPoint y: 173, distance: 12.4
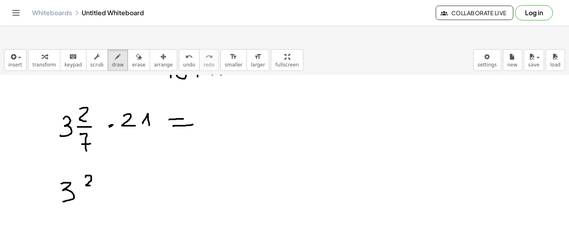
drag, startPoint x: 85, startPoint y: 176, endPoint x: 94, endPoint y: 192, distance: 17.9
drag, startPoint x: 90, startPoint y: 187, endPoint x: 98, endPoint y: 187, distance: 8.0
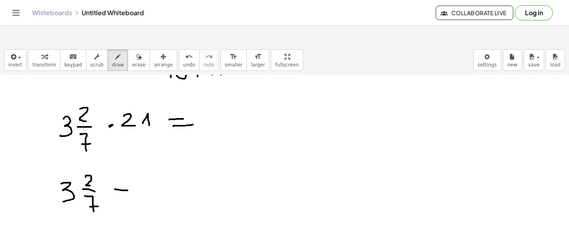
drag, startPoint x: 116, startPoint y: 170, endPoint x: 128, endPoint y: 171, distance: 11.2
drag, startPoint x: 114, startPoint y: 177, endPoint x: 123, endPoint y: 178, distance: 8.8
drag, startPoint x: 143, startPoint y: 166, endPoint x: 145, endPoint y: 178, distance: 11.8
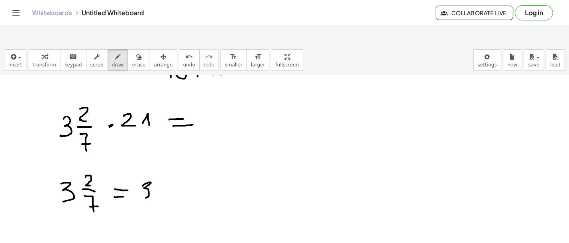
drag, startPoint x: 167, startPoint y: 168, endPoint x: 167, endPoint y: 177, distance: 8.8
drag, startPoint x: 164, startPoint y: 169, endPoint x: 171, endPoint y: 167, distance: 6.6
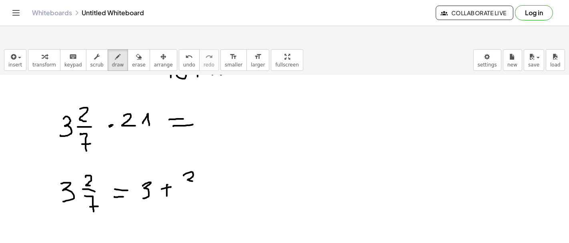
drag, startPoint x: 184, startPoint y: 156, endPoint x: 202, endPoint y: 165, distance: 20.4
drag, startPoint x: 184, startPoint y: 171, endPoint x: 200, endPoint y: 171, distance: 15.6
drag, startPoint x: 191, startPoint y: 176, endPoint x: 198, endPoint y: 190, distance: 15.2
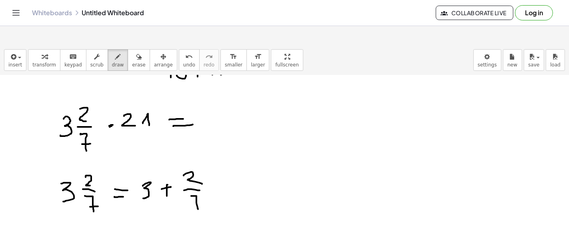
drag, startPoint x: 195, startPoint y: 184, endPoint x: 201, endPoint y: 184, distance: 5.7
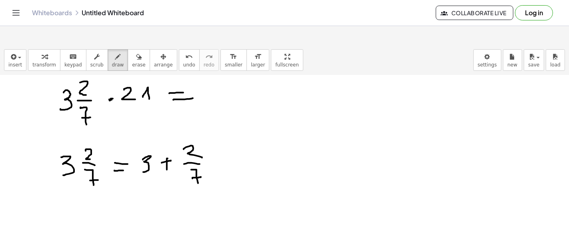
scroll to position [1069, 0]
drag, startPoint x: 225, startPoint y: 142, endPoint x: 238, endPoint y: 146, distance: 14.0
drag, startPoint x: 224, startPoint y: 152, endPoint x: 237, endPoint y: 152, distance: 13.2
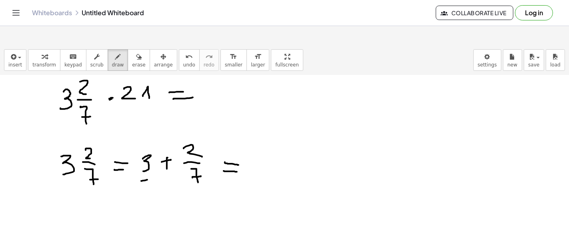
drag, startPoint x: 142, startPoint y: 162, endPoint x: 148, endPoint y: 160, distance: 7.0
drag, startPoint x: 190, startPoint y: 166, endPoint x: 201, endPoint y: 166, distance: 11.2
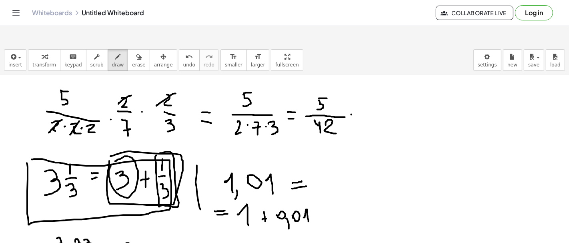
scroll to position [265, 0]
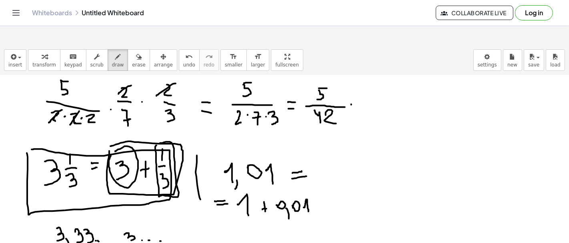
drag, startPoint x: 393, startPoint y: 135, endPoint x: 390, endPoint y: 152, distance: 17.4
drag, startPoint x: 383, startPoint y: 156, endPoint x: 393, endPoint y: 157, distance: 10.0
drag, startPoint x: 386, startPoint y: 163, endPoint x: 384, endPoint y: 177, distance: 14.1
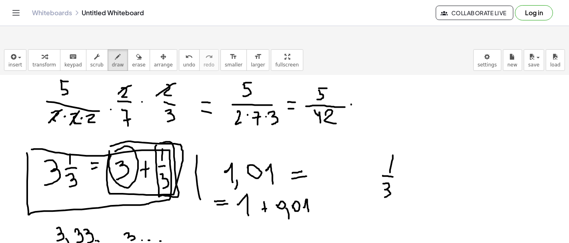
drag, startPoint x: 404, startPoint y: 156, endPoint x: 405, endPoint y: 162, distance: 6.0
drag, startPoint x: 401, startPoint y: 160, endPoint x: 410, endPoint y: 159, distance: 9.3
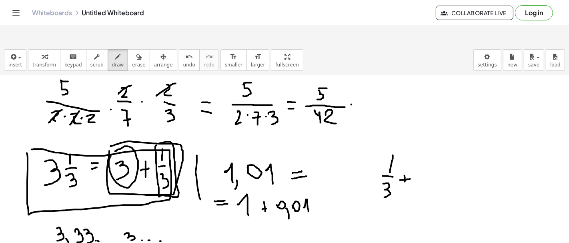
drag, startPoint x: 415, startPoint y: 158, endPoint x: 429, endPoint y: 158, distance: 14.4
drag, startPoint x: 423, startPoint y: 166, endPoint x: 431, endPoint y: 175, distance: 12.2
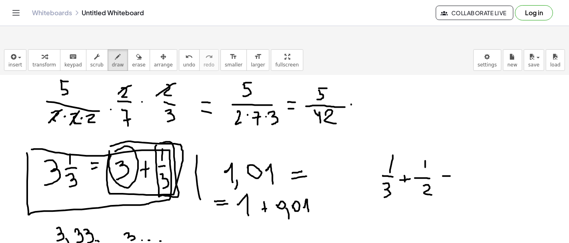
drag, startPoint x: 443, startPoint y: 156, endPoint x: 452, endPoint y: 157, distance: 9.6
drag, startPoint x: 442, startPoint y: 162, endPoint x: 450, endPoint y: 163, distance: 8.4
drag, startPoint x: 467, startPoint y: 158, endPoint x: 511, endPoint y: 161, distance: 43.6
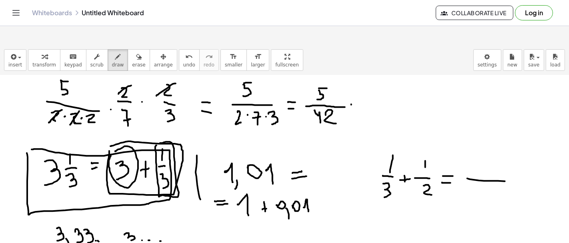
drag, startPoint x: 494, startPoint y: 171, endPoint x: 482, endPoint y: 179, distance: 14.4
drag, startPoint x: 436, startPoint y: 138, endPoint x: 442, endPoint y: 142, distance: 7.1
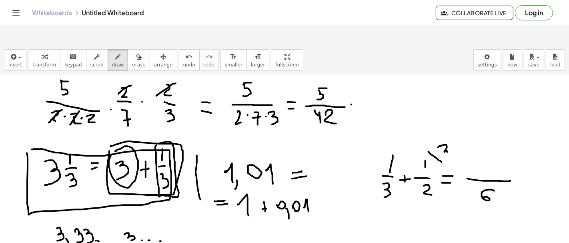
drag, startPoint x: 441, startPoint y: 126, endPoint x: 442, endPoint y: 134, distance: 7.7
drag, startPoint x: 388, startPoint y: 122, endPoint x: 399, endPoint y: 132, distance: 15.3
drag, startPoint x: 395, startPoint y: 119, endPoint x: 408, endPoint y: 125, distance: 14.1
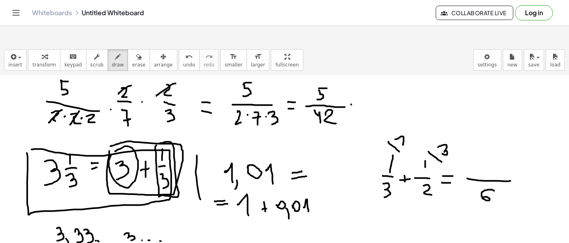
drag, startPoint x: 472, startPoint y: 143, endPoint x: 483, endPoint y: 154, distance: 15.6
drag, startPoint x: 491, startPoint y: 144, endPoint x: 492, endPoint y: 154, distance: 10.1
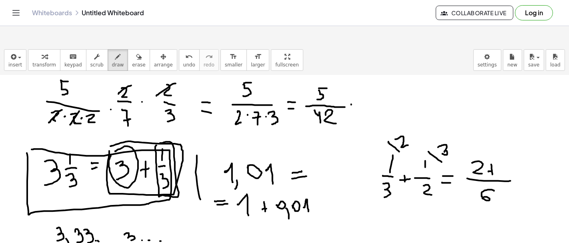
drag, startPoint x: 499, startPoint y: 142, endPoint x: 499, endPoint y: 154, distance: 11.2
drag, startPoint x: 489, startPoint y: 152, endPoint x: 495, endPoint y: 152, distance: 5.6
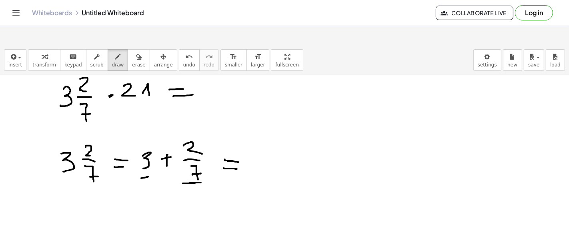
scroll to position [1071, 0]
drag, startPoint x: 273, startPoint y: 141, endPoint x: 283, endPoint y: 143, distance: 10.6
drag, startPoint x: 273, startPoint y: 146, endPoint x: 277, endPoint y: 160, distance: 14.7
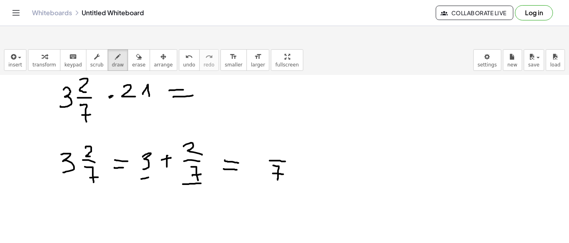
drag, startPoint x: 273, startPoint y: 154, endPoint x: 283, endPoint y: 155, distance: 10.8
drag, startPoint x: 270, startPoint y: 129, endPoint x: 277, endPoint y: 138, distance: 10.8
drag, startPoint x: 280, startPoint y: 132, endPoint x: 286, endPoint y: 138, distance: 8.5
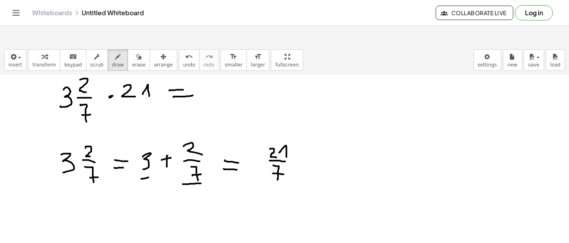
drag, startPoint x: 301, startPoint y: 138, endPoint x: 300, endPoint y: 147, distance: 8.4
drag, startPoint x: 299, startPoint y: 142, endPoint x: 305, endPoint y: 142, distance: 5.6
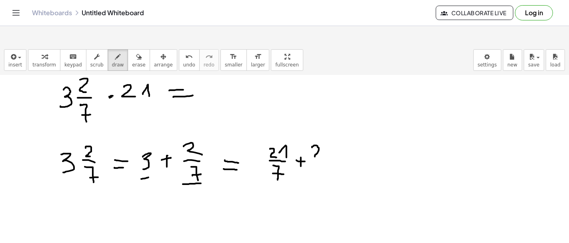
drag, startPoint x: 312, startPoint y: 128, endPoint x: 322, endPoint y: 138, distance: 14.1
drag, startPoint x: 313, startPoint y: 142, endPoint x: 322, endPoint y: 142, distance: 9.2
drag, startPoint x: 313, startPoint y: 147, endPoint x: 320, endPoint y: 157, distance: 11.8
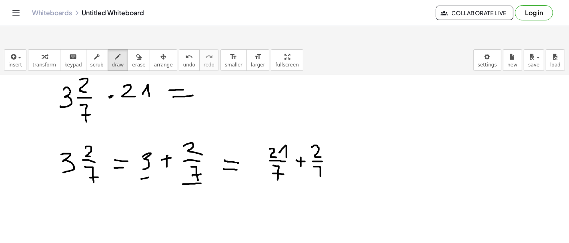
drag, startPoint x: 317, startPoint y: 154, endPoint x: 324, endPoint y: 154, distance: 6.8
drag, startPoint x: 332, startPoint y: 138, endPoint x: 339, endPoint y: 138, distance: 6.4
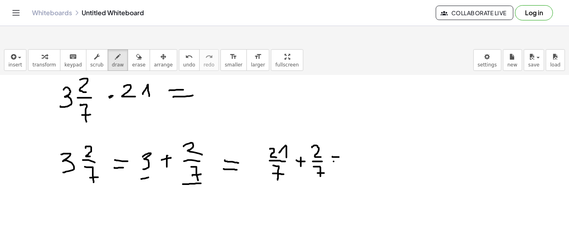
drag, startPoint x: 333, startPoint y: 142, endPoint x: 341, endPoint y: 142, distance: 7.2
drag, startPoint x: 354, startPoint y: 128, endPoint x: 359, endPoint y: 135, distance: 8.9
drag, startPoint x: 361, startPoint y: 128, endPoint x: 365, endPoint y: 136, distance: 9.3
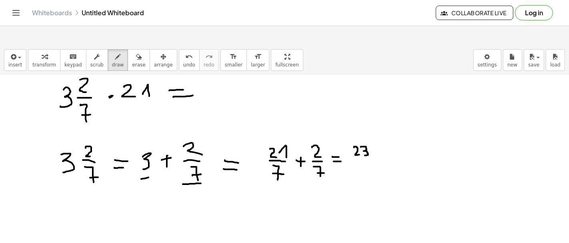
drag, startPoint x: 356, startPoint y: 140, endPoint x: 367, endPoint y: 140, distance: 10.4
drag, startPoint x: 357, startPoint y: 146, endPoint x: 366, endPoint y: 154, distance: 12.2
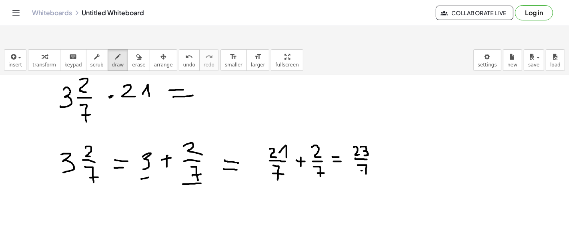
drag, startPoint x: 361, startPoint y: 151, endPoint x: 370, endPoint y: 151, distance: 8.8
drag, startPoint x: 210, startPoint y: 61, endPoint x: 216, endPoint y: 69, distance: 9.4
drag, startPoint x: 218, startPoint y: 62, endPoint x: 219, endPoint y: 72, distance: 10.4
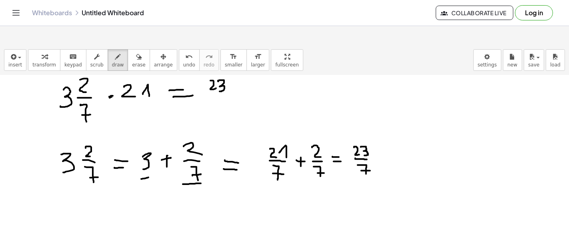
drag, startPoint x: 211, startPoint y: 74, endPoint x: 226, endPoint y: 76, distance: 15.3
drag, startPoint x: 216, startPoint y: 78, endPoint x: 220, endPoint y: 91, distance: 13.7
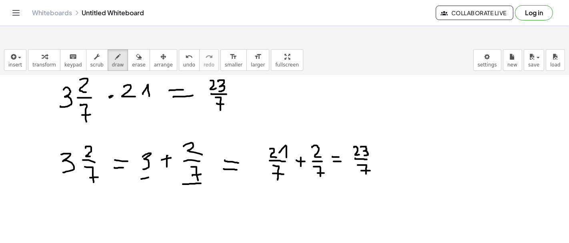
drag, startPoint x: 217, startPoint y: 84, endPoint x: 224, endPoint y: 85, distance: 6.8
drag, startPoint x: 251, startPoint y: 69, endPoint x: 258, endPoint y: 76, distance: 9.9
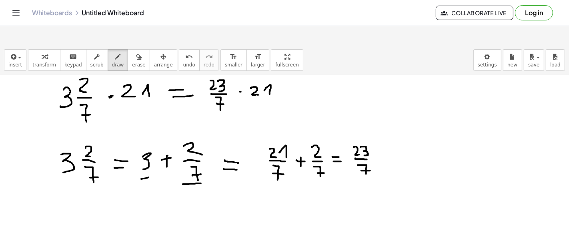
drag, startPoint x: 264, startPoint y: 71, endPoint x: 269, endPoint y: 77, distance: 7.6
drag, startPoint x: 281, startPoint y: 74, endPoint x: 290, endPoint y: 74, distance: 9.2
drag, startPoint x: 280, startPoint y: 69, endPoint x: 290, endPoint y: 70, distance: 10.1
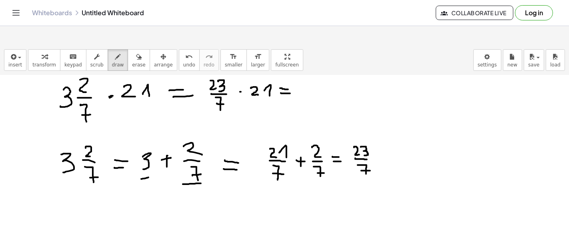
drag, startPoint x: 252, startPoint y: 56, endPoint x: 256, endPoint y: 63, distance: 7.9
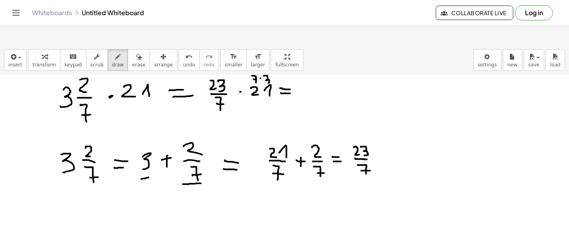
drag, startPoint x: 264, startPoint y: 57, endPoint x: 263, endPoint y: 63, distance: 6.4
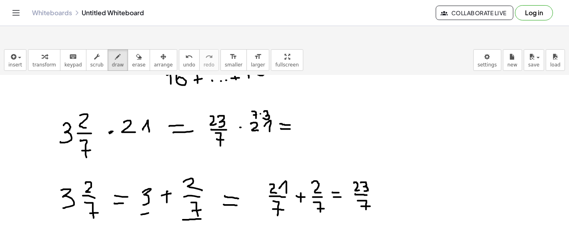
scroll to position [1035, 0]
drag, startPoint x: 225, startPoint y: 112, endPoint x: 217, endPoint y: 120, distance: 11.6
drag, startPoint x: 258, startPoint y: 88, endPoint x: 252, endPoint y: 96, distance: 9.4
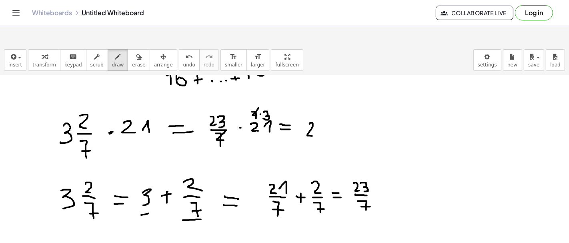
drag, startPoint x: 309, startPoint y: 104, endPoint x: 316, endPoint y: 117, distance: 14.5
drag, startPoint x: 318, startPoint y: 106, endPoint x: 321, endPoint y: 117, distance: 11.1
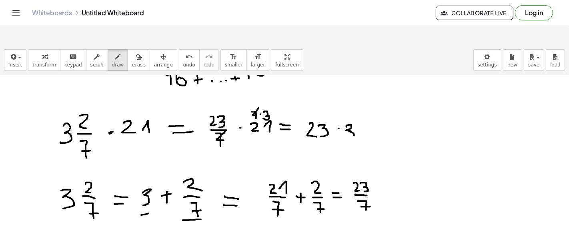
drag, startPoint x: 346, startPoint y: 107, endPoint x: 346, endPoint y: 117, distance: 10.0
drag, startPoint x: 371, startPoint y: 112, endPoint x: 378, endPoint y: 112, distance: 7.6
drag, startPoint x: 369, startPoint y: 108, endPoint x: 376, endPoint y: 109, distance: 7.6
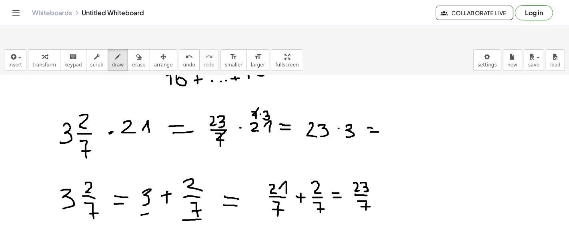
drag, startPoint x: 395, startPoint y: 106, endPoint x: 389, endPoint y: 112, distance: 8.8
drag, startPoint x: 403, startPoint y: 106, endPoint x: 397, endPoint y: 114, distance: 10.6
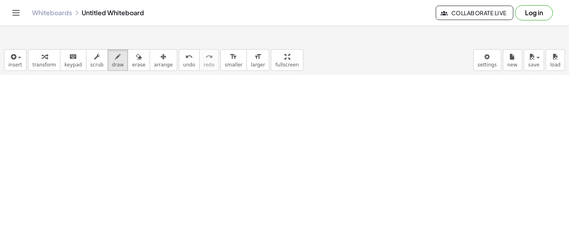
scroll to position [1255, 0]
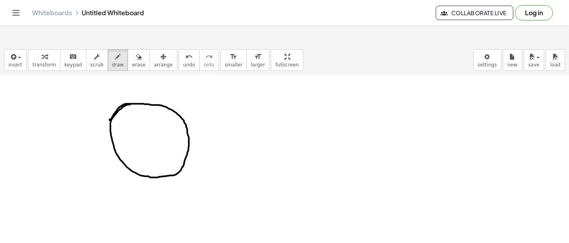
drag, startPoint x: 130, startPoint y: 85, endPoint x: 109, endPoint y: 102, distance: 26.7
drag, startPoint x: 232, startPoint y: 91, endPoint x: 226, endPoint y: 113, distance: 23.2
drag, startPoint x: 232, startPoint y: 90, endPoint x: 227, endPoint y: 115, distance: 25.8
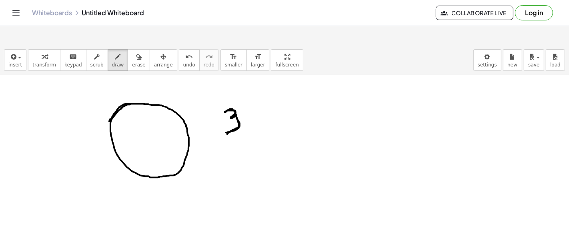
drag, startPoint x: 150, startPoint y: 120, endPoint x: 146, endPoint y: 88, distance: 32.7
drag, startPoint x: 151, startPoint y: 120, endPoint x: 126, endPoint y: 144, distance: 34.8
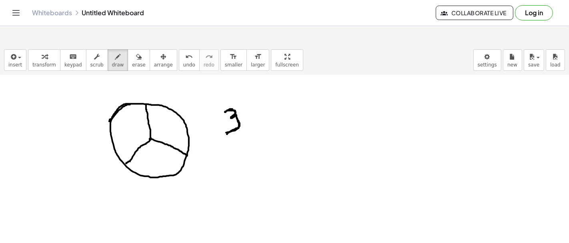
drag, startPoint x: 151, startPoint y: 120, endPoint x: 187, endPoint y: 136, distance: 40.1
drag, startPoint x: 166, startPoint y: 100, endPoint x: 176, endPoint y: 80, distance: 22.5
drag, startPoint x: 183, startPoint y: 62, endPoint x: 182, endPoint y: 70, distance: 8.4
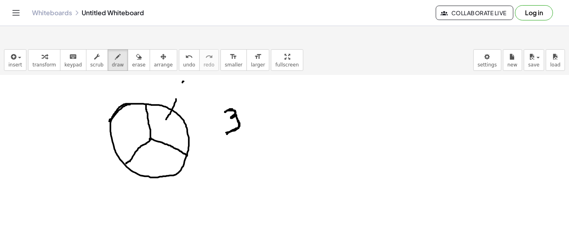
drag, startPoint x: 180, startPoint y: 75, endPoint x: 184, endPoint y: 72, distance: 5.4
drag, startPoint x: 182, startPoint y: 76, endPoint x: 184, endPoint y: 89, distance: 13.0
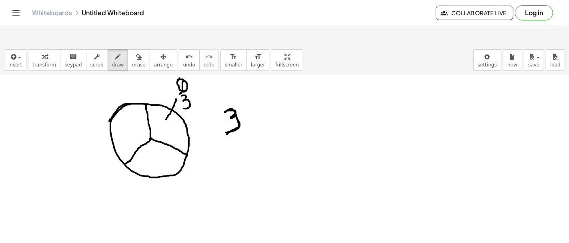
drag, startPoint x: 178, startPoint y: 74, endPoint x: 187, endPoint y: 73, distance: 9.7
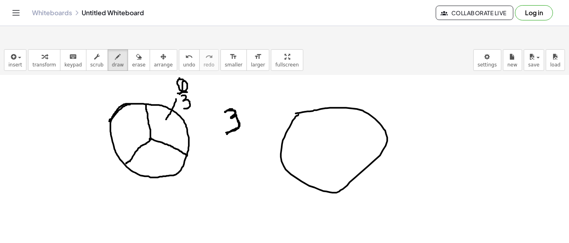
drag, startPoint x: 295, startPoint y: 99, endPoint x: 293, endPoint y: 95, distance: 4.1
drag, startPoint x: 332, startPoint y: 88, endPoint x: 355, endPoint y: 89, distance: 23.2
drag, startPoint x: 330, startPoint y: 130, endPoint x: 365, endPoint y: 145, distance: 38.3
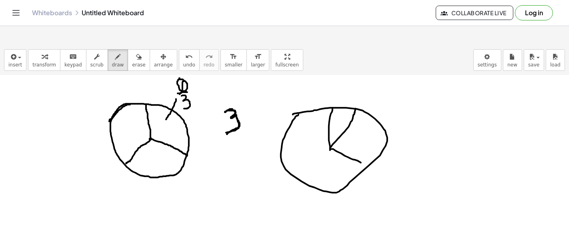
drag, startPoint x: 331, startPoint y: 130, endPoint x: 292, endPoint y: 157, distance: 47.1
drag, startPoint x: 330, startPoint y: 132, endPoint x: 336, endPoint y: 172, distance: 40.0
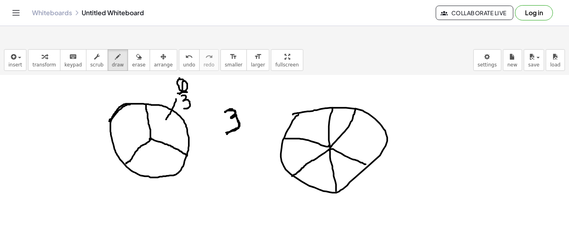
drag, startPoint x: 329, startPoint y: 127, endPoint x: 285, endPoint y: 119, distance: 44.6
drag, startPoint x: 418, startPoint y: 95, endPoint x: 417, endPoint y: 104, distance: 9.3
drag, startPoint x: 409, startPoint y: 112, endPoint x: 425, endPoint y: 112, distance: 16.0
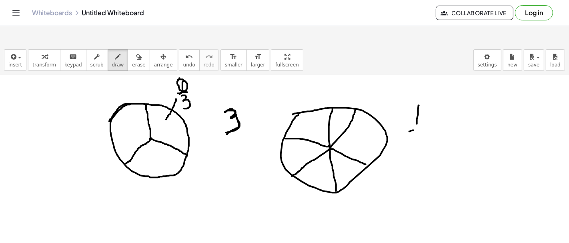
drag, startPoint x: 419, startPoint y: 118, endPoint x: 412, endPoint y: 132, distance: 15.9
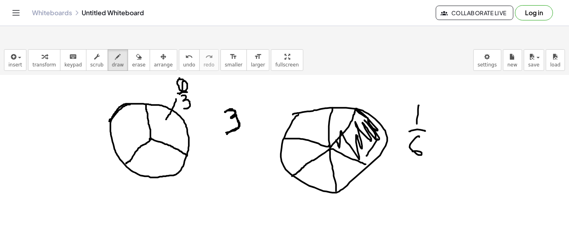
drag, startPoint x: 336, startPoint y: 122, endPoint x: 367, endPoint y: 138, distance: 34.3
drag, startPoint x: 87, startPoint y: 179, endPoint x: 87, endPoint y: 188, distance: 9.2
drag, startPoint x: 85, startPoint y: 191, endPoint x: 93, endPoint y: 190, distance: 7.6
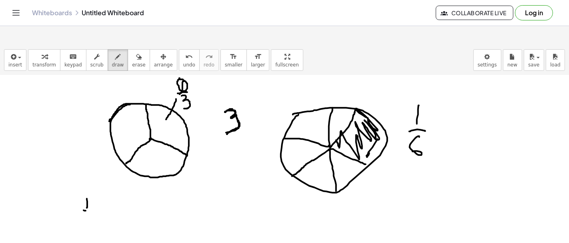
drag, startPoint x: 83, startPoint y: 199, endPoint x: 87, endPoint y: 212, distance: 12.9
drag, startPoint x: 103, startPoint y: 189, endPoint x: 103, endPoint y: 197, distance: 8.0
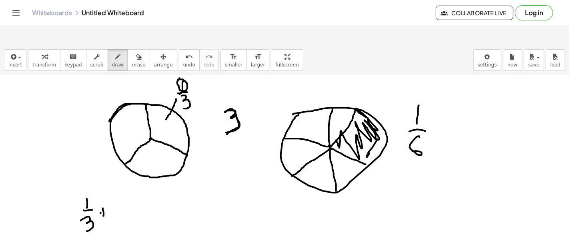
drag, startPoint x: 100, startPoint y: 193, endPoint x: 107, endPoint y: 192, distance: 7.0
drag, startPoint x: 114, startPoint y: 182, endPoint x: 114, endPoint y: 190, distance: 8.4
drag, startPoint x: 111, startPoint y: 194, endPoint x: 120, endPoint y: 192, distance: 8.7
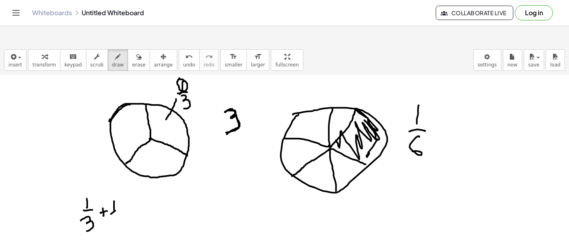
drag, startPoint x: 115, startPoint y: 196, endPoint x: 112, endPoint y: 207, distance: 10.9
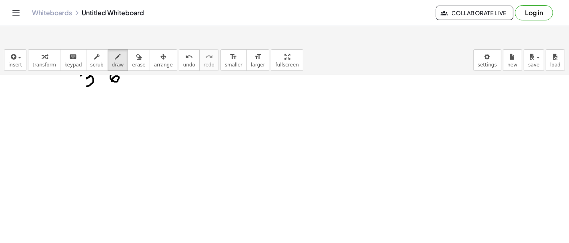
scroll to position [1401, 0]
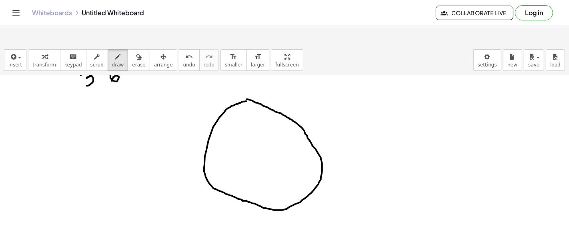
drag, startPoint x: 242, startPoint y: 180, endPoint x: 243, endPoint y: 80, distance: 100.4
drag, startPoint x: 212, startPoint y: 111, endPoint x: 303, endPoint y: 106, distance: 91.3
drag, startPoint x: 251, startPoint y: 143, endPoint x: 271, endPoint y: 187, distance: 48.3
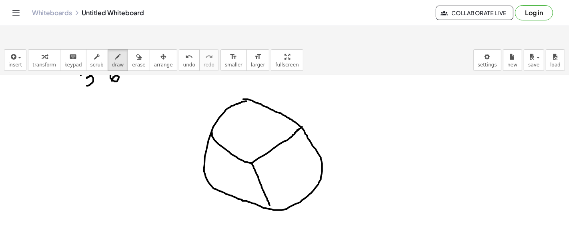
drag, startPoint x: 254, startPoint y: 143, endPoint x: 320, endPoint y: 152, distance: 67.4
drag, startPoint x: 250, startPoint y: 142, endPoint x: 244, endPoint y: 82, distance: 60.3
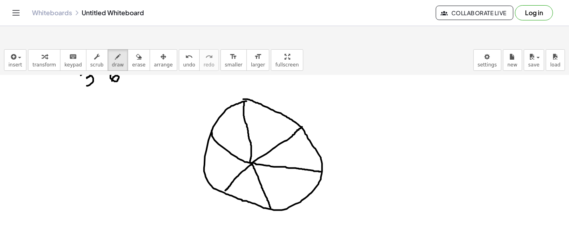
drag, startPoint x: 251, startPoint y: 143, endPoint x: 225, endPoint y: 171, distance: 37.9
drag, startPoint x: 244, startPoint y: 80, endPoint x: 261, endPoint y: 135, distance: 57.0
drag, startPoint x: 298, startPoint y: 106, endPoint x: 258, endPoint y: 131, distance: 47.2
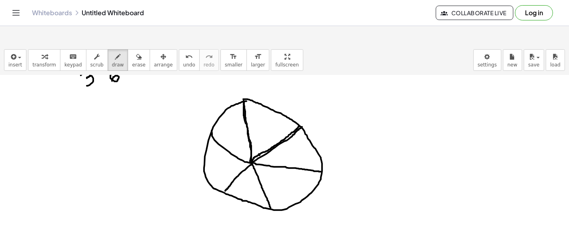
drag, startPoint x: 261, startPoint y: 101, endPoint x: 262, endPoint y: 108, distance: 7.8
drag, startPoint x: 261, startPoint y: 111, endPoint x: 266, endPoint y: 108, distance: 6.1
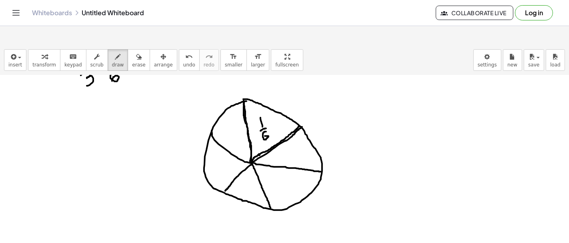
drag, startPoint x: 266, startPoint y: 112, endPoint x: 264, endPoint y: 118, distance: 6.3
drag, startPoint x: 297, startPoint y: 120, endPoint x: 297, endPoint y: 129, distance: 8.4
drag, startPoint x: 296, startPoint y: 131, endPoint x: 301, endPoint y: 130, distance: 5.3
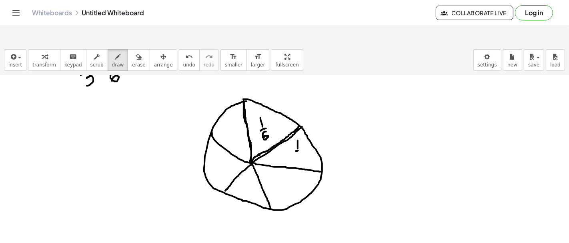
drag, startPoint x: 300, startPoint y: 134, endPoint x: 297, endPoint y: 141, distance: 8.0
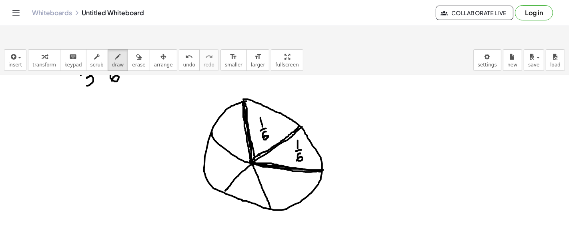
drag, startPoint x: 244, startPoint y: 82, endPoint x: 255, endPoint y: 144, distance: 63.0
drag, startPoint x: 225, startPoint y: 171, endPoint x: 252, endPoint y: 141, distance: 40.5
drag, startPoint x: 226, startPoint y: 172, endPoint x: 320, endPoint y: 156, distance: 95.6
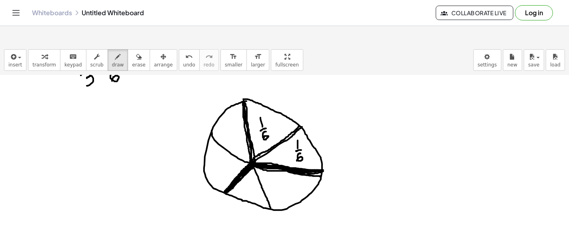
drag, startPoint x: 224, startPoint y: 172, endPoint x: 320, endPoint y: 153, distance: 97.8
drag, startPoint x: 293, startPoint y: 201, endPoint x: 295, endPoint y: 208, distance: 8.0
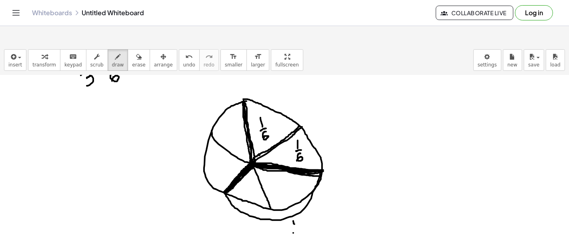
drag, startPoint x: 293, startPoint y: 213, endPoint x: 297, endPoint y: 210, distance: 5.4
drag, startPoint x: 298, startPoint y: 214, endPoint x: 295, endPoint y: 219, distance: 6.1
click at [179, 49] on button "undo undo" at bounding box center [189, 60] width 21 height 22
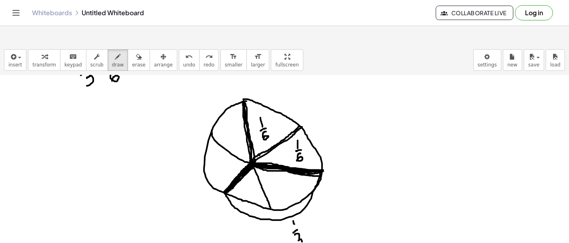
drag, startPoint x: 295, startPoint y: 214, endPoint x: 298, endPoint y: 224, distance: 10.1
drag, startPoint x: 246, startPoint y: 77, endPoint x: 320, endPoint y: 146, distance: 101.3
drag, startPoint x: 318, startPoint y: 79, endPoint x: 321, endPoint y: 93, distance: 14.2
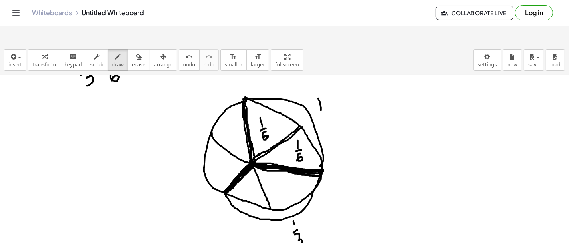
drag, startPoint x: 319, startPoint y: 94, endPoint x: 323, endPoint y: 92, distance: 5.0
drag, startPoint x: 322, startPoint y: 99, endPoint x: 327, endPoint y: 108, distance: 10.2
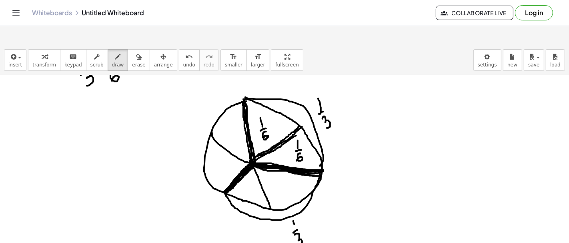
drag, startPoint x: 244, startPoint y: 82, endPoint x: 301, endPoint y: 110, distance: 63.8
drag, startPoint x: 354, startPoint y: 99, endPoint x: 354, endPoint y: 106, distance: 6.8
drag, startPoint x: 351, startPoint y: 109, endPoint x: 359, endPoint y: 108, distance: 7.6
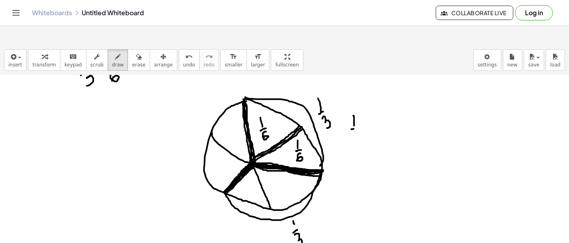
drag, startPoint x: 357, startPoint y: 113, endPoint x: 355, endPoint y: 120, distance: 7.7
drag, startPoint x: 365, startPoint y: 100, endPoint x: 369, endPoint y: 111, distance: 11.9
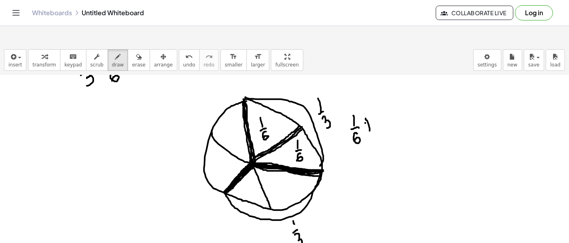
drag, startPoint x: 365, startPoint y: 103, endPoint x: 372, endPoint y: 102, distance: 7.2
drag, startPoint x: 381, startPoint y: 86, endPoint x: 384, endPoint y: 108, distance: 22.5
drag, startPoint x: 381, startPoint y: 112, endPoint x: 391, endPoint y: 107, distance: 10.4
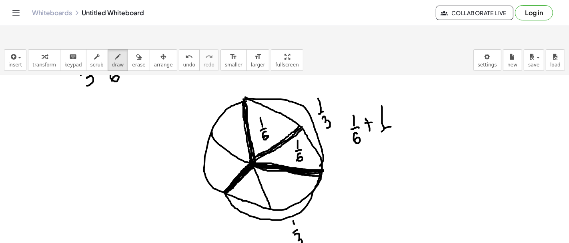
drag, startPoint x: 390, startPoint y: 114, endPoint x: 388, endPoint y: 123, distance: 9.4
drag, startPoint x: 403, startPoint y: 105, endPoint x: 407, endPoint y: 105, distance: 4.0
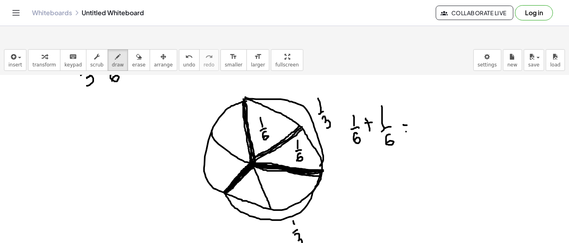
drag, startPoint x: 406, startPoint y: 112, endPoint x: 409, endPoint y: 109, distance: 4.6
drag, startPoint x: 420, startPoint y: 90, endPoint x: 421, endPoint y: 103, distance: 13.2
drag, startPoint x: 418, startPoint y: 106, endPoint x: 427, endPoint y: 106, distance: 9.2
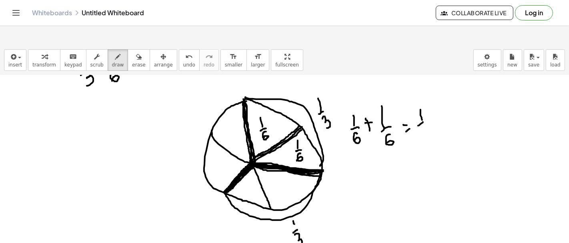
drag, startPoint x: 423, startPoint y: 110, endPoint x: 427, endPoint y: 118, distance: 9.7
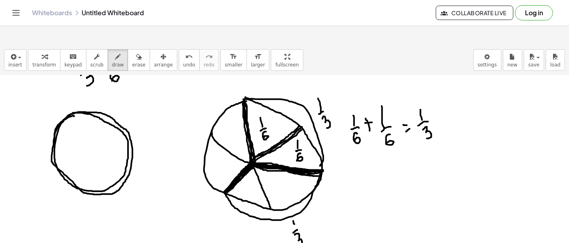
drag, startPoint x: 74, startPoint y: 96, endPoint x: 52, endPoint y: 141, distance: 49.9
drag, startPoint x: 96, startPoint y: 93, endPoint x: 100, endPoint y: 165, distance: 72.5
drag, startPoint x: 73, startPoint y: 114, endPoint x: 75, endPoint y: 126, distance: 12.9
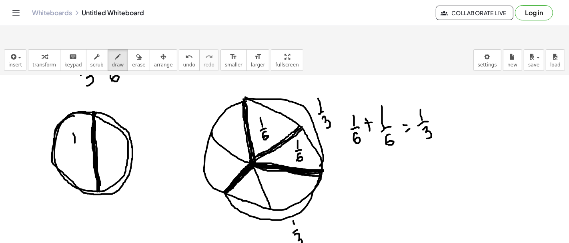
drag, startPoint x: 72, startPoint y: 131, endPoint x: 78, endPoint y: 129, distance: 5.8
drag, startPoint x: 76, startPoint y: 133, endPoint x: 84, endPoint y: 138, distance: 9.7
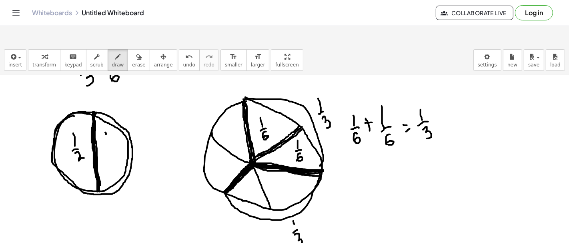
drag, startPoint x: 106, startPoint y: 114, endPoint x: 106, endPoint y: 122, distance: 7.2
drag, startPoint x: 104, startPoint y: 125, endPoint x: 108, endPoint y: 124, distance: 4.2
drag, startPoint x: 106, startPoint y: 132, endPoint x: 114, endPoint y: 140, distance: 11.3
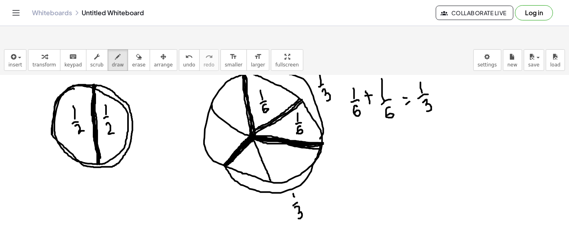
scroll to position [1435, 0]
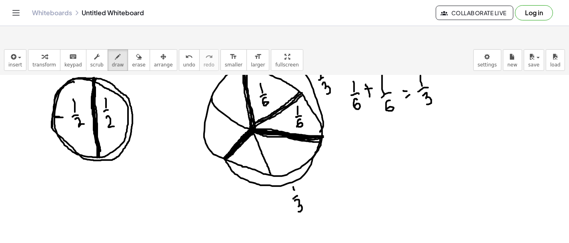
drag, startPoint x: 56, startPoint y: 95, endPoint x: 131, endPoint y: 94, distance: 75.2
drag, startPoint x: 81, startPoint y: 64, endPoint x: 82, endPoint y: 70, distance: 6.1
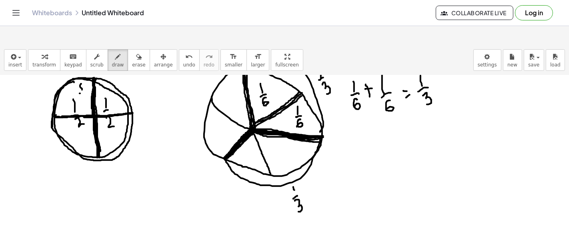
drag, startPoint x: 80, startPoint y: 74, endPoint x: 86, endPoint y: 71, distance: 6.1
drag, startPoint x: 81, startPoint y: 76, endPoint x: 86, endPoint y: 86, distance: 11.6
drag, startPoint x: 86, startPoint y: 111, endPoint x: 88, endPoint y: 118, distance: 6.6
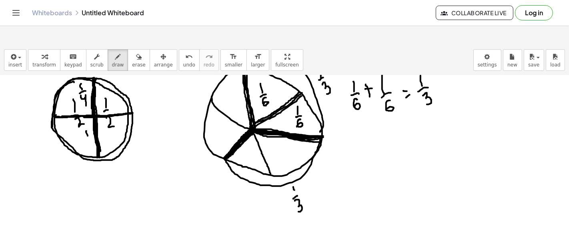
drag, startPoint x: 86, startPoint y: 119, endPoint x: 91, endPoint y: 117, distance: 5.9
drag, startPoint x: 87, startPoint y: 123, endPoint x: 92, endPoint y: 130, distance: 9.4
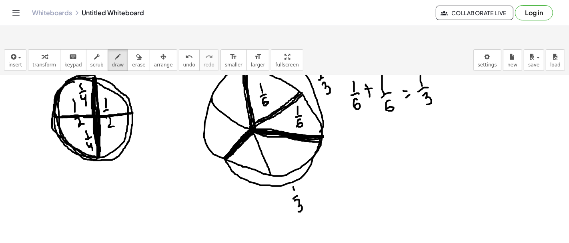
drag, startPoint x: 92, startPoint y: 61, endPoint x: 68, endPoint y: 64, distance: 24.6
drag, startPoint x: 50, startPoint y: 156, endPoint x: 50, endPoint y: 162, distance: 5.6
drag, startPoint x: 48, startPoint y: 165, endPoint x: 53, endPoint y: 164, distance: 5.7
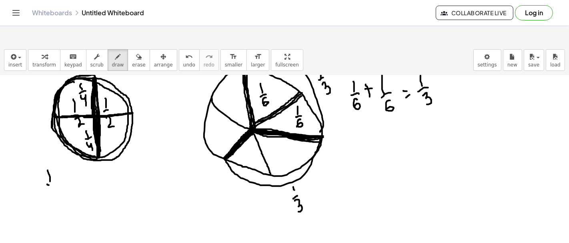
drag, startPoint x: 49, startPoint y: 171, endPoint x: 55, endPoint y: 180, distance: 11.2
drag, startPoint x: 64, startPoint y: 159, endPoint x: 66, endPoint y: 168, distance: 8.9
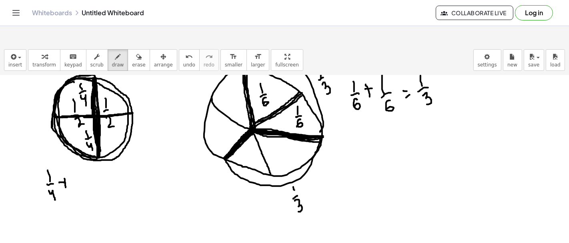
drag, startPoint x: 59, startPoint y: 162, endPoint x: 66, endPoint y: 163, distance: 6.4
drag, startPoint x: 73, startPoint y: 154, endPoint x: 75, endPoint y: 159, distance: 5.8
drag, startPoint x: 72, startPoint y: 166, endPoint x: 78, endPoint y: 163, distance: 6.3
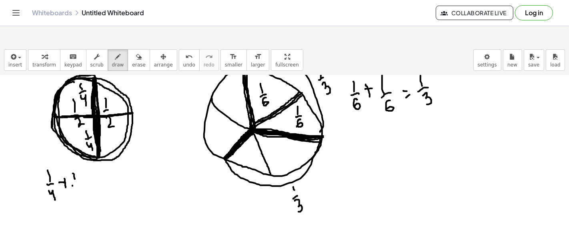
drag, startPoint x: 76, startPoint y: 171, endPoint x: 82, endPoint y: 179, distance: 9.9
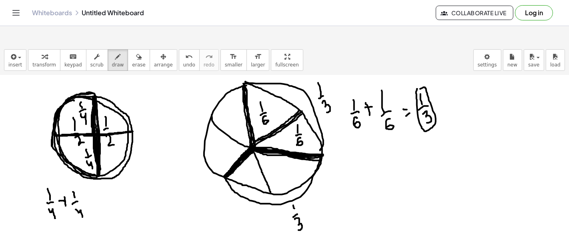
drag, startPoint x: 416, startPoint y: 72, endPoint x: 420, endPoint y: 69, distance: 4.9
drag, startPoint x: 368, startPoint y: 126, endPoint x: 366, endPoint y: 141, distance: 15.3
drag, startPoint x: 360, startPoint y: 144, endPoint x: 378, endPoint y: 145, distance: 18.4
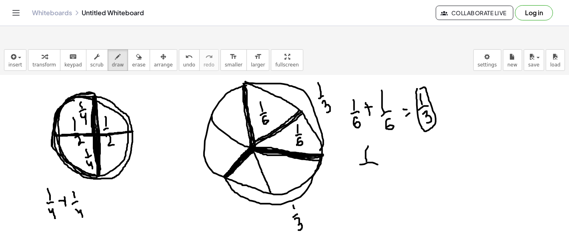
drag, startPoint x: 369, startPoint y: 150, endPoint x: 366, endPoint y: 159, distance: 9.6
drag, startPoint x: 397, startPoint y: 147, endPoint x: 397, endPoint y: 151, distance: 4.4
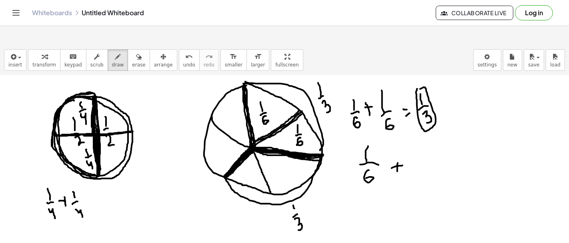
drag, startPoint x: 396, startPoint y: 146, endPoint x: 405, endPoint y: 144, distance: 8.5
drag, startPoint x: 413, startPoint y: 128, endPoint x: 410, endPoint y: 145, distance: 17.5
drag, startPoint x: 408, startPoint y: 146, endPoint x: 416, endPoint y: 144, distance: 8.2
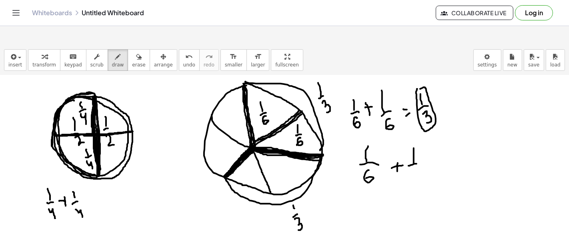
drag, startPoint x: 416, startPoint y: 150, endPoint x: 413, endPoint y: 161, distance: 11.3
drag, startPoint x: 429, startPoint y: 139, endPoint x: 433, endPoint y: 143, distance: 5.1
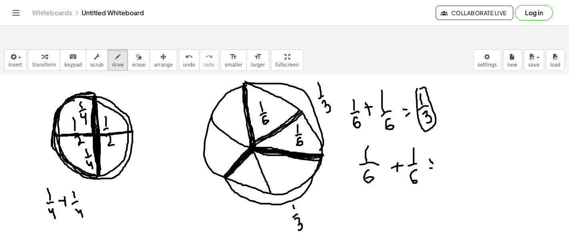
drag, startPoint x: 452, startPoint y: 129, endPoint x: 452, endPoint y: 141, distance: 12.0
drag, startPoint x: 448, startPoint y: 145, endPoint x: 459, endPoint y: 143, distance: 11.0
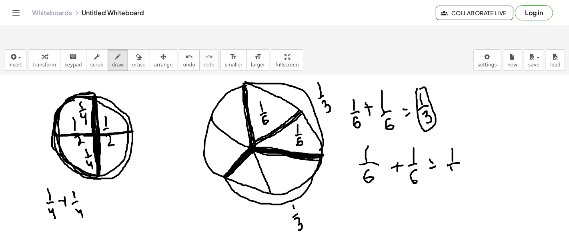
drag, startPoint x: 451, startPoint y: 148, endPoint x: 459, endPoint y: 150, distance: 8.3
drag, startPoint x: 459, startPoint y: 148, endPoint x: 465, endPoint y: 155, distance: 8.8
drag, startPoint x: 435, startPoint y: 139, endPoint x: 432, endPoint y: 152, distance: 13.1
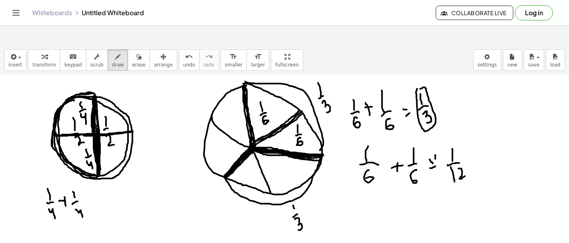
click at [132, 62] on span "erase" at bounding box center [138, 65] width 13 height 6
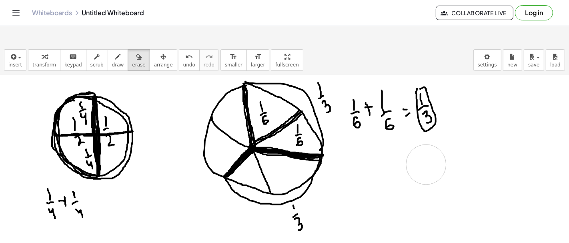
drag, startPoint x: 461, startPoint y: 154, endPoint x: 447, endPoint y: 154, distance: 14.4
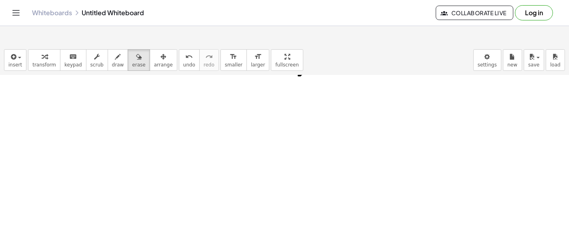
scroll to position [1571, 0]
drag, startPoint x: 130, startPoint y: 86, endPoint x: 135, endPoint y: 91, distance: 7.4
click at [112, 62] on span "draw" at bounding box center [118, 65] width 12 height 6
drag, startPoint x: 121, startPoint y: 86, endPoint x: 116, endPoint y: 103, distance: 17.0
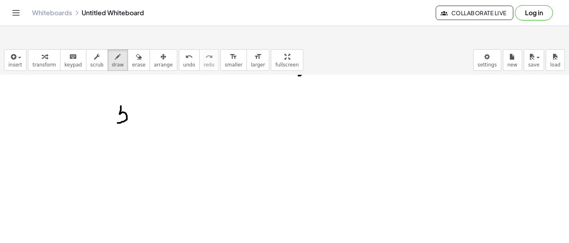
drag, startPoint x: 121, startPoint y: 85, endPoint x: 132, endPoint y: 84, distance: 11.6
drag, startPoint x: 136, startPoint y: 86, endPoint x: 149, endPoint y: 101, distance: 19.6
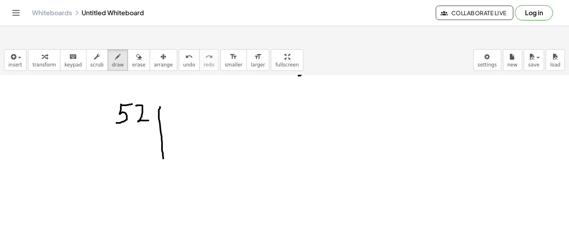
drag, startPoint x: 160, startPoint y: 87, endPoint x: 163, endPoint y: 139, distance: 51.7
drag, startPoint x: 160, startPoint y: 106, endPoint x: 240, endPoint y: 108, distance: 79.6
drag, startPoint x: 169, startPoint y: 87, endPoint x: 178, endPoint y: 92, distance: 10.2
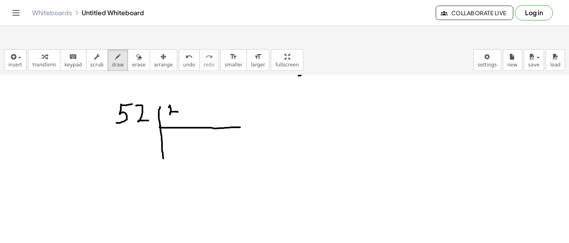
drag, startPoint x: 178, startPoint y: 88, endPoint x: 179, endPoint y: 102, distance: 14.4
drag, startPoint x: 175, startPoint y: 121, endPoint x: 175, endPoint y: 130, distance: 8.8
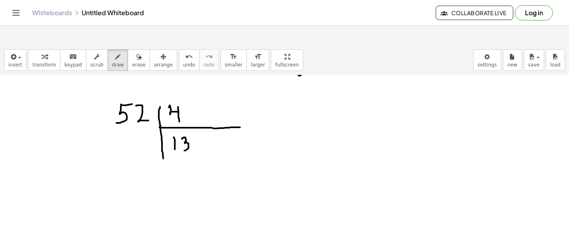
drag, startPoint x: 182, startPoint y: 119, endPoint x: 184, endPoint y: 131, distance: 11.8
drag, startPoint x: 115, startPoint y: 175, endPoint x: 118, endPoint y: 187, distance: 12.4
drag, startPoint x: 115, startPoint y: 174, endPoint x: 119, endPoint y: 176, distance: 4.3
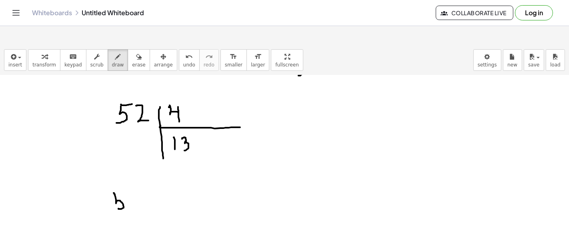
drag, startPoint x: 127, startPoint y: 176, endPoint x: 135, endPoint y: 188, distance: 14.5
drag, startPoint x: 148, startPoint y: 172, endPoint x: 149, endPoint y: 218, distance: 45.2
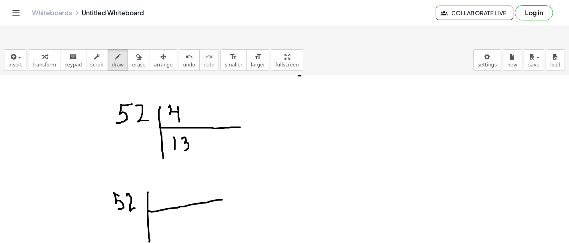
drag, startPoint x: 150, startPoint y: 192, endPoint x: 222, endPoint y: 180, distance: 72.5
drag, startPoint x: 157, startPoint y: 173, endPoint x: 158, endPoint y: 186, distance: 12.9
drag, startPoint x: 98, startPoint y: 188, endPoint x: 104, endPoint y: 187, distance: 6.5
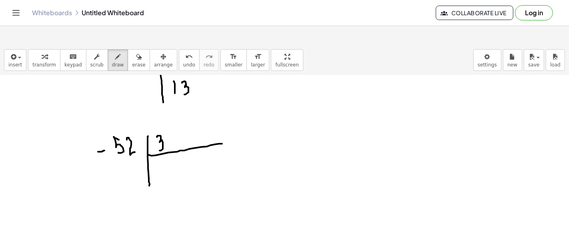
scroll to position [1627, 0]
drag, startPoint x: 161, startPoint y: 144, endPoint x: 160, endPoint y: 156, distance: 12.5
drag, startPoint x: 164, startPoint y: 144, endPoint x: 172, endPoint y: 155, distance: 13.9
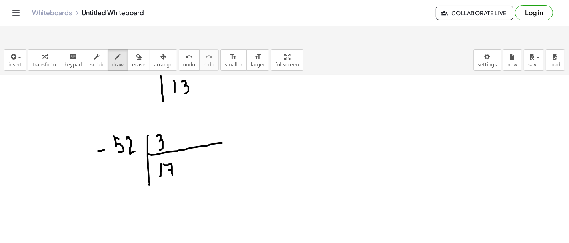
drag, startPoint x: 118, startPoint y: 142, endPoint x: 121, endPoint y: 150, distance: 8.1
drag, startPoint x: 119, startPoint y: 144, endPoint x: 126, endPoint y: 144, distance: 6.8
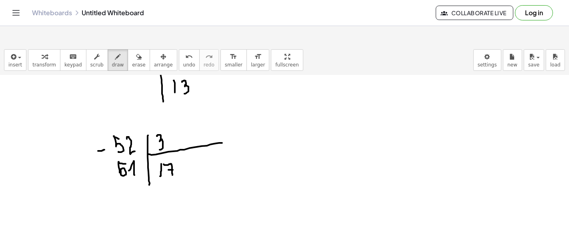
drag, startPoint x: 132, startPoint y: 144, endPoint x: 129, endPoint y: 159, distance: 15.1
drag, startPoint x: 124, startPoint y: 161, endPoint x: 142, endPoint y: 162, distance: 17.6
drag, startPoint x: 136, startPoint y: 173, endPoint x: 142, endPoint y: 185, distance: 12.9
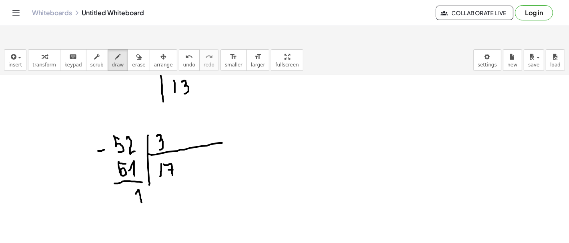
click at [132, 52] on div "button" at bounding box center [138, 57] width 13 height 10
drag, startPoint x: 137, startPoint y: 184, endPoint x: 124, endPoint y: 157, distance: 30.6
click at [113, 49] on button "draw" at bounding box center [118, 60] width 21 height 22
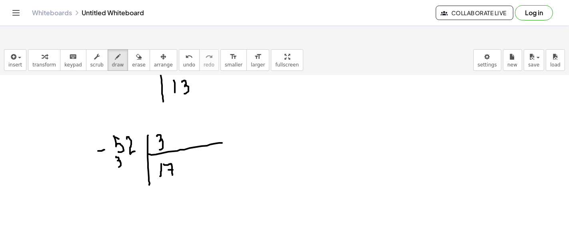
drag, startPoint x: 116, startPoint y: 137, endPoint x: 118, endPoint y: 148, distance: 11.4
drag, startPoint x: 116, startPoint y: 152, endPoint x: 128, endPoint y: 154, distance: 11.7
drag, startPoint x: 120, startPoint y: 157, endPoint x: 125, endPoint y: 164, distance: 8.2
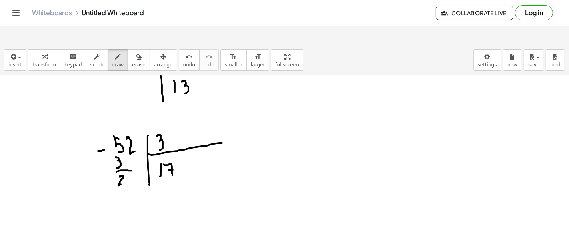
drag, startPoint x: 130, startPoint y: 158, endPoint x: 138, endPoint y: 162, distance: 9.5
drag, startPoint x: 106, startPoint y: 170, endPoint x: 112, endPoint y: 170, distance: 5.6
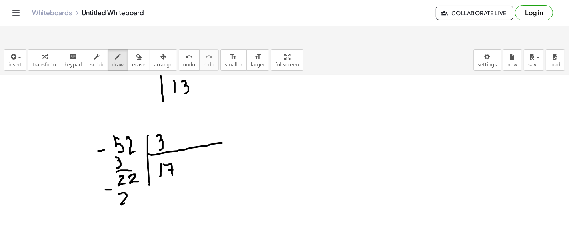
drag, startPoint x: 119, startPoint y: 174, endPoint x: 126, endPoint y: 183, distance: 11.9
drag, startPoint x: 130, startPoint y: 178, endPoint x: 137, endPoint y: 182, distance: 8.0
drag, startPoint x: 134, startPoint y: 187, endPoint x: 155, endPoint y: 186, distance: 21.2
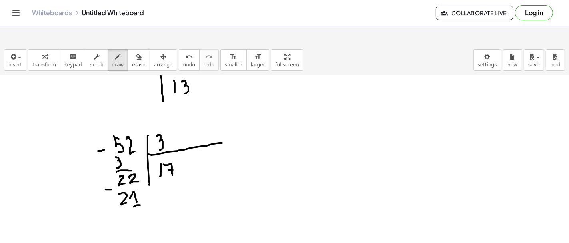
drag, startPoint x: 140, startPoint y: 192, endPoint x: 144, endPoint y: 198, distance: 7.0
drag, startPoint x: 271, startPoint y: 67, endPoint x: 262, endPoint y: 173, distance: 106.4
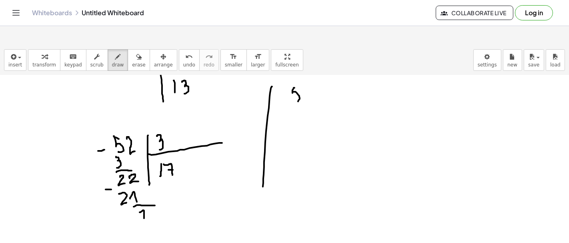
drag, startPoint x: 294, startPoint y: 68, endPoint x: 292, endPoint y: 79, distance: 11.4
drag, startPoint x: 291, startPoint y: 67, endPoint x: 300, endPoint y: 67, distance: 8.8
drag, startPoint x: 303, startPoint y: 66, endPoint x: 323, endPoint y: 91, distance: 32.2
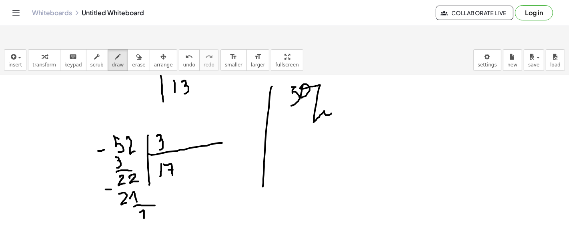
drag, startPoint x: 346, startPoint y: 78, endPoint x: 365, endPoint y: 75, distance: 19.7
drag, startPoint x: 344, startPoint y: 71, endPoint x: 361, endPoint y: 70, distance: 17.6
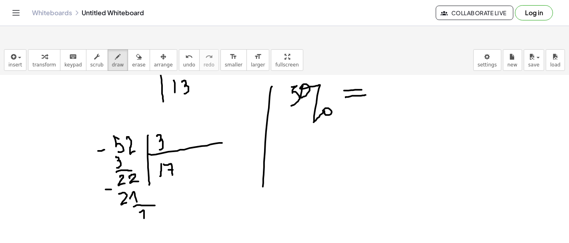
drag, startPoint x: 295, startPoint y: 67, endPoint x: 300, endPoint y: 65, distance: 5.1
drag, startPoint x: 289, startPoint y: 132, endPoint x: 305, endPoint y: 125, distance: 17.6
drag, startPoint x: 307, startPoint y: 125, endPoint x: 321, endPoint y: 127, distance: 13.3
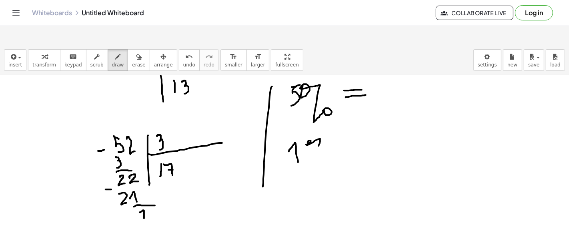
drag, startPoint x: 321, startPoint y: 127, endPoint x: 325, endPoint y: 132, distance: 6.6
drag, startPoint x: 341, startPoint y: 122, endPoint x: 347, endPoint y: 122, distance: 6.1
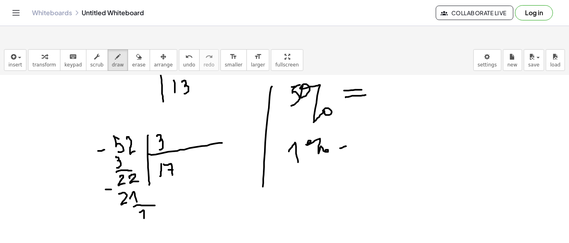
drag, startPoint x: 353, startPoint y: 123, endPoint x: 367, endPoint y: 131, distance: 16.1
drag, startPoint x: 370, startPoint y: 136, endPoint x: 370, endPoint y: 144, distance: 8.0
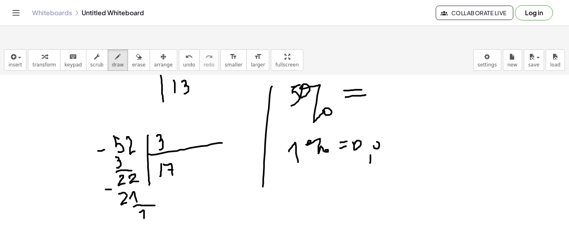
drag, startPoint x: 373, startPoint y: 126, endPoint x: 378, endPoint y: 126, distance: 4.8
drag, startPoint x: 386, startPoint y: 125, endPoint x: 388, endPoint y: 121, distance: 4.5
drag, startPoint x: 388, startPoint y: 121, endPoint x: 391, endPoint y: 131, distance: 9.9
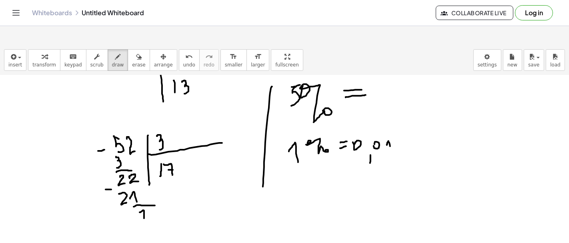
drag, startPoint x: 433, startPoint y: 125, endPoint x: 439, endPoint y: 126, distance: 6.4
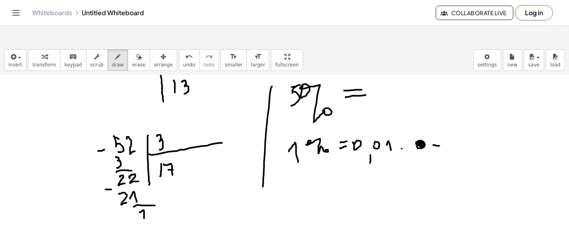
drag, startPoint x: 434, startPoint y: 134, endPoint x: 441, endPoint y: 133, distance: 7.6
drag, startPoint x: 456, startPoint y: 116, endPoint x: 456, endPoint y: 124, distance: 7.6
drag, startPoint x: 450, startPoint y: 126, endPoint x: 474, endPoint y: 126, distance: 23.6
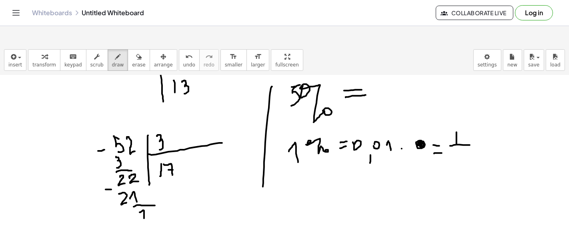
drag, startPoint x: 451, startPoint y: 130, endPoint x: 453, endPoint y: 135, distance: 5.1
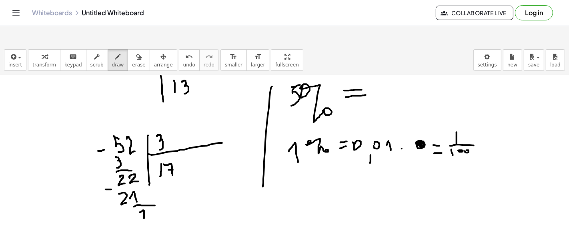
drag, startPoint x: 483, startPoint y: 112, endPoint x: 482, endPoint y: 128, distance: 16.0
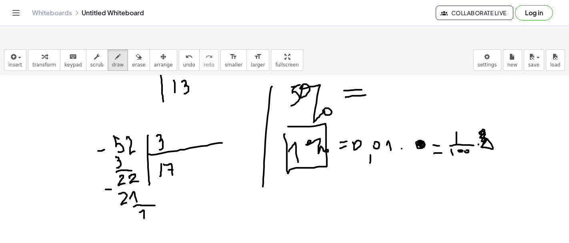
drag, startPoint x: 285, startPoint y: 114, endPoint x: 282, endPoint y: 109, distance: 6.1
drag, startPoint x: 286, startPoint y: 167, endPoint x: 285, endPoint y: 176, distance: 8.9
drag, startPoint x: 289, startPoint y: 170, endPoint x: 293, endPoint y: 166, distance: 6.0
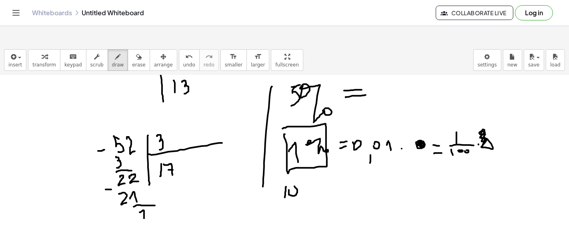
drag, startPoint x: 301, startPoint y: 169, endPoint x: 311, endPoint y: 168, distance: 9.7
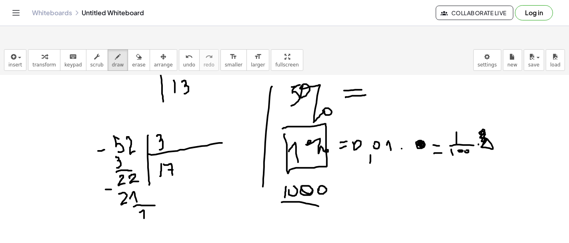
drag, startPoint x: 282, startPoint y: 182, endPoint x: 326, endPoint y: 187, distance: 44.2
drag, startPoint x: 292, startPoint y: 190, endPoint x: 294, endPoint y: 196, distance: 6.6
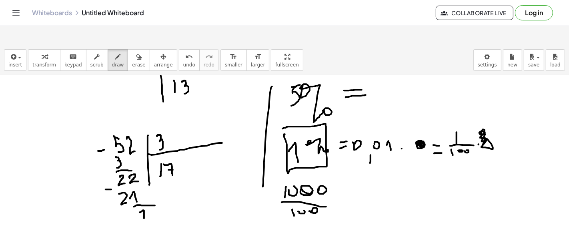
drag, startPoint x: 344, startPoint y: 184, endPoint x: 354, endPoint y: 183, distance: 10.1
drag, startPoint x: 346, startPoint y: 187, endPoint x: 356, endPoint y: 185, distance: 10.5
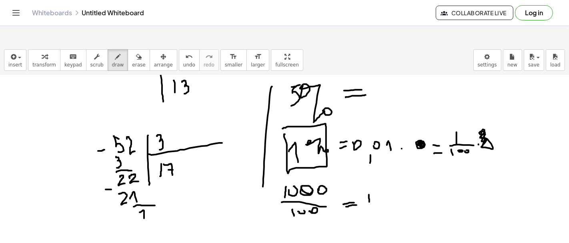
drag, startPoint x: 369, startPoint y: 175, endPoint x: 370, endPoint y: 183, distance: 8.2
drag, startPoint x: 396, startPoint y: 151, endPoint x: 395, endPoint y: 215, distance: 64.0
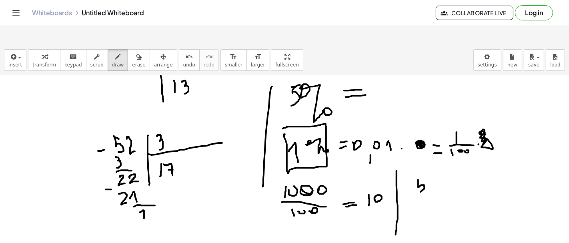
drag, startPoint x: 417, startPoint y: 160, endPoint x: 418, endPoint y: 170, distance: 10.4
drag, startPoint x: 418, startPoint y: 158, endPoint x: 425, endPoint y: 158, distance: 6.8
drag, startPoint x: 429, startPoint y: 157, endPoint x: 437, endPoint y: 171, distance: 15.8
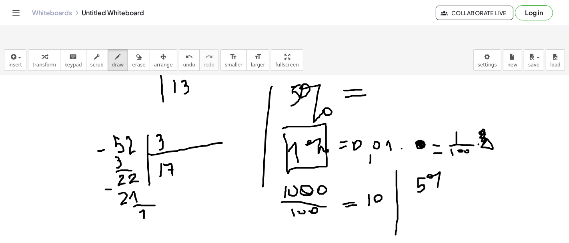
drag, startPoint x: 452, startPoint y: 163, endPoint x: 461, endPoint y: 162, distance: 8.9
drag, startPoint x: 453, startPoint y: 158, endPoint x: 461, endPoint y: 158, distance: 8.0
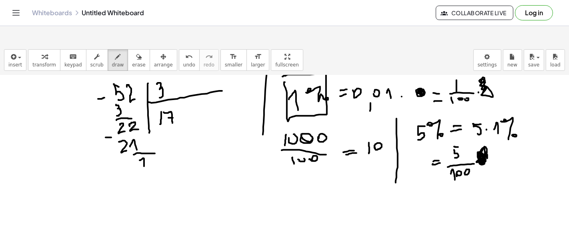
scroll to position [1679, 0]
drag, startPoint x: 207, startPoint y: 178, endPoint x: 208, endPoint y: 190, distance: 12.1
drag, startPoint x: 218, startPoint y: 178, endPoint x: 230, endPoint y: 196, distance: 21.7
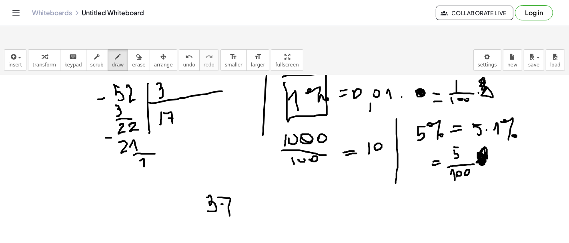
drag, startPoint x: 223, startPoint y: 184, endPoint x: 234, endPoint y: 185, distance: 11.2
drag, startPoint x: 237, startPoint y: 178, endPoint x: 245, endPoint y: 197, distance: 21.2
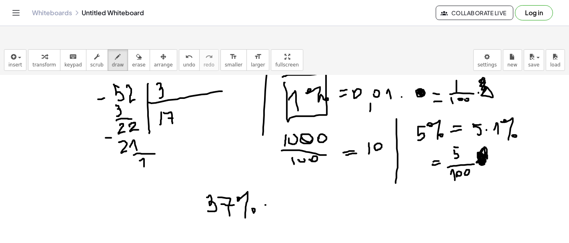
drag, startPoint x: 265, startPoint y: 186, endPoint x: 276, endPoint y: 183, distance: 11.4
drag, startPoint x: 271, startPoint y: 179, endPoint x: 275, endPoint y: 178, distance: 4.5
drag, startPoint x: 305, startPoint y: 163, endPoint x: 305, endPoint y: 173, distance: 10.0
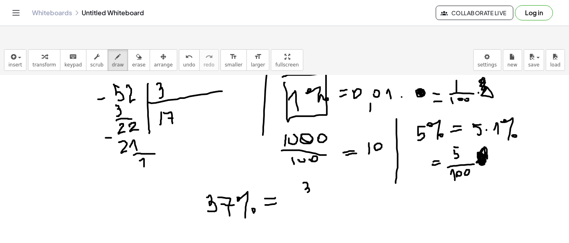
drag, startPoint x: 313, startPoint y: 162, endPoint x: 317, endPoint y: 172, distance: 11.3
drag, startPoint x: 314, startPoint y: 167, endPoint x: 322, endPoint y: 168, distance: 8.0
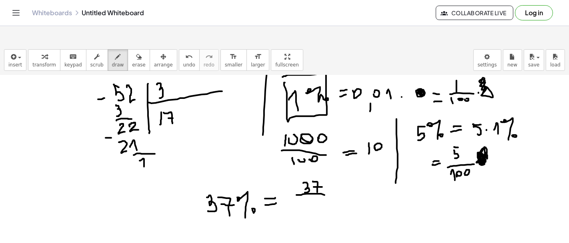
drag, startPoint x: 303, startPoint y: 174, endPoint x: 329, endPoint y: 175, distance: 26.0
drag, startPoint x: 296, startPoint y: 186, endPoint x: 301, endPoint y: 190, distance: 6.8
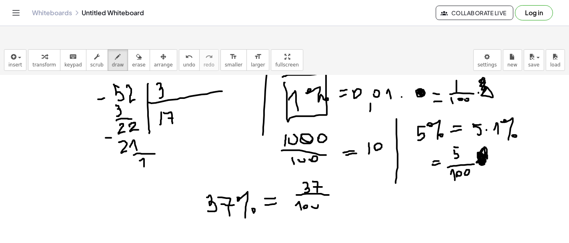
drag, startPoint x: 338, startPoint y: 174, endPoint x: 345, endPoint y: 172, distance: 6.8
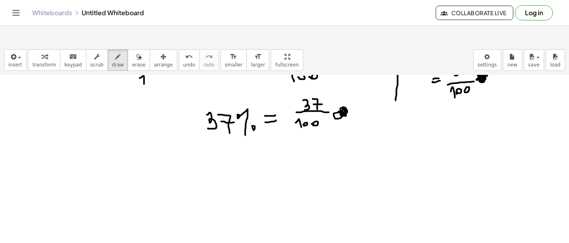
scroll to position [1762, 0]
drag, startPoint x: 100, startPoint y: 131, endPoint x: 100, endPoint y: 142, distance: 11.6
drag, startPoint x: 98, startPoint y: 145, endPoint x: 109, endPoint y: 145, distance: 10.8
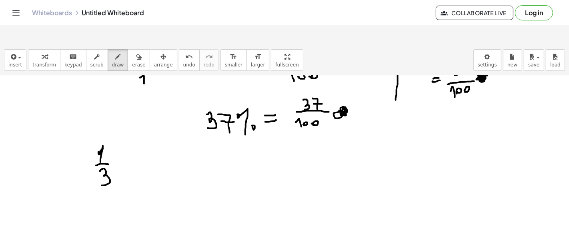
drag, startPoint x: 100, startPoint y: 151, endPoint x: 97, endPoint y: 163, distance: 12.5
drag, startPoint x: 122, startPoint y: 147, endPoint x: 129, endPoint y: 144, distance: 7.5
drag, startPoint x: 142, startPoint y: 139, endPoint x: 148, endPoint y: 149, distance: 12.0
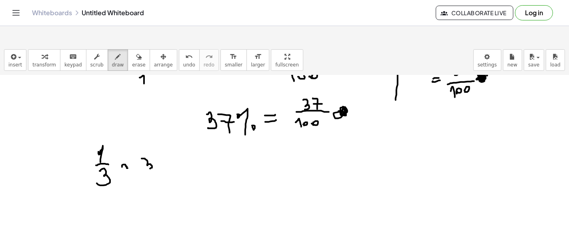
drag, startPoint x: 175, startPoint y: 141, endPoint x: 177, endPoint y: 150, distance: 9.0
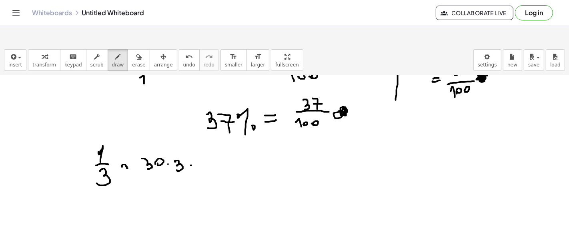
drag, startPoint x: 191, startPoint y: 146, endPoint x: 204, endPoint y: 146, distance: 13.2
drag, startPoint x: 192, startPoint y: 142, endPoint x: 205, endPoint y: 142, distance: 12.4
drag, startPoint x: 218, startPoint y: 139, endPoint x: 220, endPoint y: 147, distance: 8.1
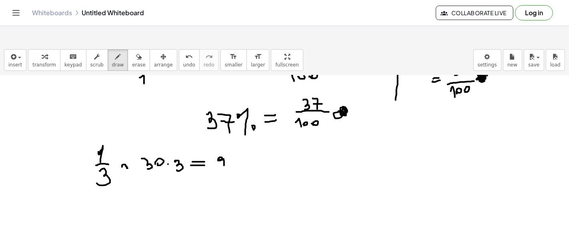
click at [132, 62] on span "erase" at bounding box center [138, 65] width 13 height 6
click at [112, 62] on span "draw" at bounding box center [118, 65] width 12 height 6
click at [136, 52] on icon "button" at bounding box center [139, 57] width 6 height 10
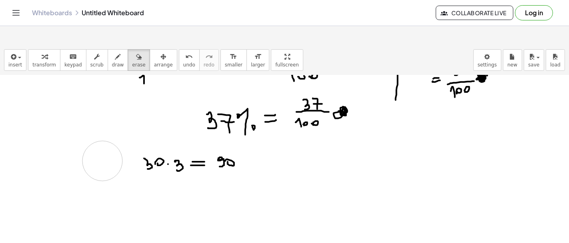
drag, startPoint x: 125, startPoint y: 148, endPoint x: 77, endPoint y: 52, distance: 106.9
click at [112, 62] on span "draw" at bounding box center [118, 65] width 12 height 6
drag, startPoint x: 74, startPoint y: 166, endPoint x: 77, endPoint y: 174, distance: 8.9
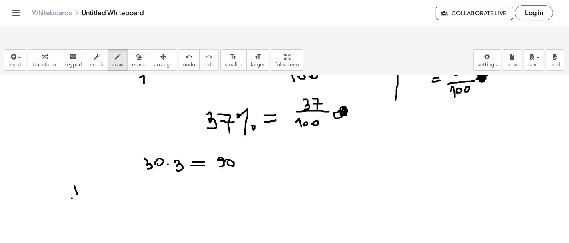
drag, startPoint x: 72, startPoint y: 178, endPoint x: 82, endPoint y: 176, distance: 10.5
drag, startPoint x: 78, startPoint y: 182, endPoint x: 80, endPoint y: 189, distance: 6.9
drag, startPoint x: 93, startPoint y: 175, endPoint x: 98, endPoint y: 180, distance: 7.1
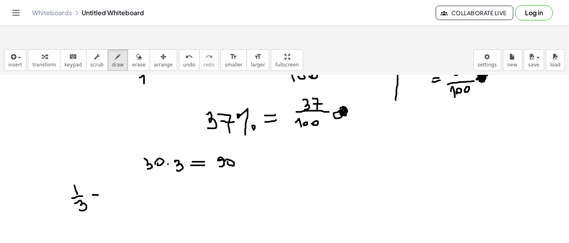
drag, startPoint x: 96, startPoint y: 180, endPoint x: 100, endPoint y: 178, distance: 4.7
drag, startPoint x: 110, startPoint y: 177, endPoint x: 120, endPoint y: 176, distance: 10.8
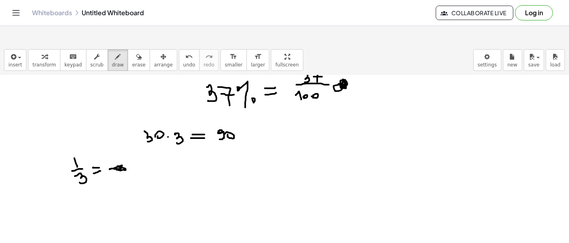
scroll to position [1789, 0]
drag, startPoint x: 72, startPoint y: 191, endPoint x: 79, endPoint y: 195, distance: 7.7
drag, startPoint x: 105, startPoint y: 188, endPoint x: 108, endPoint y: 199, distance: 11.6
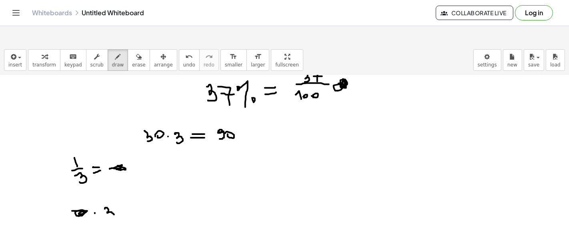
drag, startPoint x: 124, startPoint y: 192, endPoint x: 128, endPoint y: 192, distance: 4.8
drag, startPoint x: 123, startPoint y: 195, endPoint x: 130, endPoint y: 195, distance: 6.8
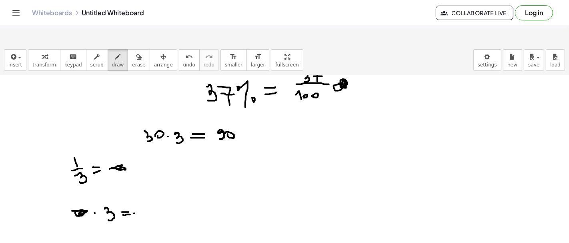
drag, startPoint x: 134, startPoint y: 194, endPoint x: 139, endPoint y: 189, distance: 7.1
drag, startPoint x: 137, startPoint y: 190, endPoint x: 144, endPoint y: 200, distance: 12.2
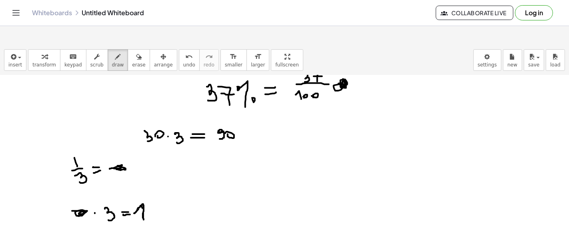
drag, startPoint x: 127, startPoint y: 142, endPoint x: 130, endPoint y: 151, distance: 9.5
drag, startPoint x: 140, startPoint y: 144, endPoint x: 154, endPoint y: 152, distance: 16.1
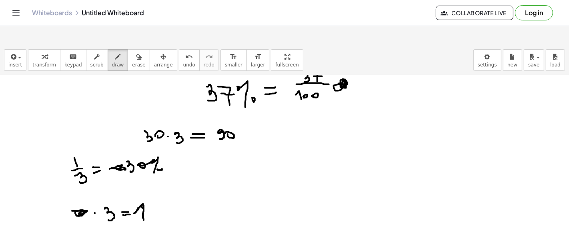
drag, startPoint x: 214, startPoint y: 144, endPoint x: 226, endPoint y: 144, distance: 12.4
click at [128, 49] on button "erase" at bounding box center [139, 60] width 22 height 22
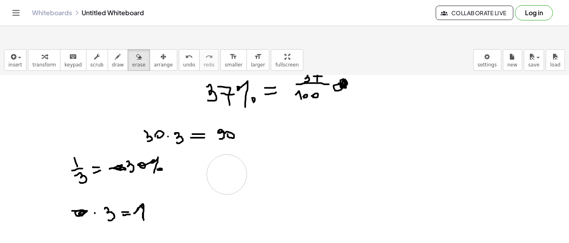
drag, startPoint x: 227, startPoint y: 155, endPoint x: 224, endPoint y: 150, distance: 5.0
click at [112, 62] on span "draw" at bounding box center [118, 65] width 12 height 6
drag, startPoint x: 166, startPoint y: 141, endPoint x: 170, endPoint y: 141, distance: 4.0
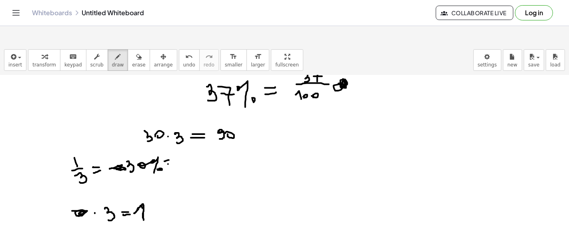
drag, startPoint x: 168, startPoint y: 144, endPoint x: 173, endPoint y: 142, distance: 5.7
drag, startPoint x: 196, startPoint y: 143, endPoint x: 200, endPoint y: 151, distance: 8.9
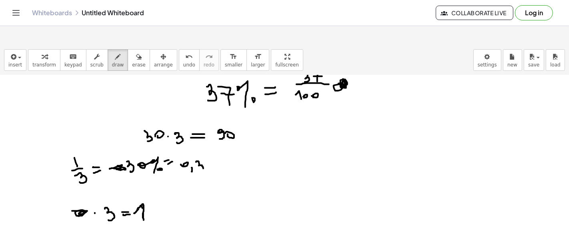
drag, startPoint x: 265, startPoint y: 146, endPoint x: 269, endPoint y: 154, distance: 9.8
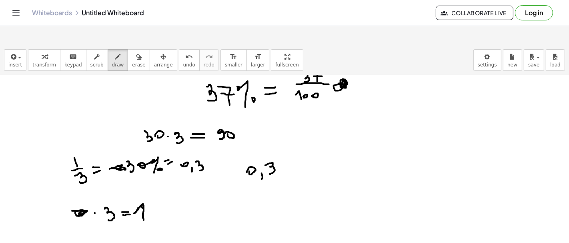
drag, startPoint x: 295, startPoint y: 146, endPoint x: 297, endPoint y: 155, distance: 9.9
drag, startPoint x: 313, startPoint y: 150, endPoint x: 318, endPoint y: 150, distance: 4.8
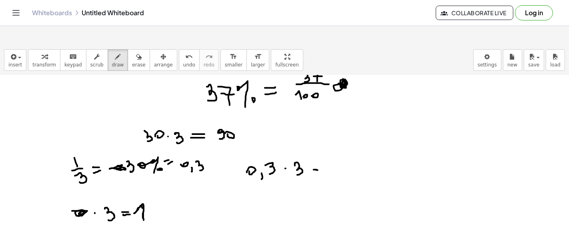
drag, startPoint x: 314, startPoint y: 147, endPoint x: 319, endPoint y: 147, distance: 5.6
drag, startPoint x: 332, startPoint y: 147, endPoint x: 334, endPoint y: 153, distance: 6.7
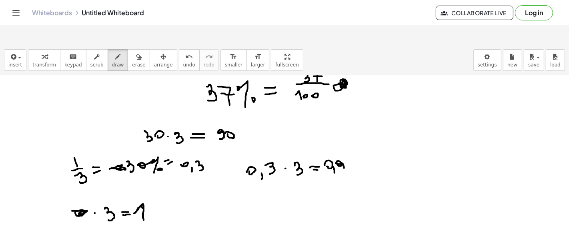
drag, startPoint x: 337, startPoint y: 143, endPoint x: 341, endPoint y: 151, distance: 9.1
drag, startPoint x: 354, startPoint y: 146, endPoint x: 361, endPoint y: 145, distance: 6.9
drag, startPoint x: 359, startPoint y: 141, endPoint x: 364, endPoint y: 141, distance: 4.8
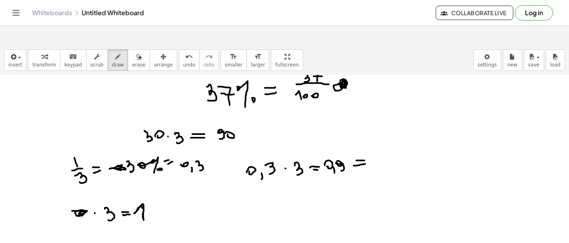
drag, startPoint x: 374, startPoint y: 144, endPoint x: 378, endPoint y: 148, distance: 5.4
drag, startPoint x: 363, startPoint y: 131, endPoint x: 359, endPoint y: 152, distance: 20.9
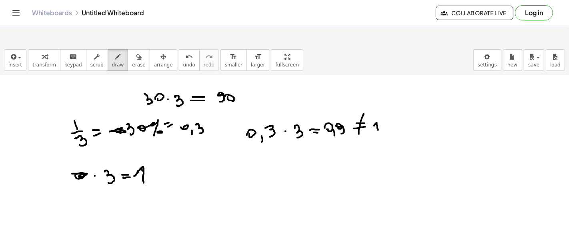
scroll to position [1827, 0]
drag, startPoint x: 64, startPoint y: 179, endPoint x: 63, endPoint y: 186, distance: 6.4
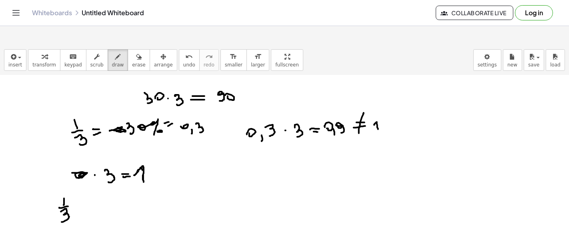
drag, startPoint x: 63, startPoint y: 191, endPoint x: 60, endPoint y: 203, distance: 12.2
drag, startPoint x: 79, startPoint y: 186, endPoint x: 87, endPoint y: 189, distance: 8.3
drag, startPoint x: 80, startPoint y: 194, endPoint x: 88, endPoint y: 192, distance: 7.7
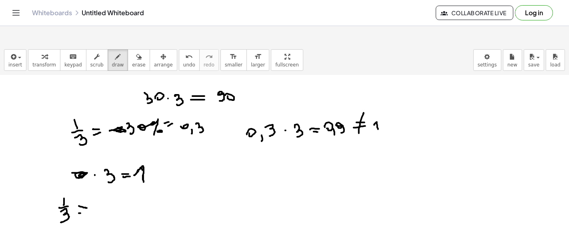
drag, startPoint x: 100, startPoint y: 187, endPoint x: 107, endPoint y: 190, distance: 8.2
drag, startPoint x: 108, startPoint y: 192, endPoint x: 108, endPoint y: 197, distance: 4.4
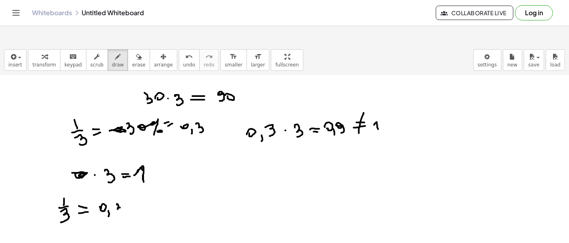
drag, startPoint x: 117, startPoint y: 185, endPoint x: 119, endPoint y: 194, distance: 8.6
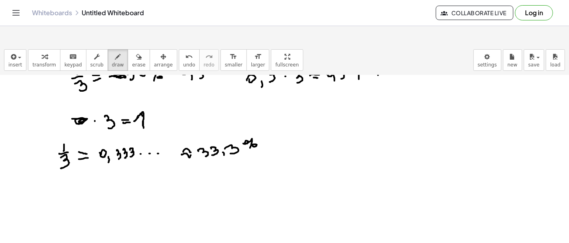
scroll to position [1893, 0]
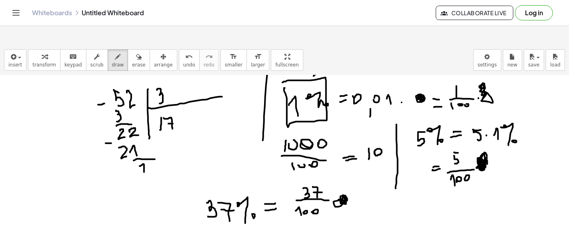
scroll to position [1593, 0]
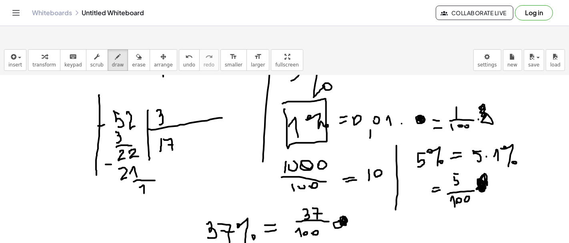
scroll to position [1653, 0]
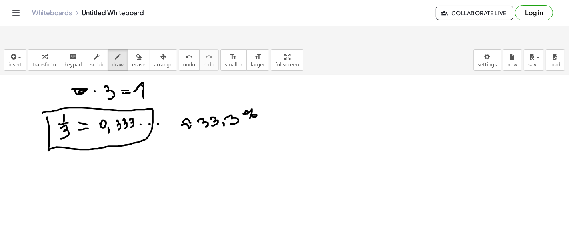
scroll to position [1949, 0]
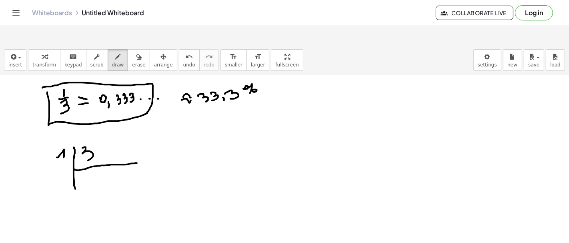
drag, startPoint x: 83, startPoint y: 128, endPoint x: 78, endPoint y: 144, distance: 16.6
drag, startPoint x: 56, startPoint y: 65, endPoint x: 73, endPoint y: 62, distance: 16.8
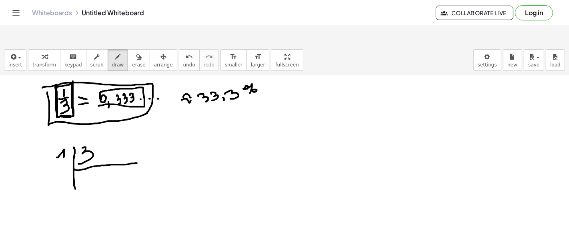
drag, startPoint x: 99, startPoint y: 86, endPoint x: 99, endPoint y: 80, distance: 6.4
drag, startPoint x: 70, startPoint y: 95, endPoint x: 102, endPoint y: 96, distance: 32.0
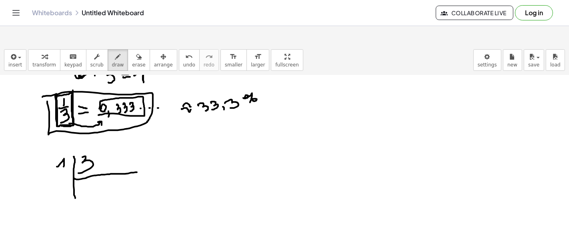
scroll to position [1944, 0]
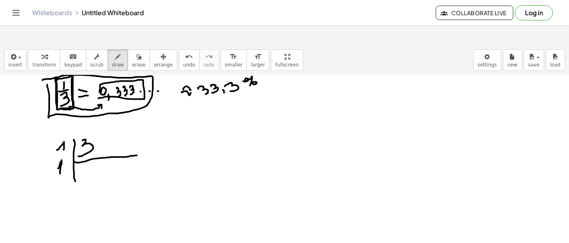
drag, startPoint x: 58, startPoint y: 149, endPoint x: 60, endPoint y: 154, distance: 5.9
drag, startPoint x: 40, startPoint y: 157, endPoint x: 47, endPoint y: 157, distance: 6.8
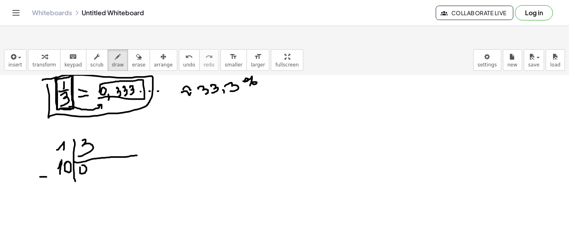
drag, startPoint x: 89, startPoint y: 154, endPoint x: 89, endPoint y: 158, distance: 4.8
drag, startPoint x: 93, startPoint y: 144, endPoint x: 98, endPoint y: 155, distance: 11.8
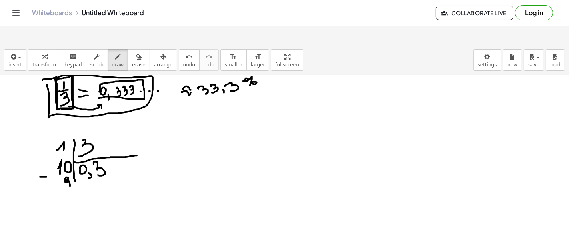
drag, startPoint x: 65, startPoint y: 158, endPoint x: 66, endPoint y: 167, distance: 8.4
drag, startPoint x: 65, startPoint y: 173, endPoint x: 80, endPoint y: 173, distance: 14.8
drag, startPoint x: 67, startPoint y: 182, endPoint x: 70, endPoint y: 189, distance: 8.2
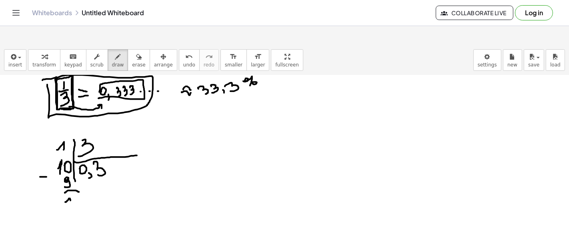
drag, startPoint x: 108, startPoint y: 152, endPoint x: 124, endPoint y: 154, distance: 16.0
drag, startPoint x: 58, startPoint y: 192, endPoint x: 63, endPoint y: 191, distance: 5.2
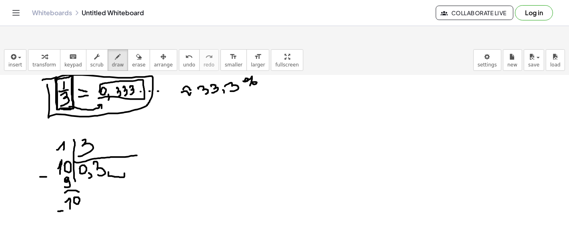
drag, startPoint x: 110, startPoint y: 142, endPoint x: 112, endPoint y: 150, distance: 8.6
drag, startPoint x: 79, startPoint y: 188, endPoint x: 77, endPoint y: 196, distance: 8.6
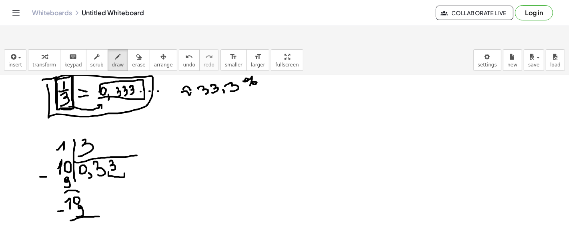
drag, startPoint x: 73, startPoint y: 200, endPoint x: 100, endPoint y: 197, distance: 27.0
drag, startPoint x: 80, startPoint y: 205, endPoint x: 86, endPoint y: 210, distance: 7.4
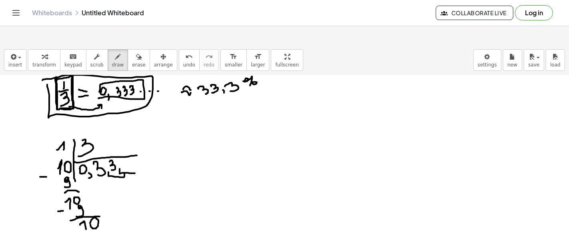
drag, startPoint x: 120, startPoint y: 151, endPoint x: 136, endPoint y: 148, distance: 16.7
drag, startPoint x: 125, startPoint y: 140, endPoint x: 122, endPoint y: 151, distance: 11.6
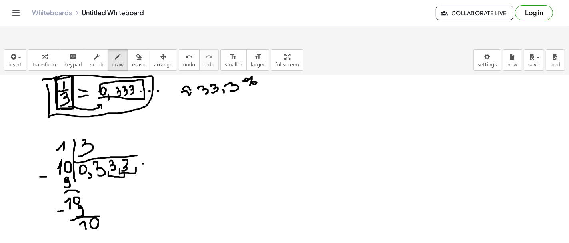
drag, startPoint x: 168, startPoint y: 147, endPoint x: 172, endPoint y: 147, distance: 4.0
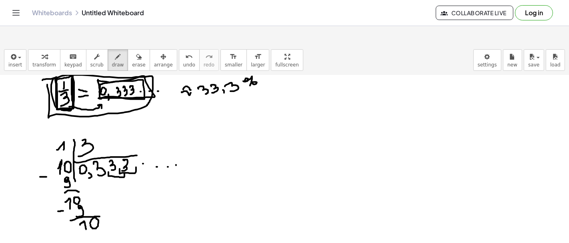
drag, startPoint x: 51, startPoint y: 67, endPoint x: 56, endPoint y: 58, distance: 10.2
drag, startPoint x: 197, startPoint y: 107, endPoint x: 192, endPoint y: 204, distance: 97.3
drag, startPoint x: 225, startPoint y: 104, endPoint x: 226, endPoint y: 117, distance: 12.8
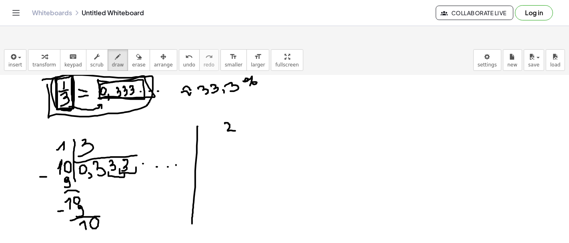
drag, startPoint x: 223, startPoint y: 116, endPoint x: 239, endPoint y: 117, distance: 16.0
drag, startPoint x: 228, startPoint y: 120, endPoint x: 226, endPoint y: 128, distance: 7.6
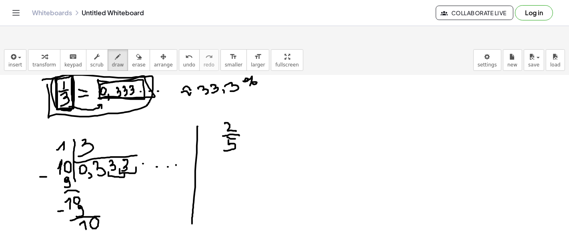
drag, startPoint x: 227, startPoint y: 118, endPoint x: 237, endPoint y: 119, distance: 9.7
drag, startPoint x: 201, startPoint y: 77, endPoint x: 234, endPoint y: 76, distance: 33.2
drag, startPoint x: 217, startPoint y: 102, endPoint x: 219, endPoint y: 96, distance: 6.7
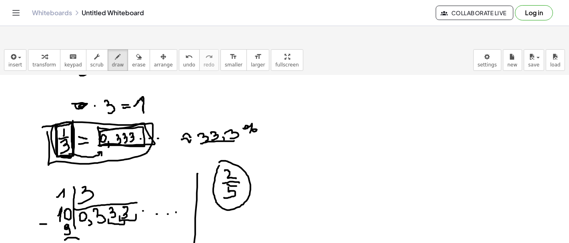
scroll to position [1965, 0]
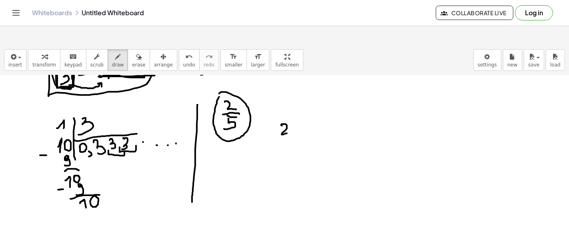
drag, startPoint x: 281, startPoint y: 106, endPoint x: 289, endPoint y: 113, distance: 10.2
drag, startPoint x: 297, startPoint y: 104, endPoint x: 298, endPoint y: 146, distance: 42.0
drag, startPoint x: 297, startPoint y: 120, endPoint x: 348, endPoint y: 114, distance: 51.9
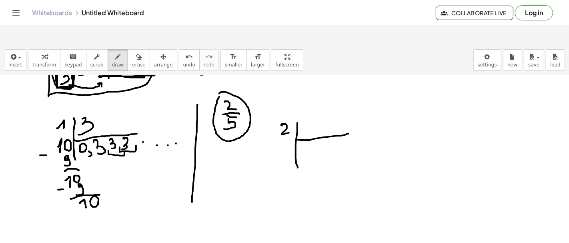
drag, startPoint x: 305, startPoint y: 103, endPoint x: 305, endPoint y: 114, distance: 10.4
drag, startPoint x: 306, startPoint y: 103, endPoint x: 313, endPoint y: 103, distance: 6.4
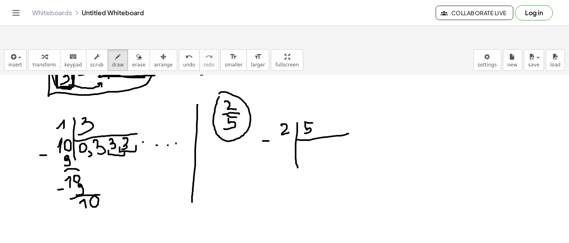
drag, startPoint x: 264, startPoint y: 121, endPoint x: 269, endPoint y: 121, distance: 5.2
drag, startPoint x: 279, startPoint y: 124, endPoint x: 282, endPoint y: 133, distance: 9.1
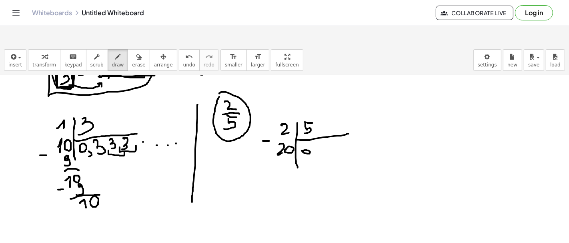
drag, startPoint x: 301, startPoint y: 131, endPoint x: 309, endPoint y: 134, distance: 8.5
drag, startPoint x: 312, startPoint y: 134, endPoint x: 312, endPoint y: 141, distance: 6.4
drag, startPoint x: 320, startPoint y: 132, endPoint x: 325, endPoint y: 131, distance: 4.6
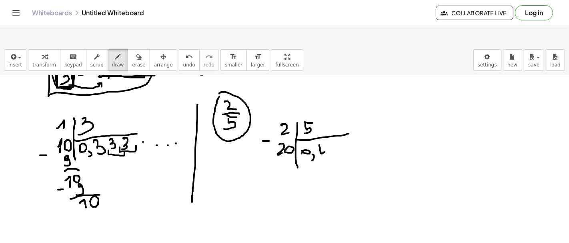
drag, startPoint x: 325, startPoint y: 128, endPoint x: 325, endPoint y: 138, distance: 9.6
drag, startPoint x: 278, startPoint y: 141, endPoint x: 281, endPoint y: 149, distance: 8.1
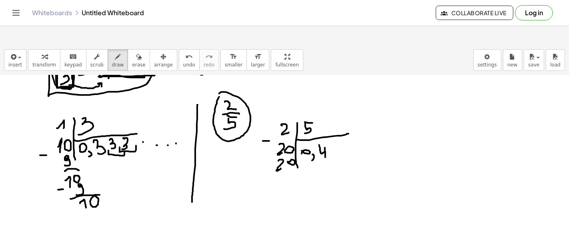
drag, startPoint x: 273, startPoint y: 155, endPoint x: 292, endPoint y: 155, distance: 19.2
drag, startPoint x: 259, startPoint y: 92, endPoint x: 267, endPoint y: 93, distance: 7.6
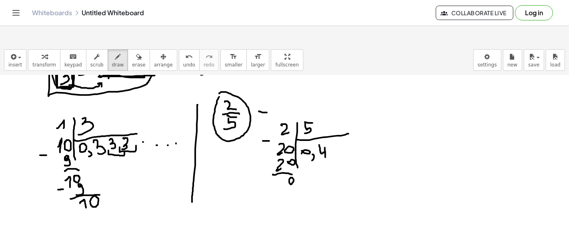
drag, startPoint x: 259, startPoint y: 98, endPoint x: 265, endPoint y: 97, distance: 6.4
drag, startPoint x: 288, startPoint y: 89, endPoint x: 288, endPoint y: 95, distance: 6.0
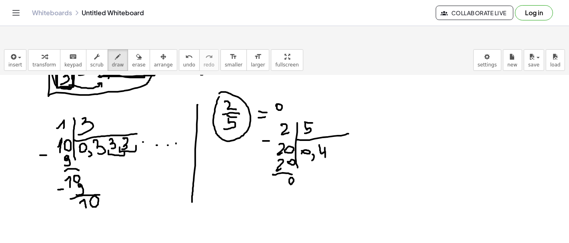
drag, startPoint x: 292, startPoint y: 80, endPoint x: 295, endPoint y: 86, distance: 6.4
drag, startPoint x: 296, startPoint y: 83, endPoint x: 297, endPoint y: 93, distance: 10.0
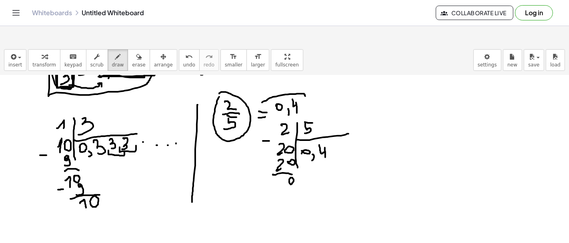
drag, startPoint x: 265, startPoint y: 81, endPoint x: 306, endPoint y: 78, distance: 40.9
drag, startPoint x: 306, startPoint y: 86, endPoint x: 315, endPoint y: 85, distance: 8.4
drag, startPoint x: 307, startPoint y: 81, endPoint x: 319, endPoint y: 78, distance: 12.5
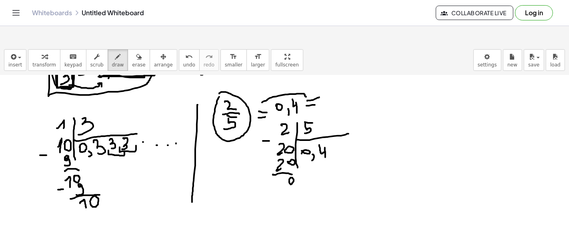
drag, startPoint x: 279, startPoint y: 96, endPoint x: 301, endPoint y: 95, distance: 22.4
drag, startPoint x: 331, startPoint y: 72, endPoint x: 343, endPoint y: 84, distance: 16.1
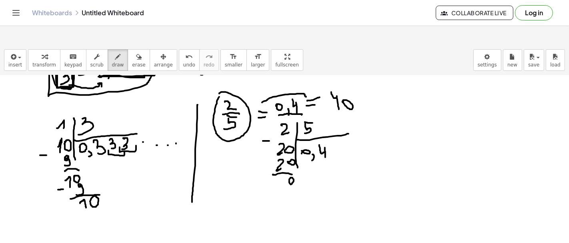
drag, startPoint x: 352, startPoint y: 79, endPoint x: 368, endPoint y: 90, distance: 19.3
drag, startPoint x: 389, startPoint y: 78, endPoint x: 389, endPoint y: 187, distance: 108.8
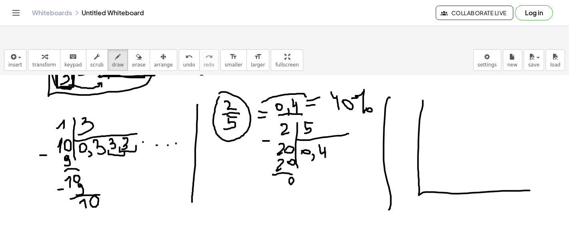
drag, startPoint x: 423, startPoint y: 82, endPoint x: 531, endPoint y: 171, distance: 140.1
drag, startPoint x: 432, startPoint y: 149, endPoint x: 529, endPoint y: 86, distance: 115.3
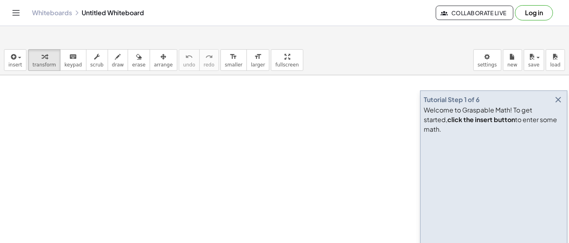
drag, startPoint x: 67, startPoint y: 82, endPoint x: 69, endPoint y: 93, distance: 11.4
drag, startPoint x: 71, startPoint y: 91, endPoint x: 85, endPoint y: 69, distance: 26.4
click at [115, 52] on icon "button" at bounding box center [118, 57] width 6 height 10
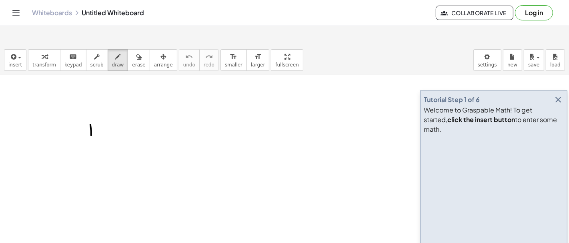
drag, startPoint x: 91, startPoint y: 108, endPoint x: 99, endPoint y: 131, distance: 24.2
drag, startPoint x: 103, startPoint y: 126, endPoint x: 104, endPoint y: 152, distance: 25.6
drag, startPoint x: 93, startPoint y: 132, endPoint x: 105, endPoint y: 134, distance: 11.8
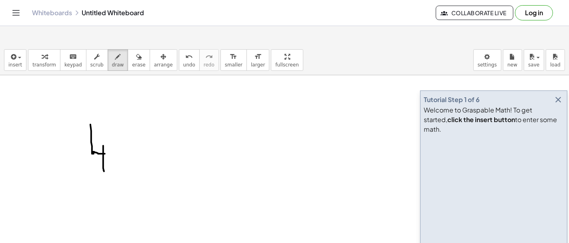
drag, startPoint x: 107, startPoint y: 109, endPoint x: 116, endPoint y: 116, distance: 11.4
drag, startPoint x: 137, startPoint y: 129, endPoint x: 153, endPoint y: 128, distance: 16.0
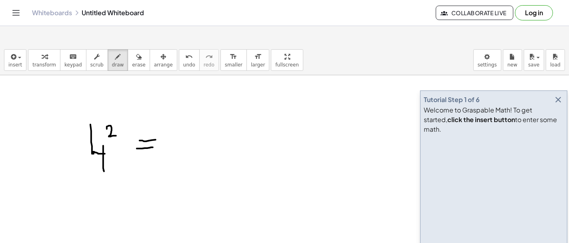
drag, startPoint x: 140, startPoint y: 121, endPoint x: 158, endPoint y: 120, distance: 18.8
click at [559, 95] on icon "button" at bounding box center [558, 100] width 10 height 10
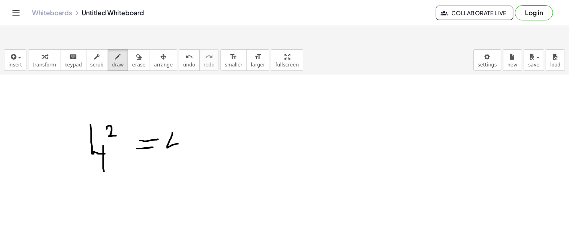
drag, startPoint x: 172, startPoint y: 113, endPoint x: 178, endPoint y: 124, distance: 12.5
drag, startPoint x: 178, startPoint y: 120, endPoint x: 177, endPoint y: 145, distance: 25.2
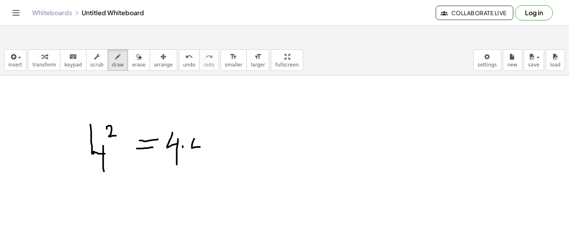
drag, startPoint x: 194, startPoint y: 119, endPoint x: 201, endPoint y: 125, distance: 8.5
drag, startPoint x: 201, startPoint y: 123, endPoint x: 202, endPoint y: 135, distance: 12.0
drag, startPoint x: 218, startPoint y: 132, endPoint x: 230, endPoint y: 130, distance: 12.6
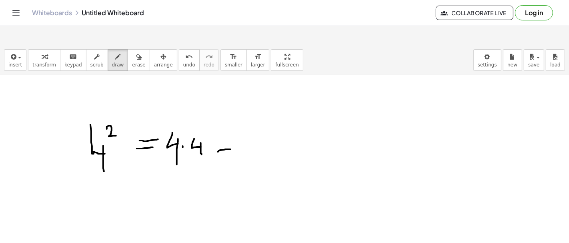
drag, startPoint x: 222, startPoint y: 127, endPoint x: 237, endPoint y: 126, distance: 14.8
drag, startPoint x: 240, startPoint y: 126, endPoint x: 244, endPoint y: 127, distance: 4.9
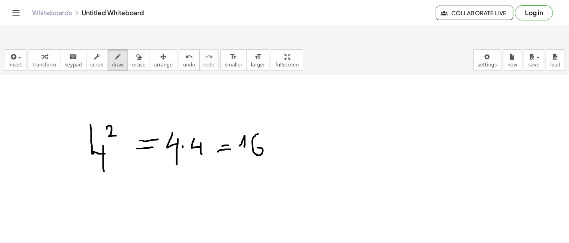
drag, startPoint x: 258, startPoint y: 114, endPoint x: 254, endPoint y: 132, distance: 18.5
drag, startPoint x: 66, startPoint y: 172, endPoint x: 87, endPoint y: 182, distance: 22.9
drag, startPoint x: 85, startPoint y: 170, endPoint x: 90, endPoint y: 174, distance: 7.1
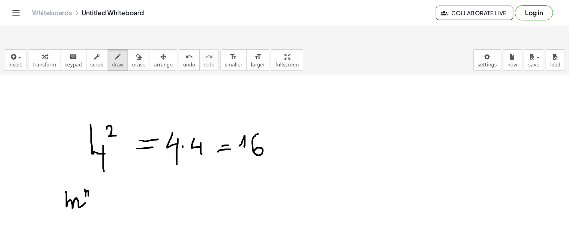
drag, startPoint x: 110, startPoint y: 181, endPoint x: 126, endPoint y: 184, distance: 17.2
drag, startPoint x: 112, startPoint y: 172, endPoint x: 125, endPoint y: 172, distance: 12.4
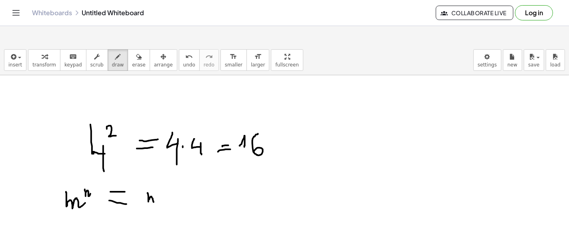
drag, startPoint x: 148, startPoint y: 173, endPoint x: 155, endPoint y: 179, distance: 9.7
drag, startPoint x: 155, startPoint y: 179, endPoint x: 159, endPoint y: 182, distance: 4.8
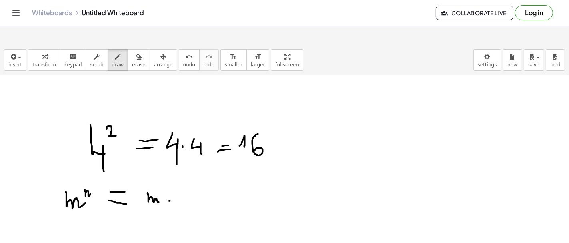
drag, startPoint x: 210, startPoint y: 175, endPoint x: 222, endPoint y: 180, distance: 13.1
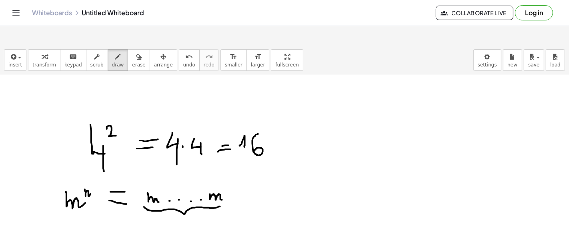
drag, startPoint x: 144, startPoint y: 187, endPoint x: 225, endPoint y: 183, distance: 81.3
drag, startPoint x: 184, startPoint y: 199, endPoint x: 194, endPoint y: 196, distance: 9.6
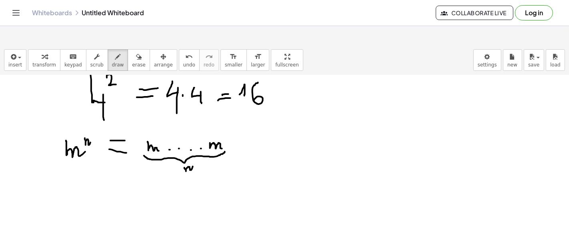
scroll to position [51, 0]
drag, startPoint x: 64, startPoint y: 187, endPoint x: 73, endPoint y: 197, distance: 13.6
click at [74, 198] on div at bounding box center [284, 247] width 569 height 447
drag, startPoint x: 76, startPoint y: 174, endPoint x: 85, endPoint y: 182, distance: 11.6
click at [85, 182] on div at bounding box center [284, 247] width 569 height 447
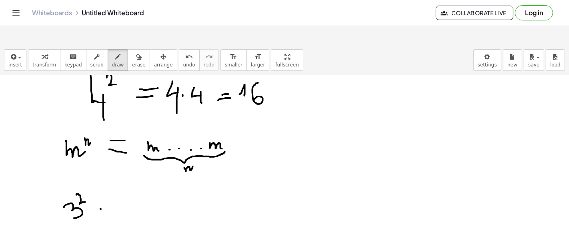
drag, startPoint x: 100, startPoint y: 189, endPoint x: 108, endPoint y: 189, distance: 7.6
click at [108, 189] on div at bounding box center [284, 247] width 569 height 447
click at [109, 184] on div at bounding box center [284, 247] width 569 height 447
drag, startPoint x: 126, startPoint y: 177, endPoint x: 134, endPoint y: 183, distance: 10.3
click at [129, 187] on div at bounding box center [284, 247] width 569 height 447
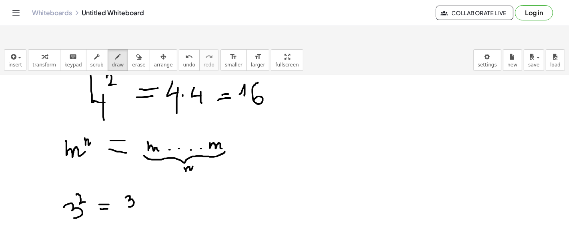
click at [140, 180] on div at bounding box center [284, 247] width 569 height 447
drag, startPoint x: 148, startPoint y: 178, endPoint x: 147, endPoint y: 188, distance: 10.5
click at [148, 188] on div at bounding box center [284, 247] width 569 height 447
drag
click at [178, 186] on div at bounding box center [284, 247] width 569 height 447
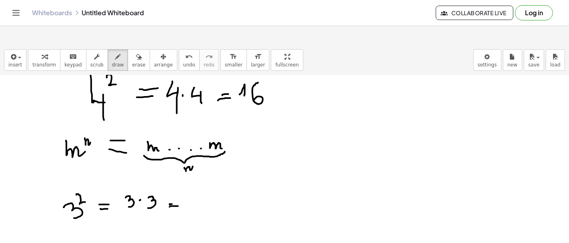
click at [177, 184] on div at bounding box center [284, 247] width 569 height 447
click at [191, 187] on div at bounding box center [284, 247] width 569 height 447
click at [279, 218] on div at bounding box center [284, 247] width 569 height 447
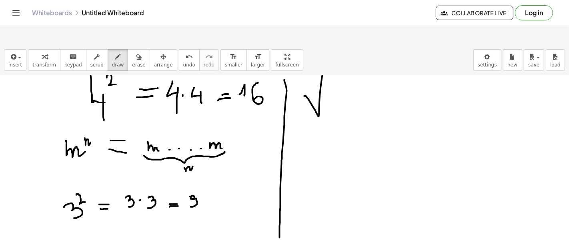
drag, startPoint x: 304, startPoint y: 76, endPoint x: 370, endPoint y: 49, distance: 71.2
click at [371, 48] on div "insert select one: Math Expression Function Text Youtube Video Graphing Geometr…" at bounding box center [284, 153] width 569 height 217
drag, startPoint x: 322, startPoint y: 60, endPoint x: 345, endPoint y: 58, distance: 22.8
click at [345, 58] on div at bounding box center [284, 247] width 569 height 447
drag, startPoint x: 295, startPoint y: 127, endPoint x: 311, endPoint y: 143, distance: 22.9
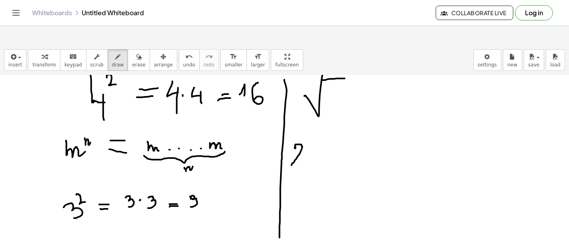
click at [311, 143] on div at bounding box center [284, 247] width 569 height 447
click at [315, 138] on div at bounding box center [284, 247] width 569 height 447
drag, startPoint x: 327, startPoint y: 127, endPoint x: 332, endPoint y: 142, distance: 16.2
click at [332, 142] on div at bounding box center [284, 247] width 569 height 447
drag, startPoint x: 358, startPoint y: 130, endPoint x: 359, endPoint y: 137, distance: 7.6
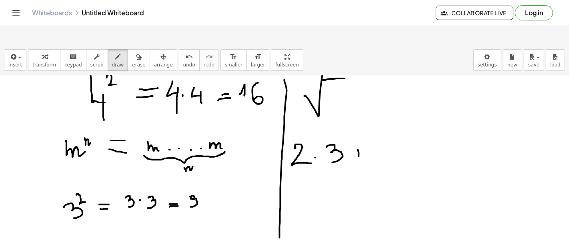
click at [359, 137] on div at bounding box center [284, 247] width 569 height 447
drag, startPoint x: 355, startPoint y: 133, endPoint x: 361, endPoint y: 133, distance: 5.2
click at [361, 133] on div at bounding box center [284, 247] width 569 height 447
drag, startPoint x: 371, startPoint y: 123, endPoint x: 392, endPoint y: 138, distance: 26.3
click at [392, 138] on div at bounding box center [284, 247] width 569 height 447
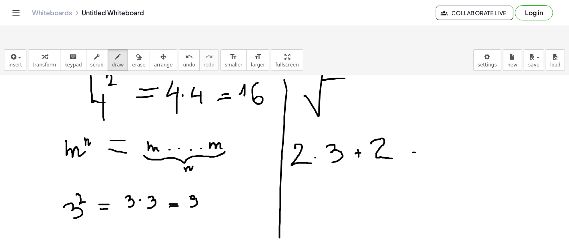
drag, startPoint x: 413, startPoint y: 132, endPoint x: 424, endPoint y: 132, distance: 10.4
click at [424, 132] on div at bounding box center [284, 247] width 569 height 447
drag, startPoint x: 409, startPoint y: 126, endPoint x: 418, endPoint y: 126, distance: 9.6
click at [418, 126] on div at bounding box center [284, 247] width 569 height 447
drag, startPoint x: 291, startPoint y: 186, endPoint x: 298, endPoint y: 186, distance: 7.6
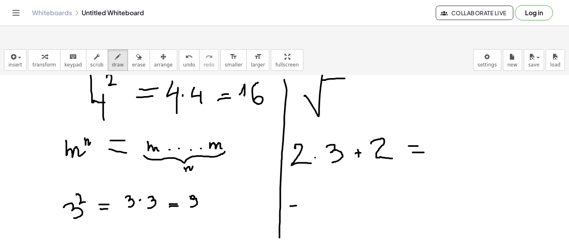
click at [298, 186] on div at bounding box center [284, 247] width 569 height 447
drag, startPoint x: 291, startPoint y: 178, endPoint x: 299, endPoint y: 179, distance: 8.4
click at [299, 179] on div at bounding box center [284, 247] width 569 height 447
drag, startPoint x: 330, startPoint y: 174, endPoint x: 324, endPoint y: 173, distance: 5.7
click at [324, 173] on div at bounding box center [284, 247] width 569 height 447
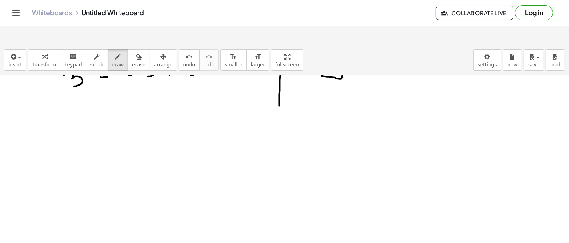
scroll to position [184, 0]
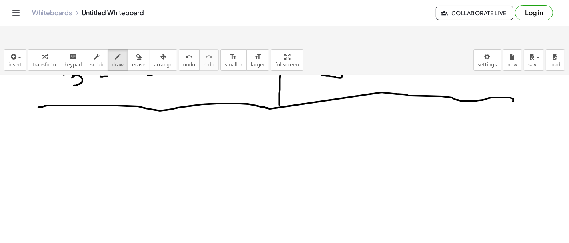
drag, startPoint x: 38, startPoint y: 88, endPoint x: 513, endPoint y: 82, distance: 474.3
click at [513, 82] on div at bounding box center [284, 115] width 569 height 447
drag, startPoint x: 76, startPoint y: 127, endPoint x: 222, endPoint y: 127, distance: 146.3
click at [222, 127] on div at bounding box center [284, 115] width 569 height 447
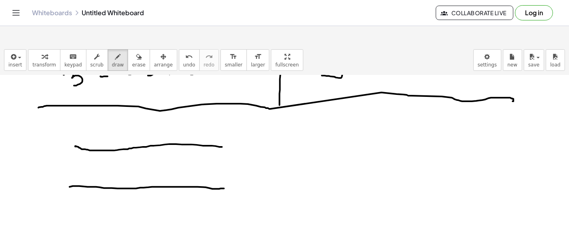
drag, startPoint x: 70, startPoint y: 167, endPoint x: 226, endPoint y: 169, distance: 156.3
click at [226, 169] on div at bounding box center [284, 115] width 569 height 447
drag, startPoint x: 78, startPoint y: 128, endPoint x: 206, endPoint y: 125, distance: 127.6
click at [206, 125] on div at bounding box center [284, 115] width 569 height 447
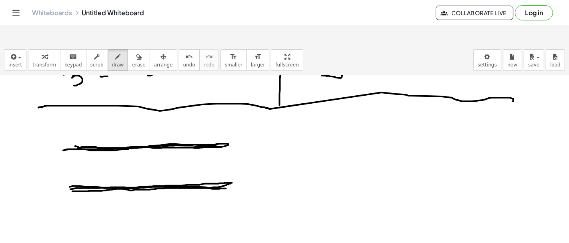
click at [72, 172] on div at bounding box center [284, 115] width 569 height 447
click at [239, 174] on div at bounding box center [284, 115] width 569 height 447
drag, startPoint x: 297, startPoint y: 159, endPoint x: 375, endPoint y: 111, distance: 91.9
click at [384, 110] on div at bounding box center [284, 115] width 569 height 447
drag, startPoint x: 340, startPoint y: 98, endPoint x: 364, endPoint y: 174, distance: 79.8
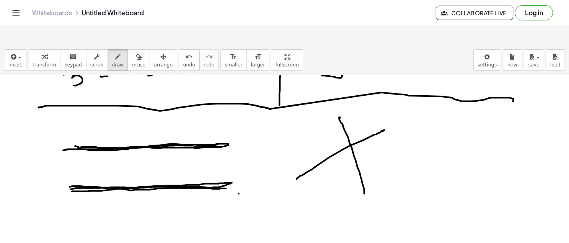
click at [364, 174] on div at bounding box center [284, 115] width 569 height 447
drag, startPoint x: 351, startPoint y: 124, endPoint x: 348, endPoint y: 128, distance: 5.2
click at [348, 128] on div at bounding box center [284, 115] width 569 height 447
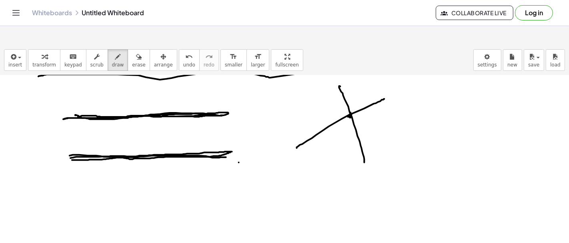
scroll to position [215, 0]
drag, startPoint x: 180, startPoint y: 73, endPoint x: 111, endPoint y: 166, distance: 116.3
click at [111, 166] on div at bounding box center [284, 83] width 569 height 447
drag, startPoint x: 139, startPoint y: 123, endPoint x: 146, endPoint y: 135, distance: 14.1
click at [147, 137] on div at bounding box center [284, 83] width 569 height 447
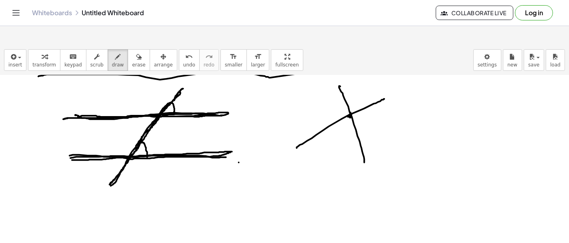
drag, startPoint x: 171, startPoint y: 82, endPoint x: 174, endPoint y: 94, distance: 11.8
click at [174, 94] on div at bounding box center [284, 83] width 569 height 447
drag, startPoint x: 155, startPoint y: 102, endPoint x: 165, endPoint y: 97, distance: 11.4
click at [165, 97] on div at bounding box center [284, 83] width 569 height 447
drag, startPoint x: 155, startPoint y: 103, endPoint x: 168, endPoint y: 98, distance: 14.2
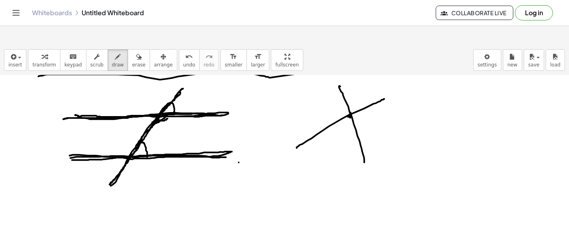
click at [168, 98] on div at bounding box center [284, 83] width 569 height 447
click at [132, 62] on span "erase" at bounding box center [138, 65] width 13 height 6
click at [171, 111] on div at bounding box center [284, 83] width 569 height 447
click at [112, 62] on span "draw" at bounding box center [118, 65] width 12 height 6
drag, startPoint x: 152, startPoint y: 105, endPoint x: 161, endPoint y: 88, distance: 18.8
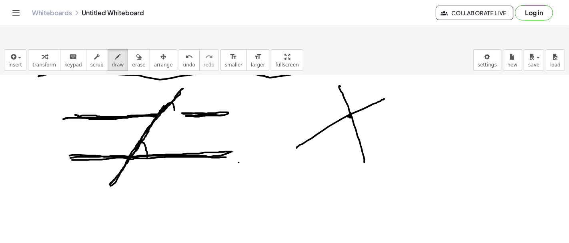
click at [161, 88] on div at bounding box center [284, 83] width 569 height 447
drag, startPoint x: 158, startPoint y: 94, endPoint x: 154, endPoint y: 97, distance: 4.8
click at [154, 97] on div at bounding box center [284, 83] width 569 height 447
drag, startPoint x: 122, startPoint y: 134, endPoint x: 135, endPoint y: 128, distance: 14.5
click at [135, 128] on div at bounding box center [284, 83] width 569 height 447
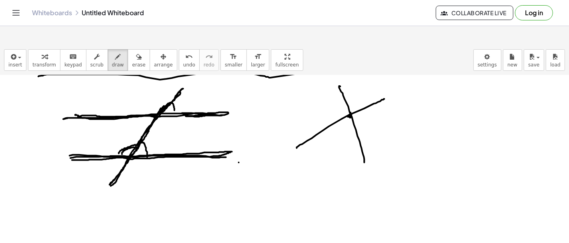
drag, startPoint x: 119, startPoint y: 134, endPoint x: 138, endPoint y: 124, distance: 20.9
click at [137, 125] on div at bounding box center [284, 83] width 569 height 447
drag, startPoint x: 149, startPoint y: 91, endPoint x: 156, endPoint y: 87, distance: 7.9
click at [153, 90] on div at bounding box center [284, 83] width 569 height 447
drag, startPoint x: 156, startPoint y: 87, endPoint x: 166, endPoint y: 83, distance: 11.3
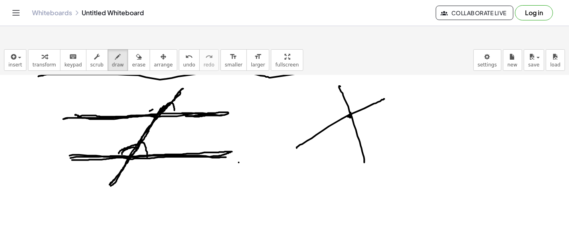
click at [159, 85] on div at bounding box center [284, 83] width 569 height 447
click at [167, 83] on div at bounding box center [284, 83] width 569 height 447
drag, startPoint x: 146, startPoint y: 91, endPoint x: 168, endPoint y: 80, distance: 24.7
click at [168, 80] on div at bounding box center [284, 83] width 569 height 447
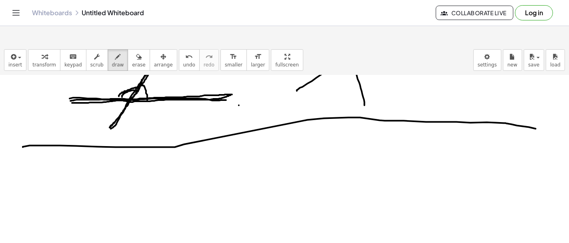
drag, startPoint x: 23, startPoint y: 127, endPoint x: 542, endPoint y: 109, distance: 519.7
click at [542, 109] on div at bounding box center [284, 151] width 569 height 697
click at [121, 189] on div at bounding box center [284, 151] width 569 height 697
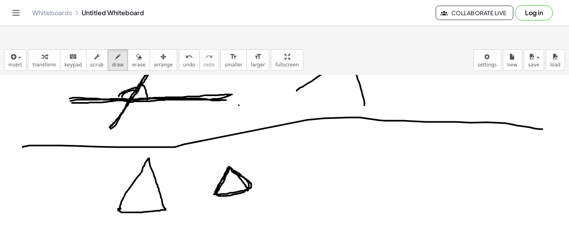
drag, startPoint x: 215, startPoint y: 172, endPoint x: 248, endPoint y: 171, distance: 32.8
click at [248, 171] on div at bounding box center [284, 151] width 569 height 697
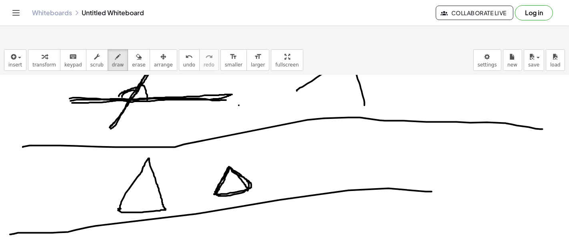
drag, startPoint x: 10, startPoint y: 214, endPoint x: 491, endPoint y: 171, distance: 482.6
click at [491, 171] on div at bounding box center [284, 151] width 569 height 697
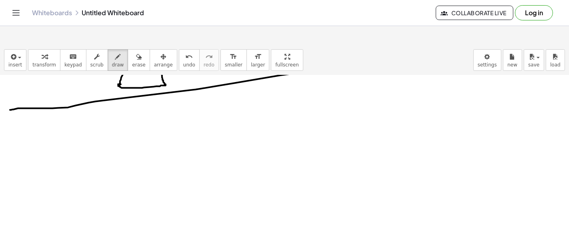
scroll to position [396, 0]
